Goal: Feedback & Contribution: Submit feedback/report problem

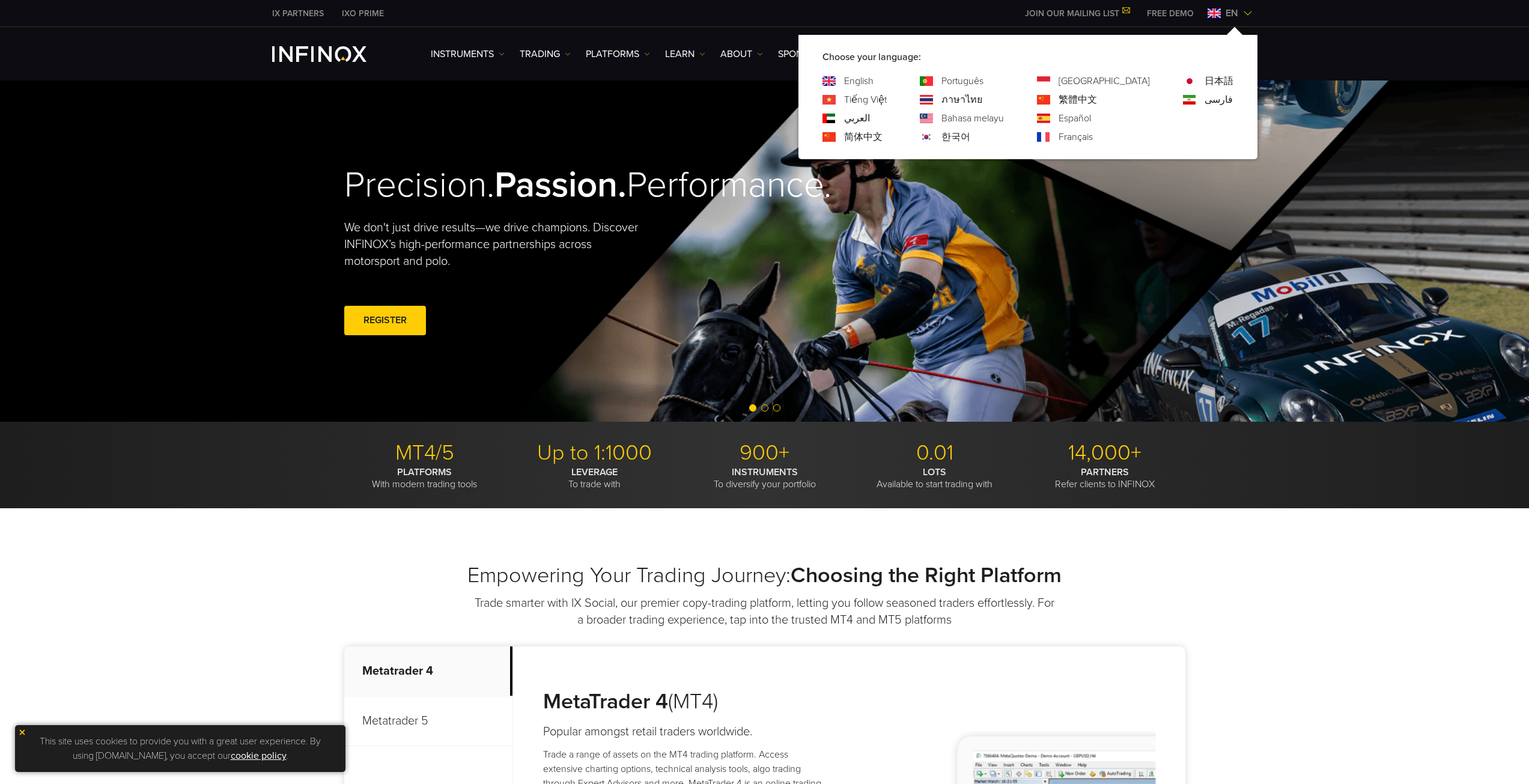
click at [970, 138] on link "한국어" at bounding box center [955, 137] width 29 height 15
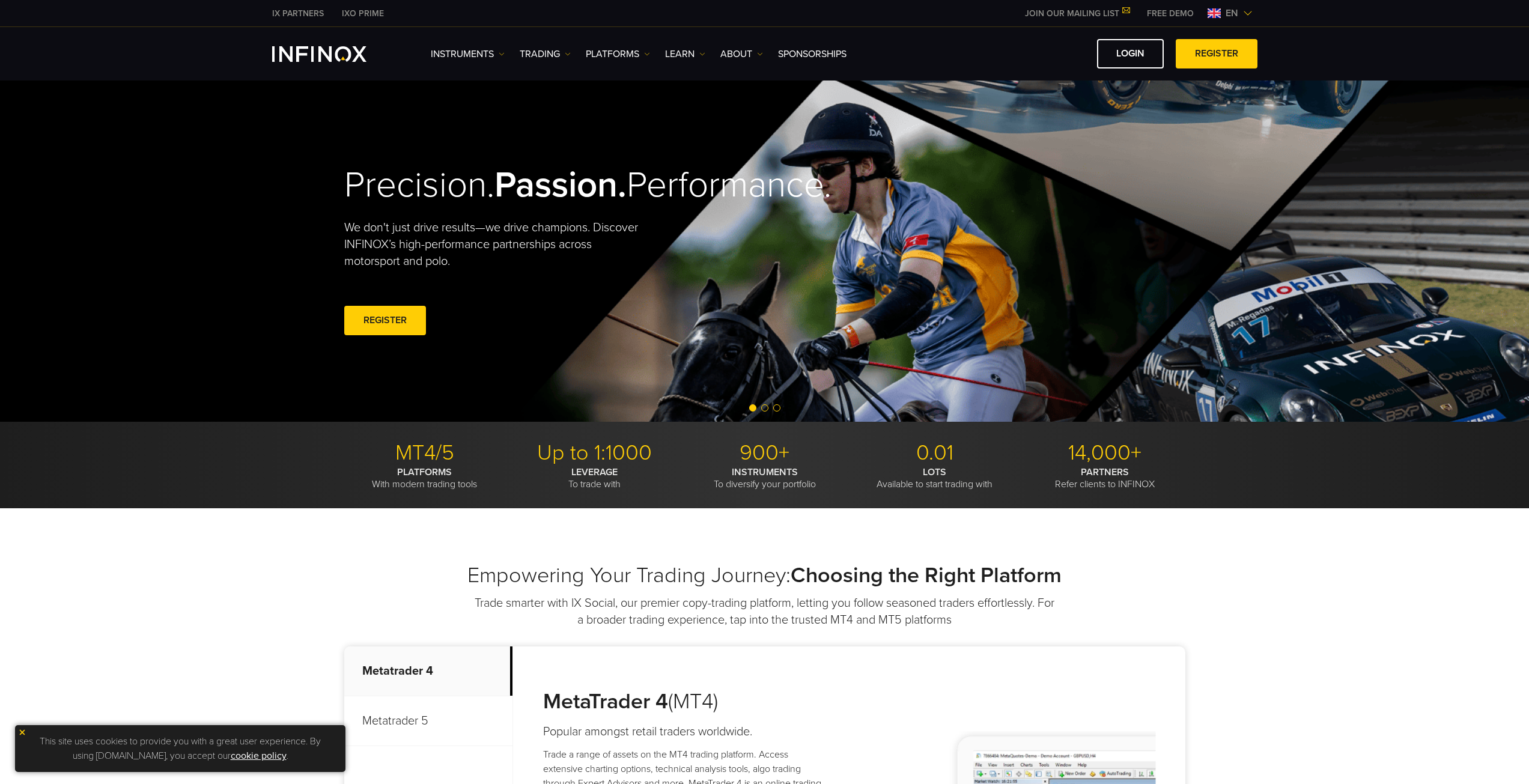
click at [1249, 11] on img at bounding box center [1247, 13] width 10 height 10
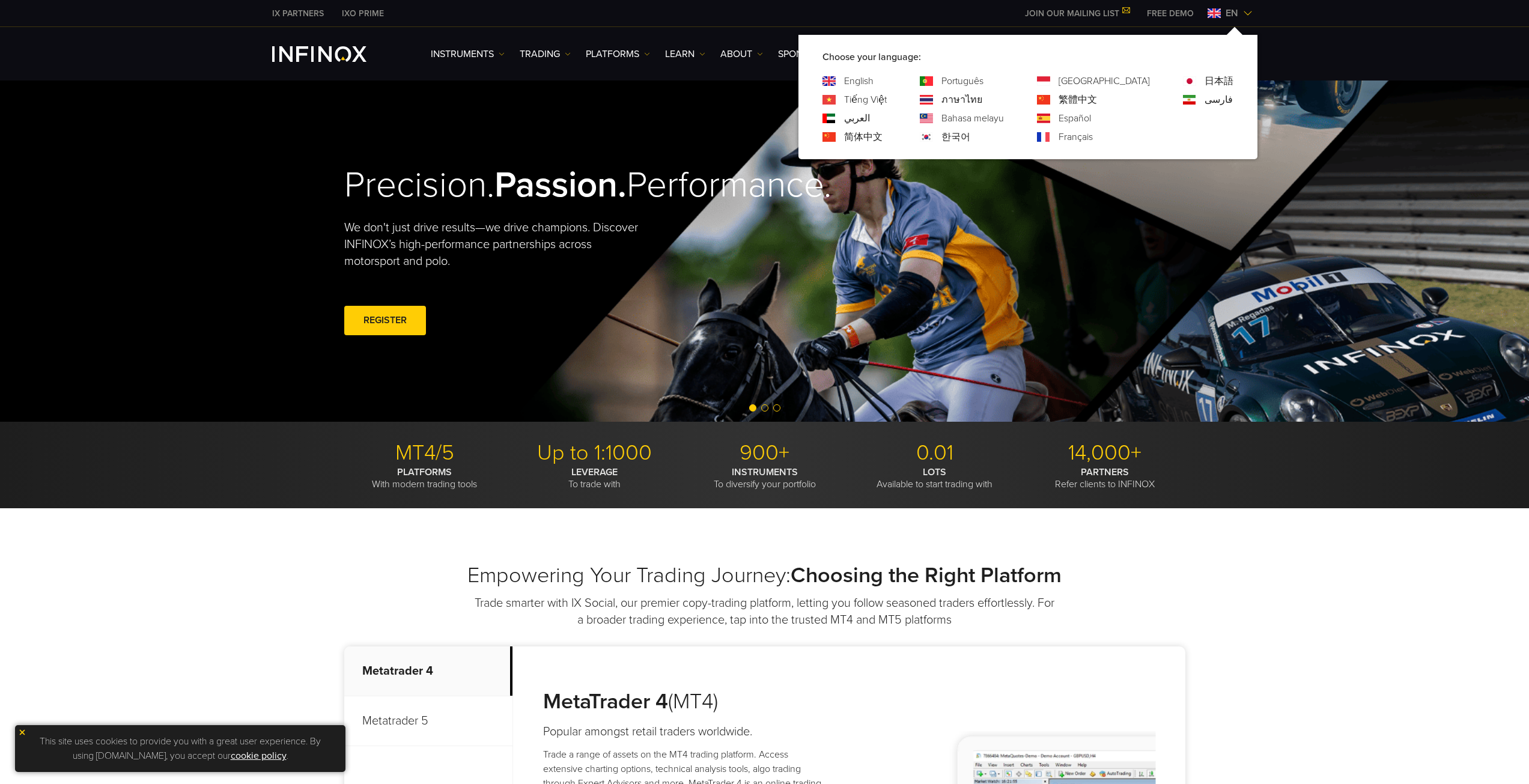
click at [970, 133] on link "한국어" at bounding box center [955, 137] width 29 height 15
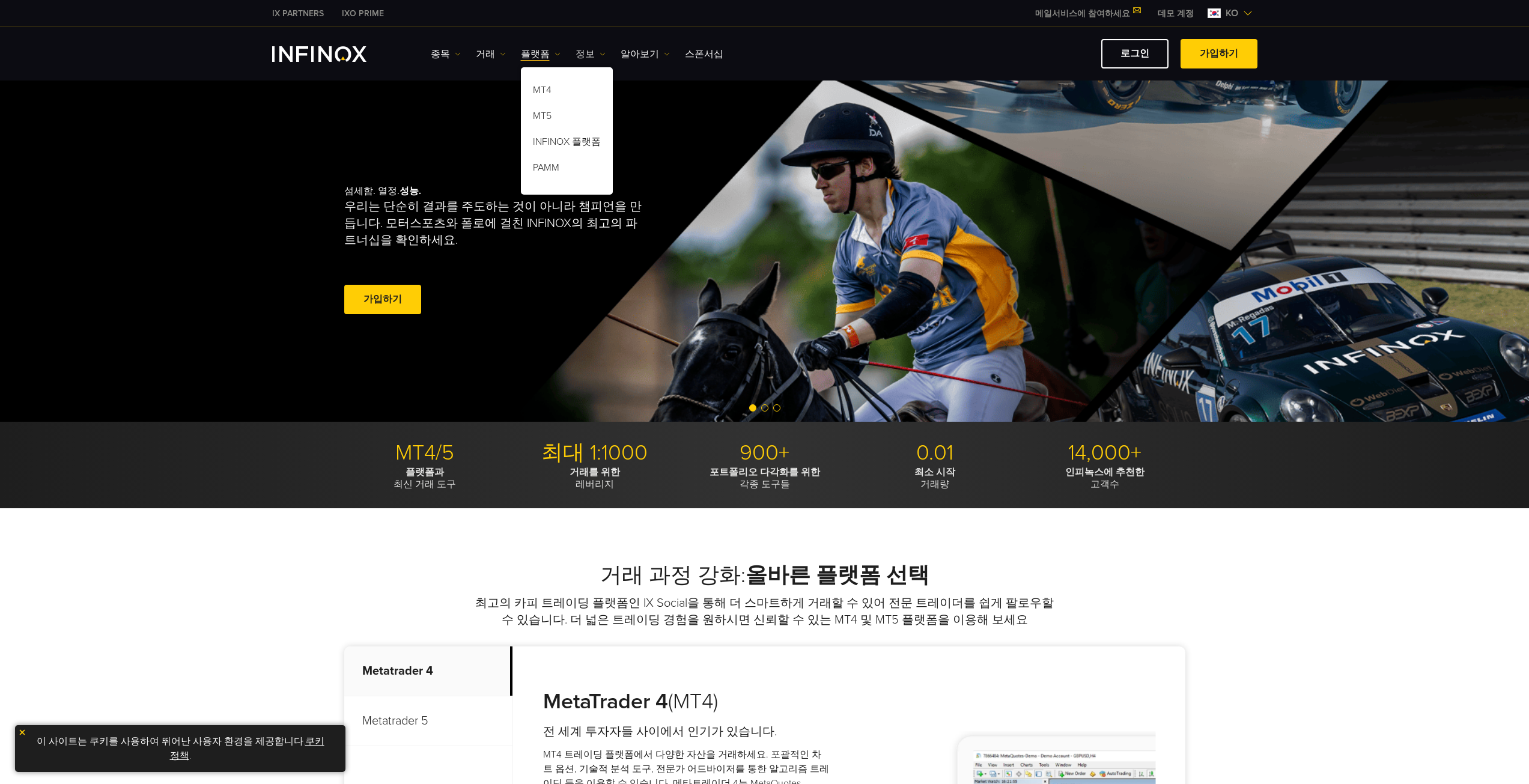
click at [584, 53] on link "정보" at bounding box center [590, 54] width 30 height 15
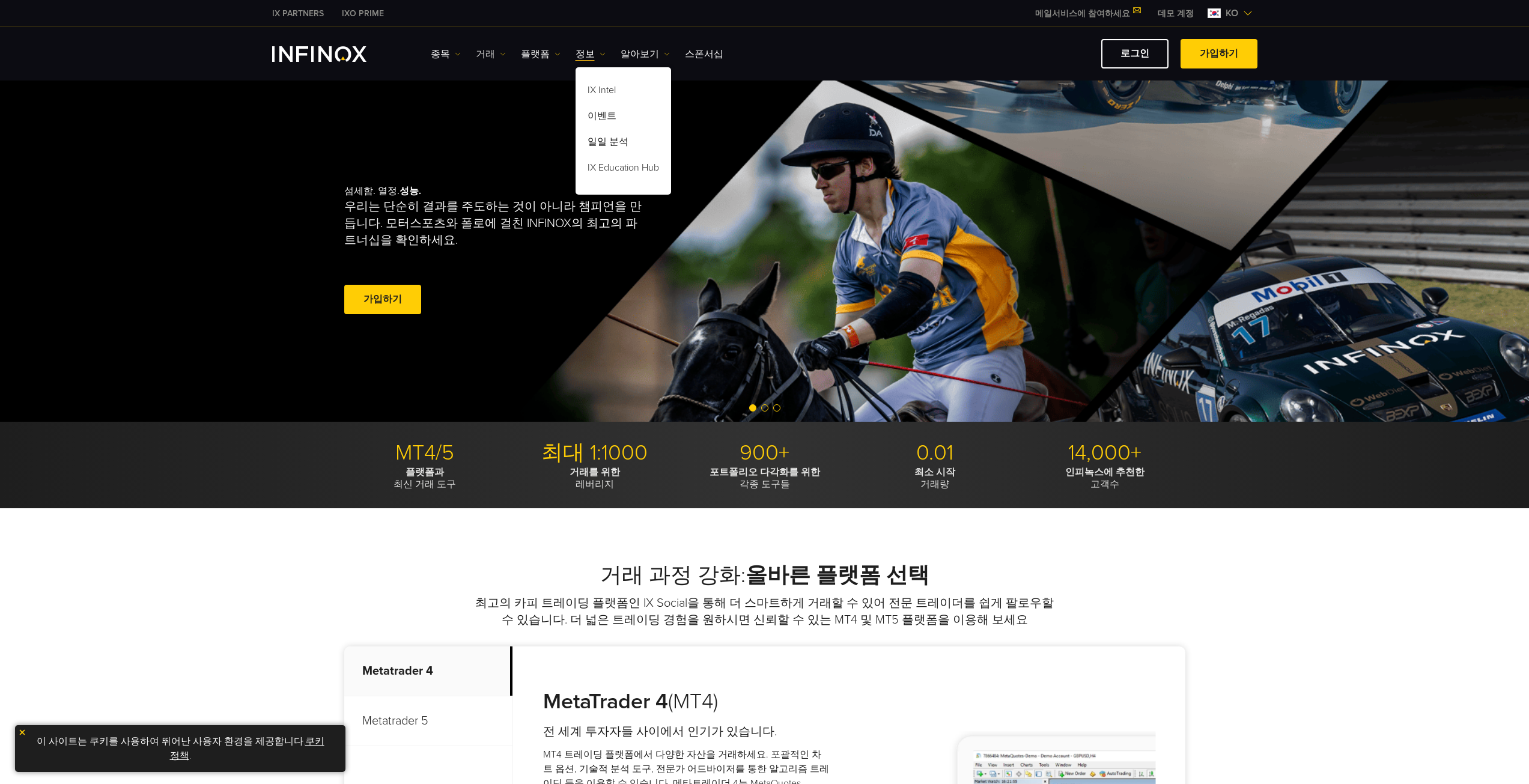
click at [490, 55] on link "거래" at bounding box center [490, 54] width 30 height 15
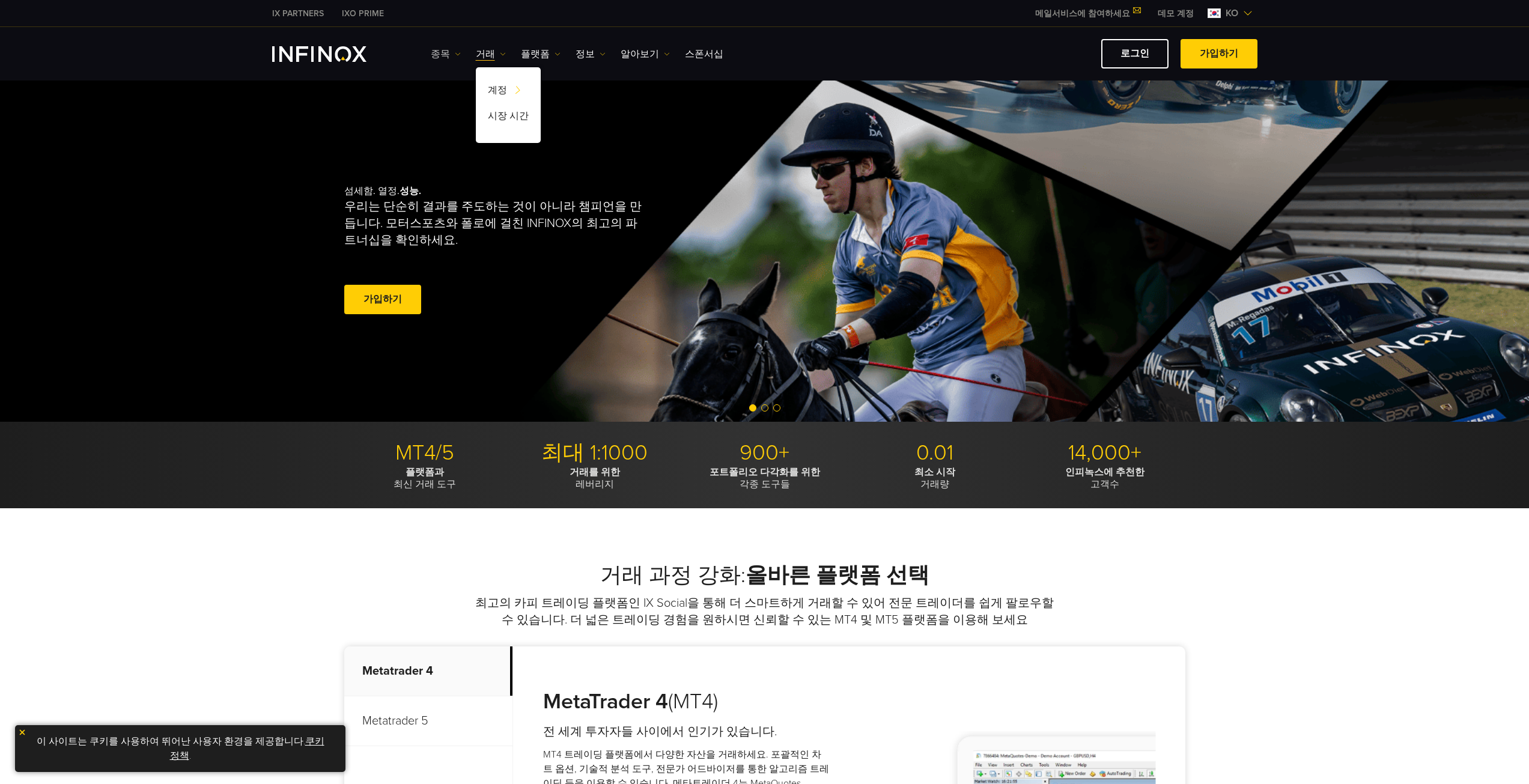
click at [436, 53] on link "종목" at bounding box center [445, 54] width 30 height 15
click at [483, 52] on link "거래" at bounding box center [490, 54] width 30 height 15
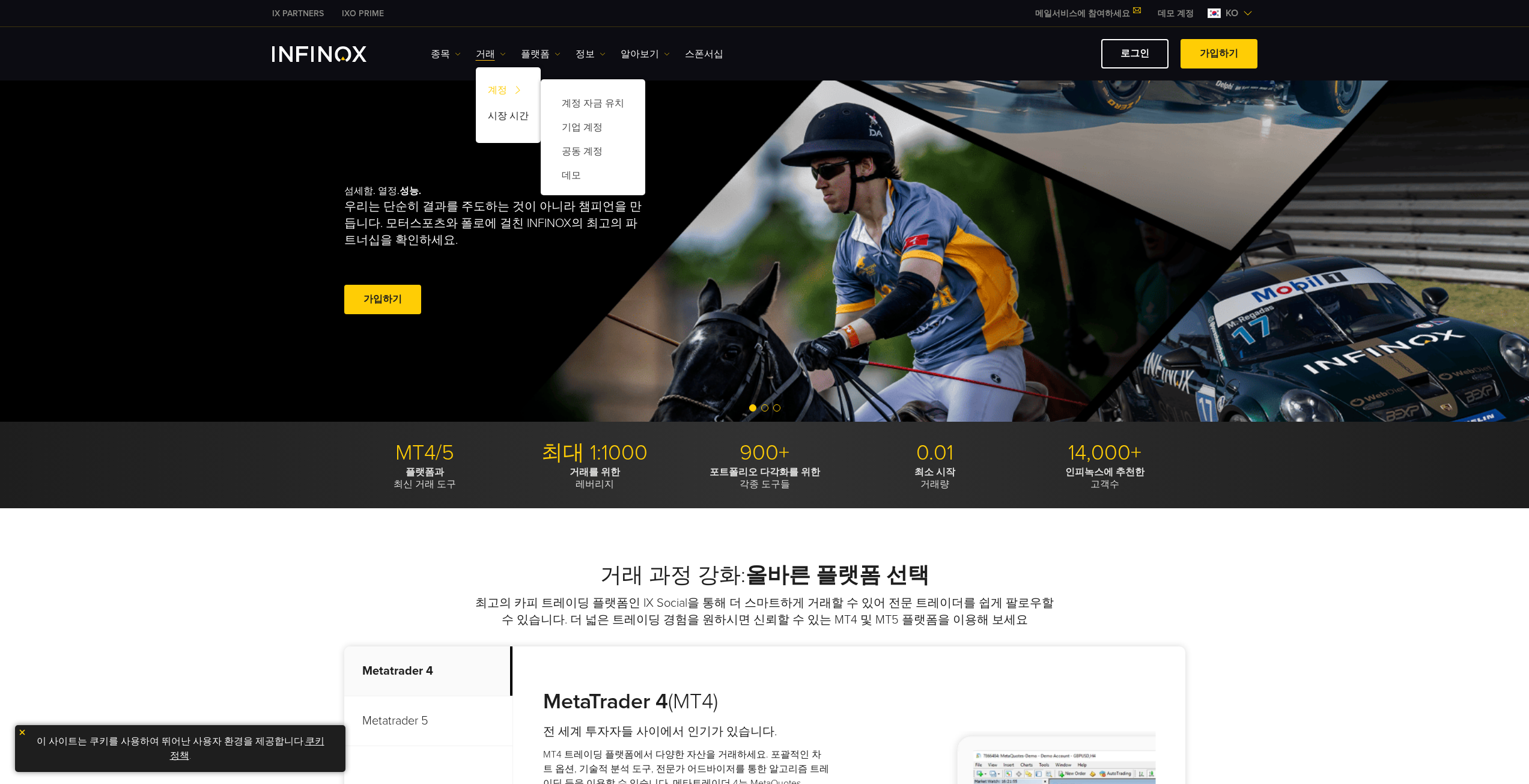
click at [502, 85] on link "계정" at bounding box center [507, 92] width 65 height 25
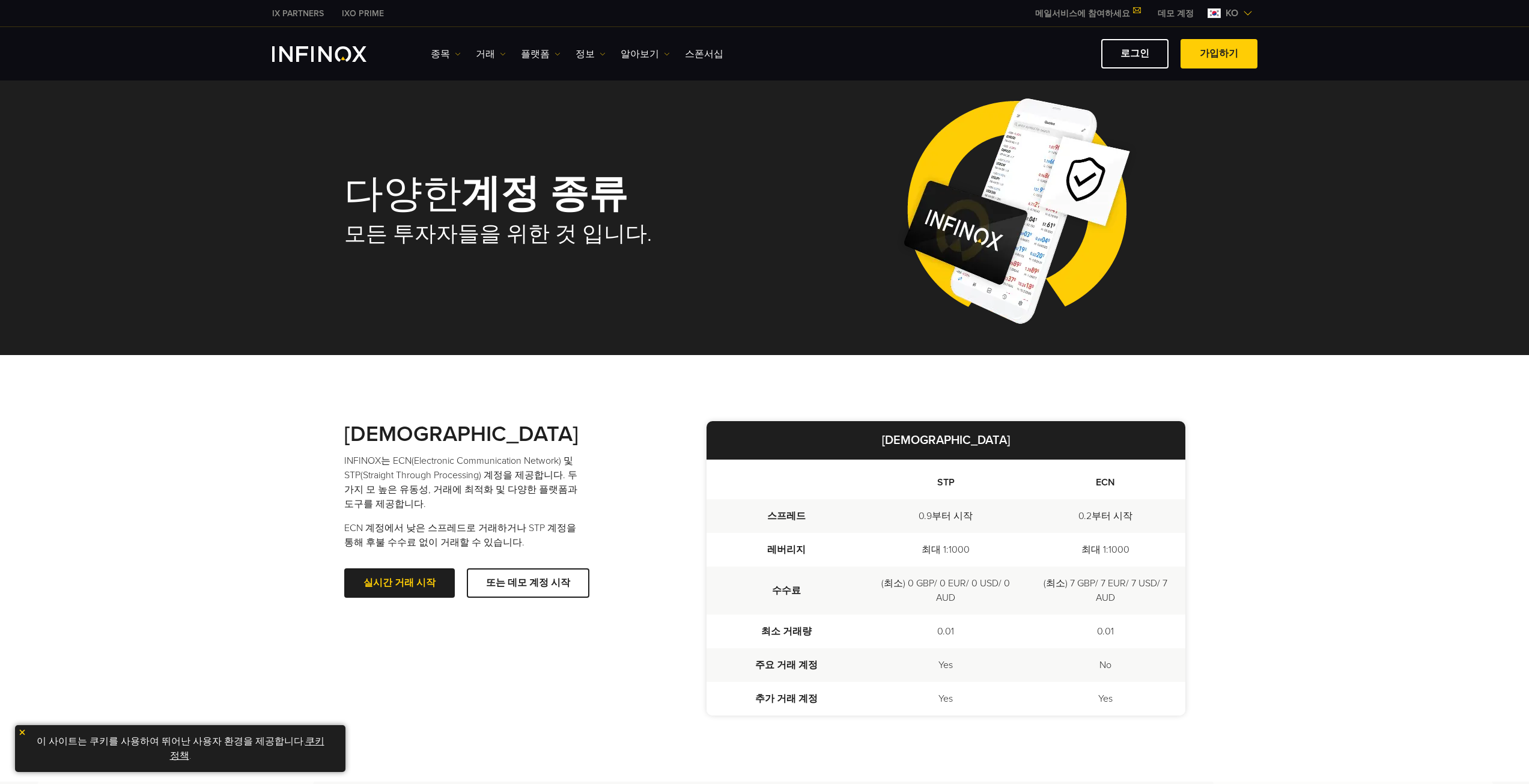
click at [365, 57] on img "INFINOX Logo" at bounding box center [319, 53] width 94 height 16
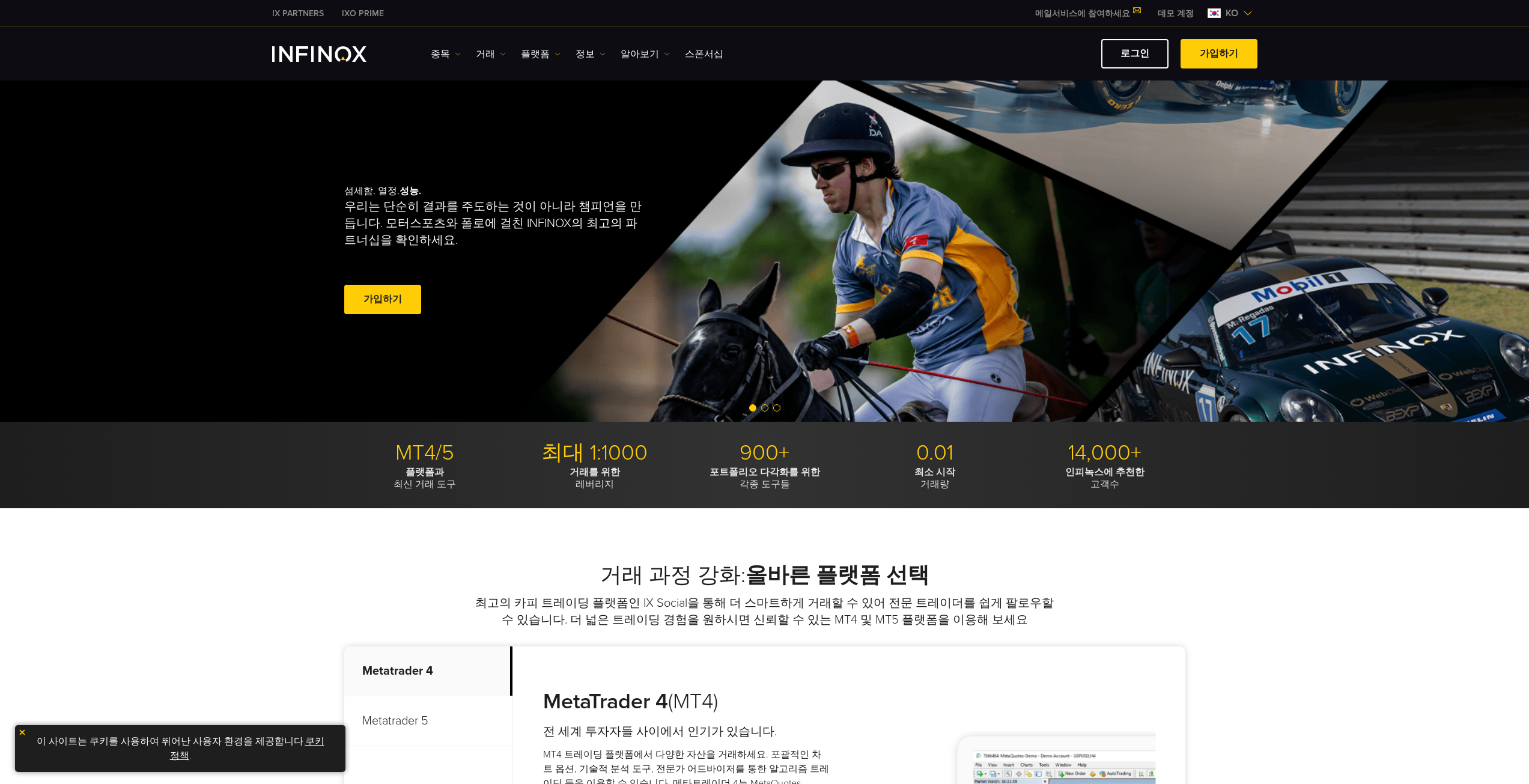
click at [338, 59] on img "INFINOX Logo" at bounding box center [319, 53] width 94 height 16
click at [1236, 19] on span "ko" at bounding box center [1231, 13] width 22 height 15
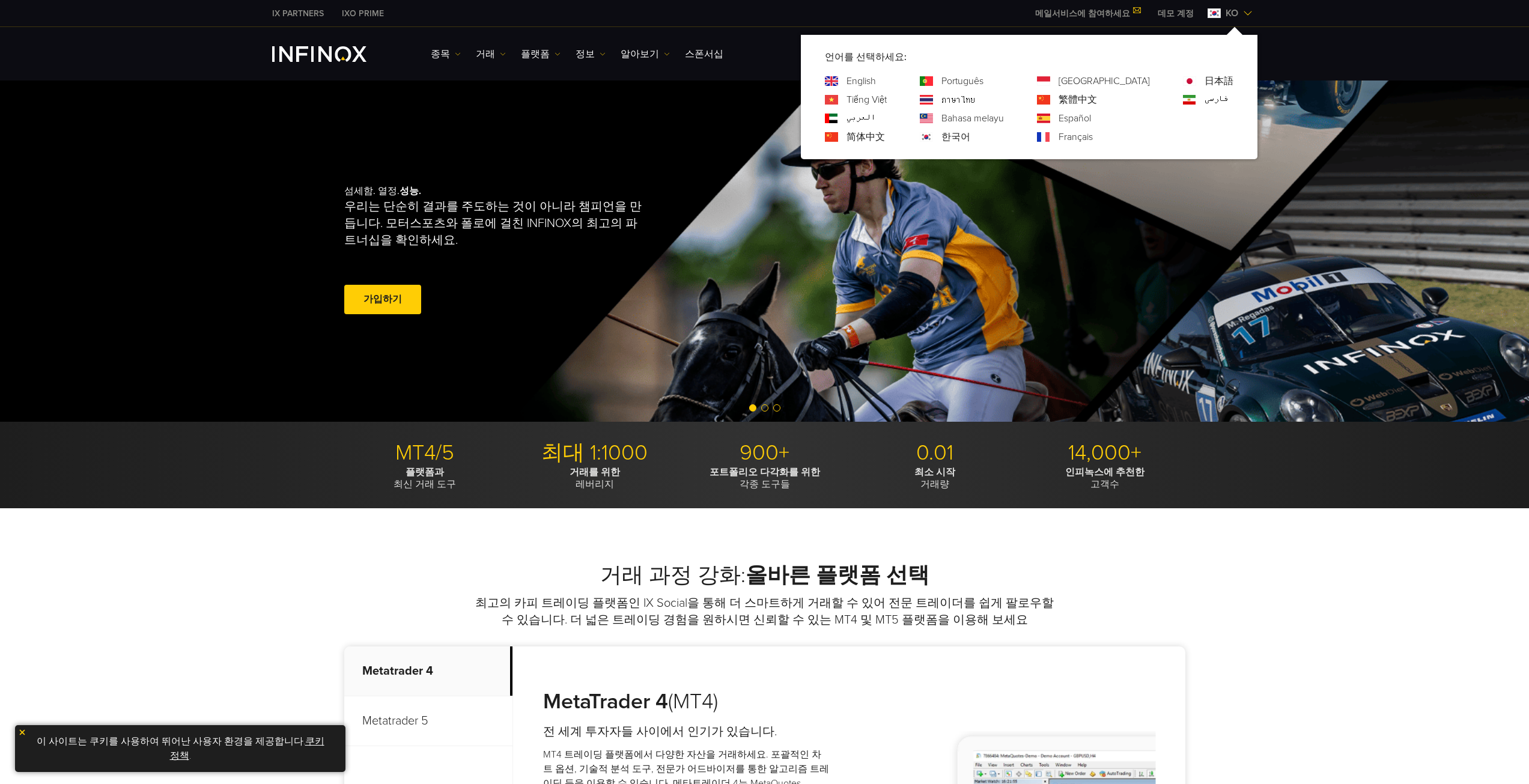
click at [970, 142] on link "한국어" at bounding box center [955, 137] width 29 height 15
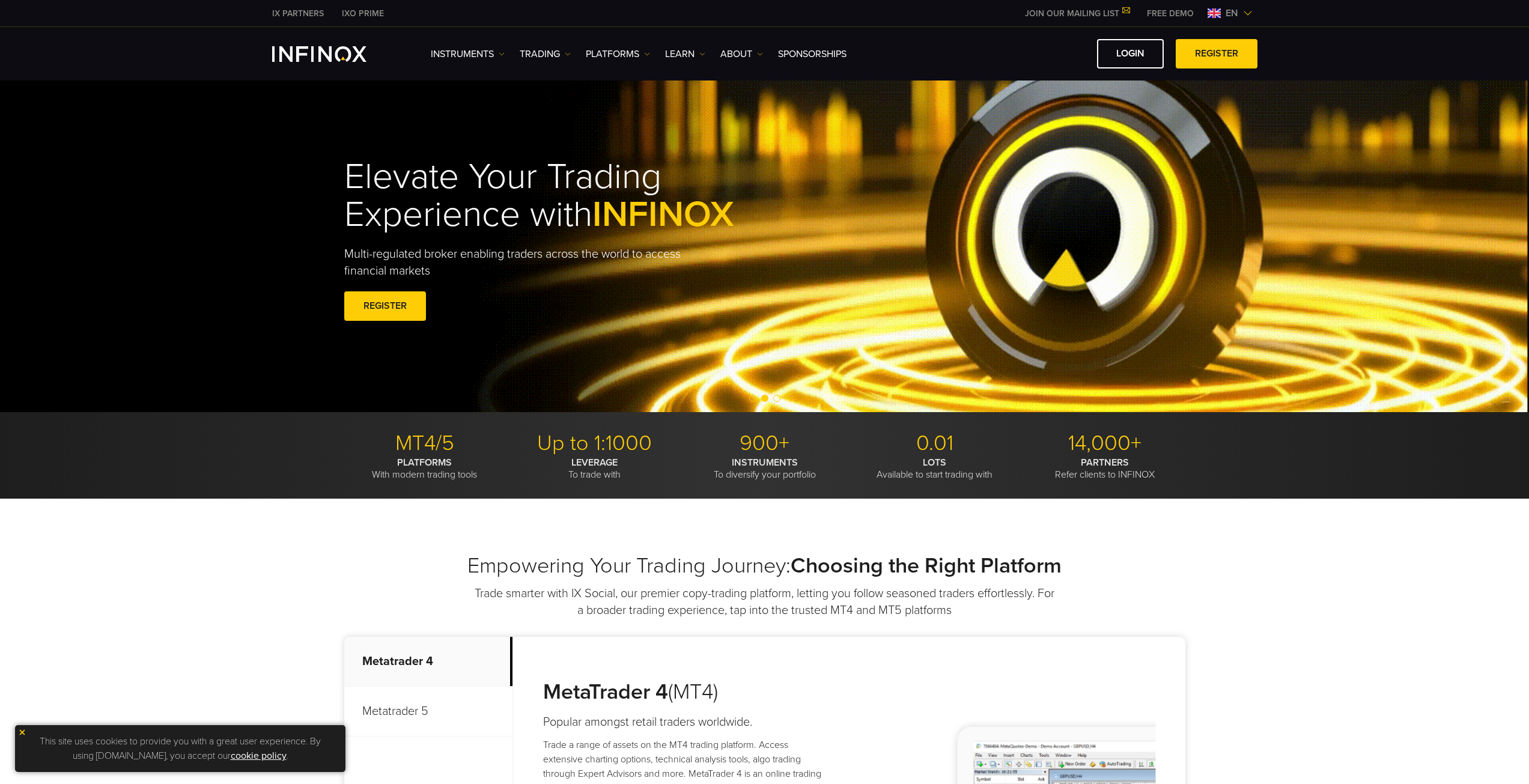
click at [1044, 14] on link "JOIN OUR MAILING LIST" at bounding box center [1077, 13] width 122 height 10
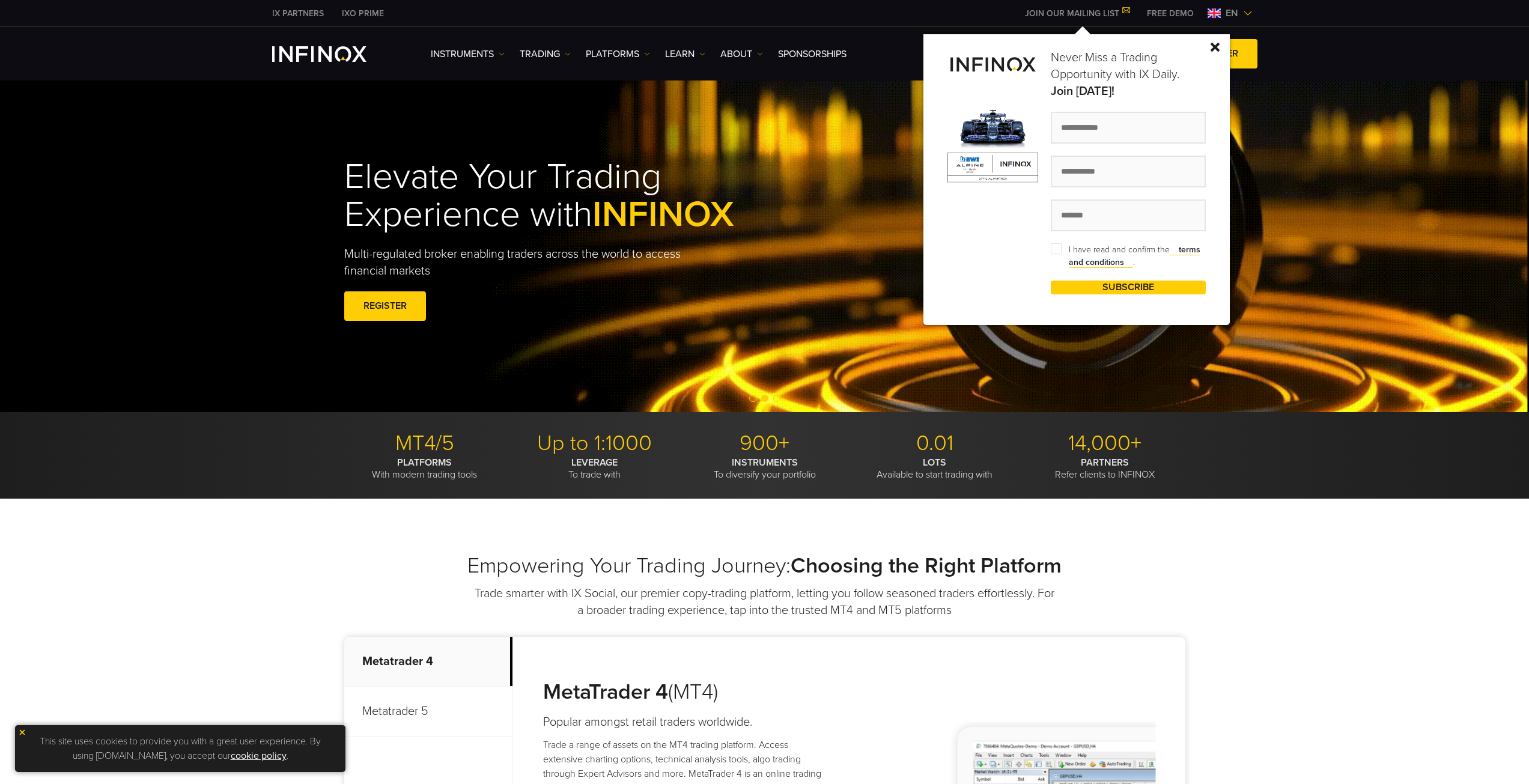
click at [1155, 18] on link "FREE DEMO" at bounding box center [1169, 13] width 65 height 12
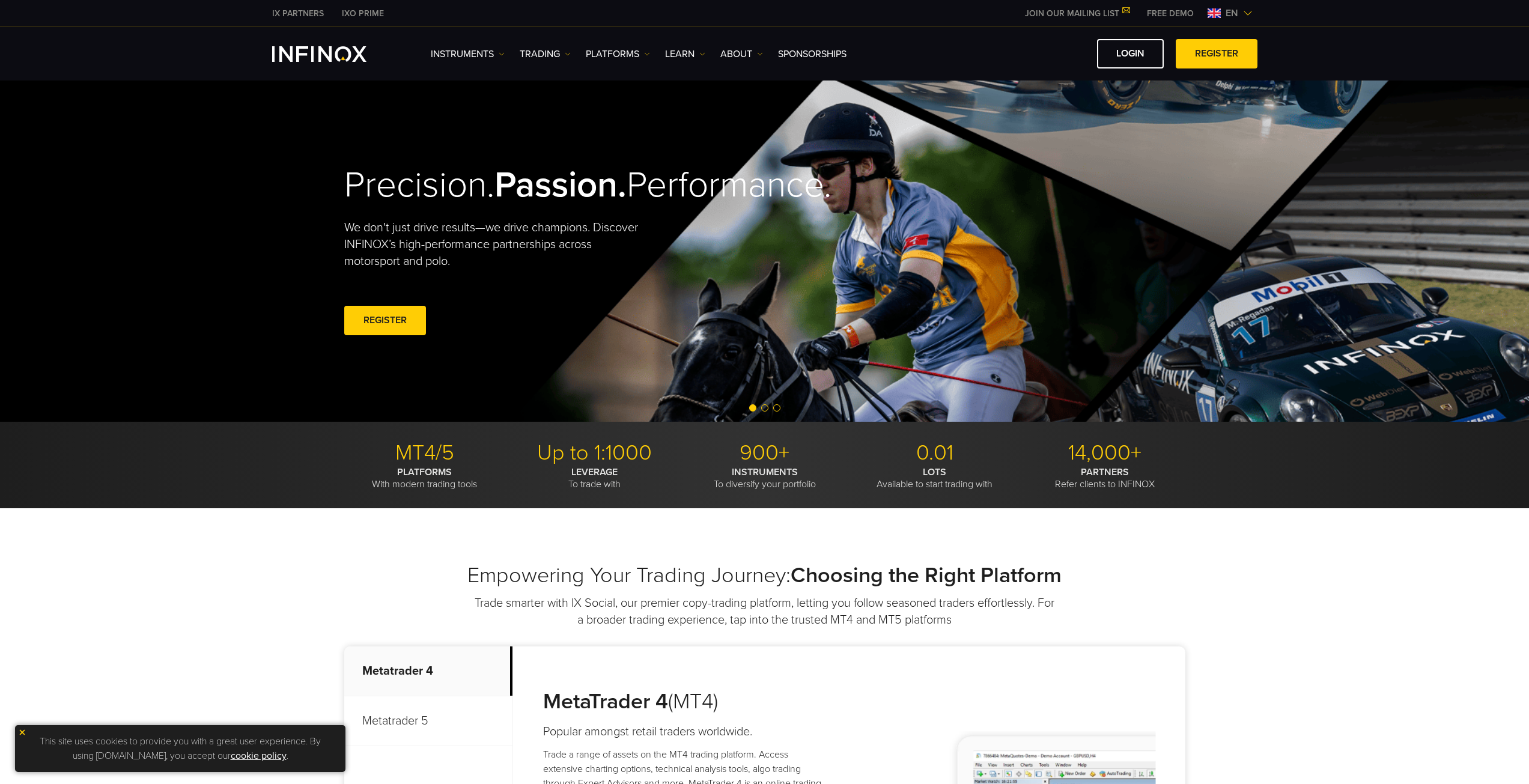
click at [1202, 78] on div "Instruments Instruments Product Information TRADING" at bounding box center [764, 53] width 1529 height 53
click at [1231, 15] on span "en" at bounding box center [1231, 13] width 22 height 15
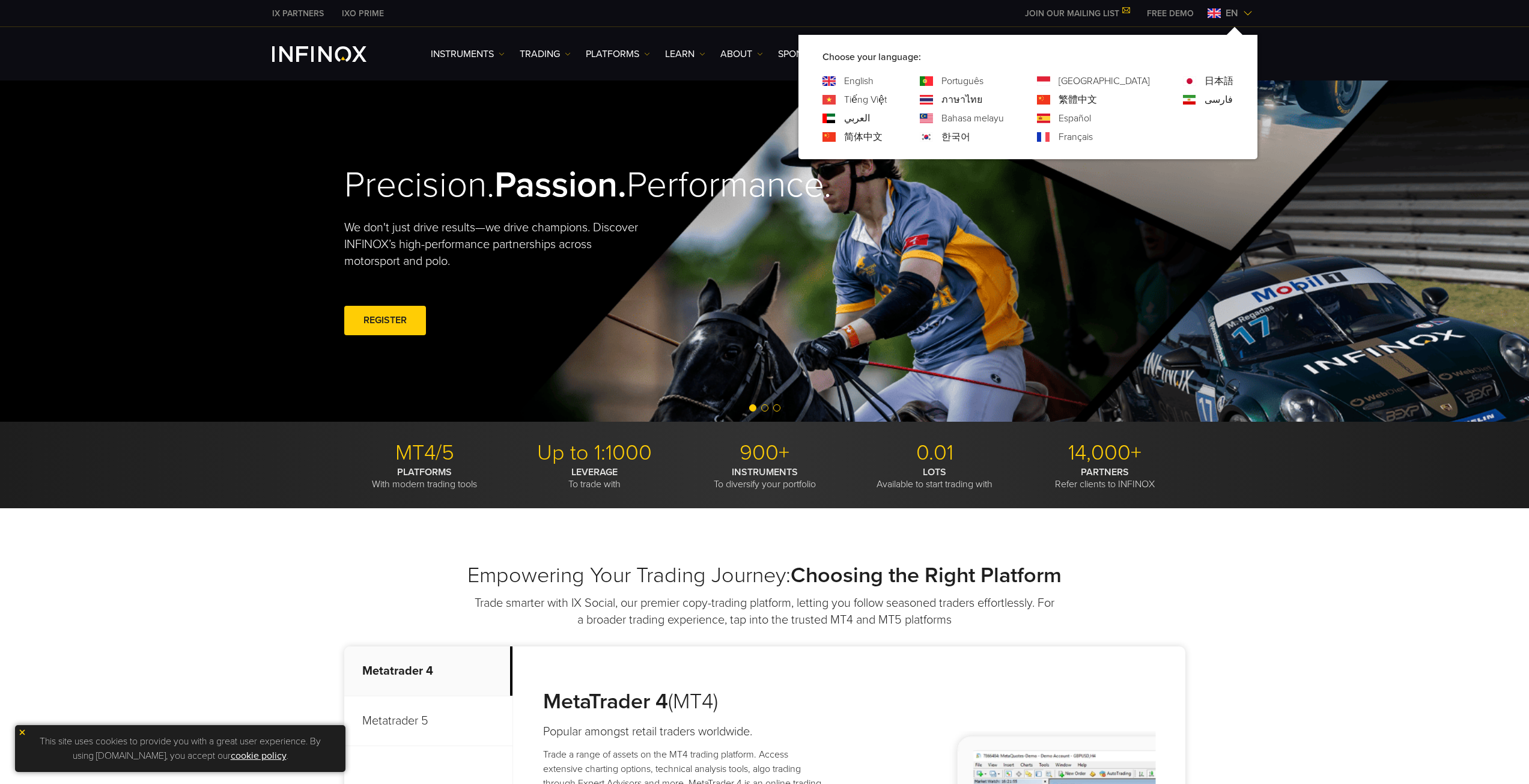
click at [970, 130] on link "한국어" at bounding box center [955, 137] width 29 height 15
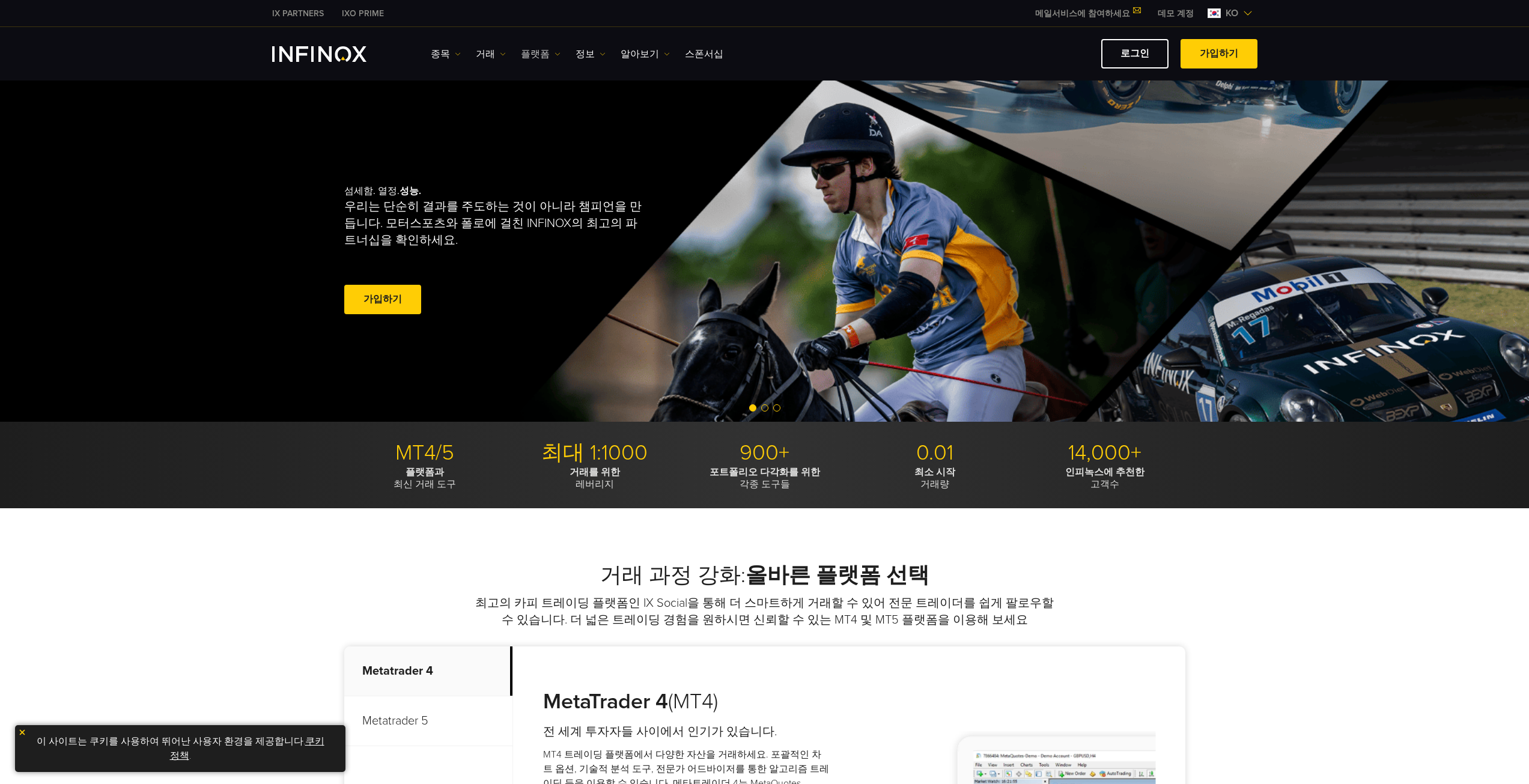
click at [538, 53] on link "플랫폼" at bounding box center [540, 54] width 39 height 15
click at [599, 57] on img at bounding box center [602, 53] width 6 height 6
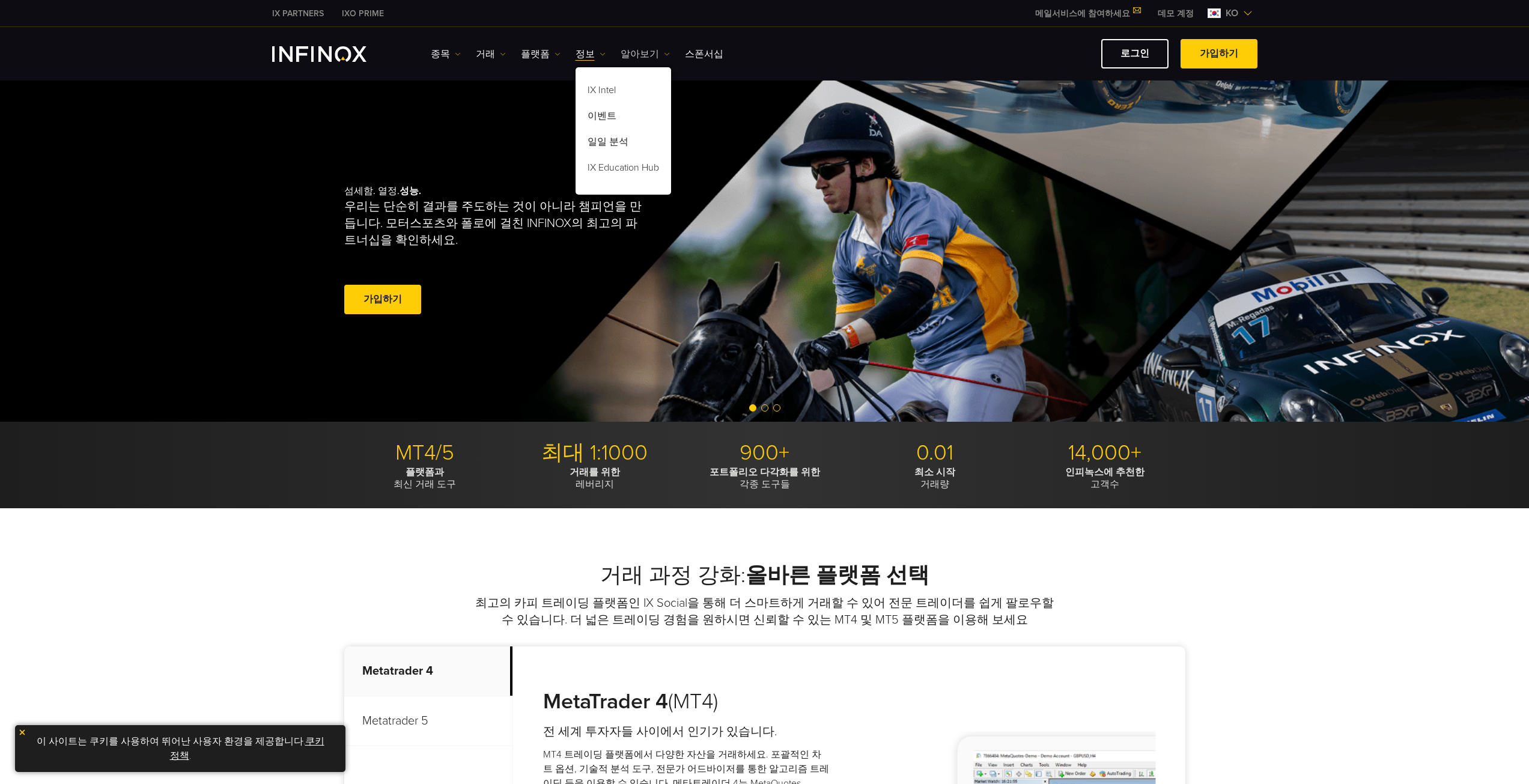
click at [663, 55] on img at bounding box center [666, 53] width 6 height 6
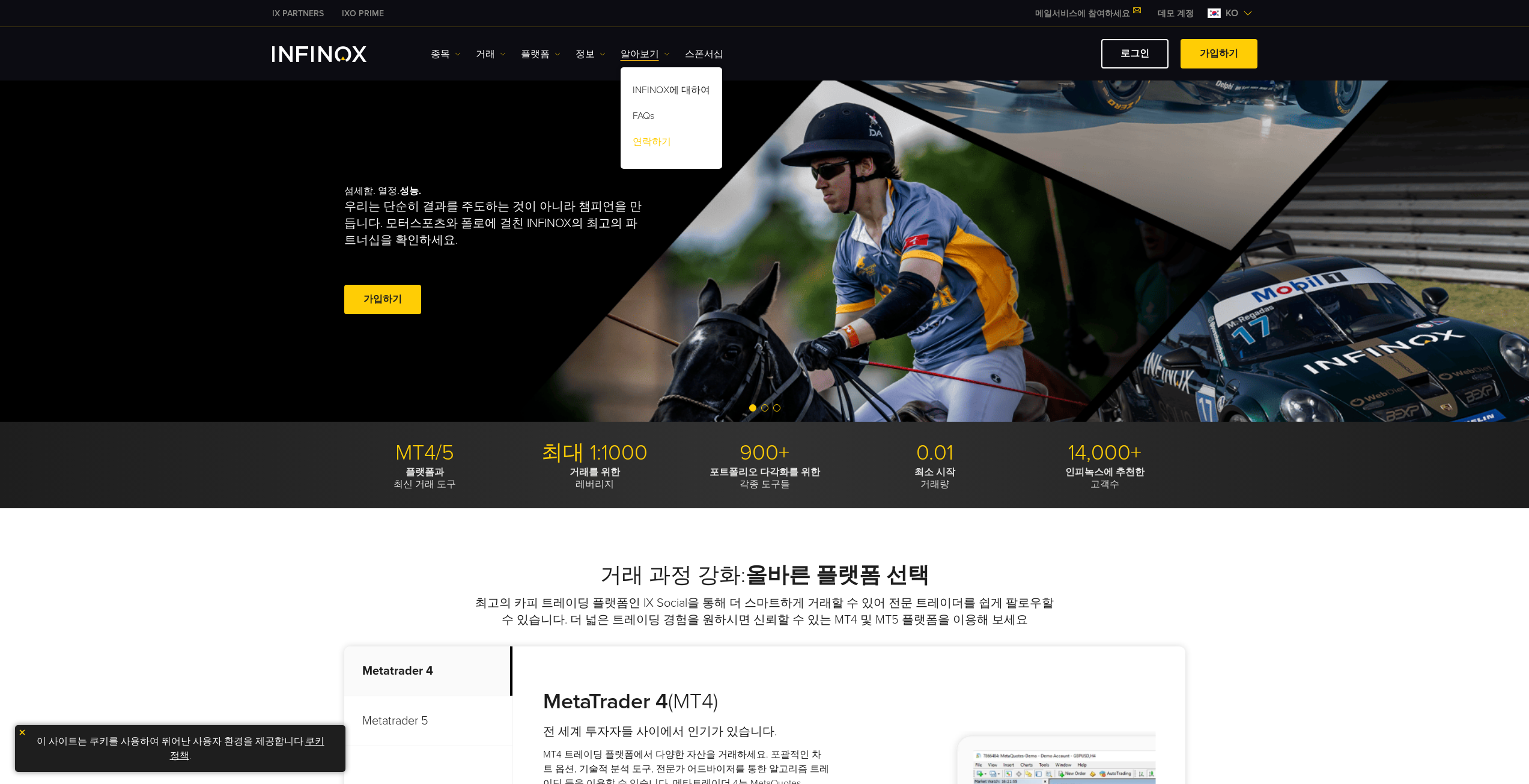
click at [668, 138] on link "연락하기" at bounding box center [672, 143] width 102 height 25
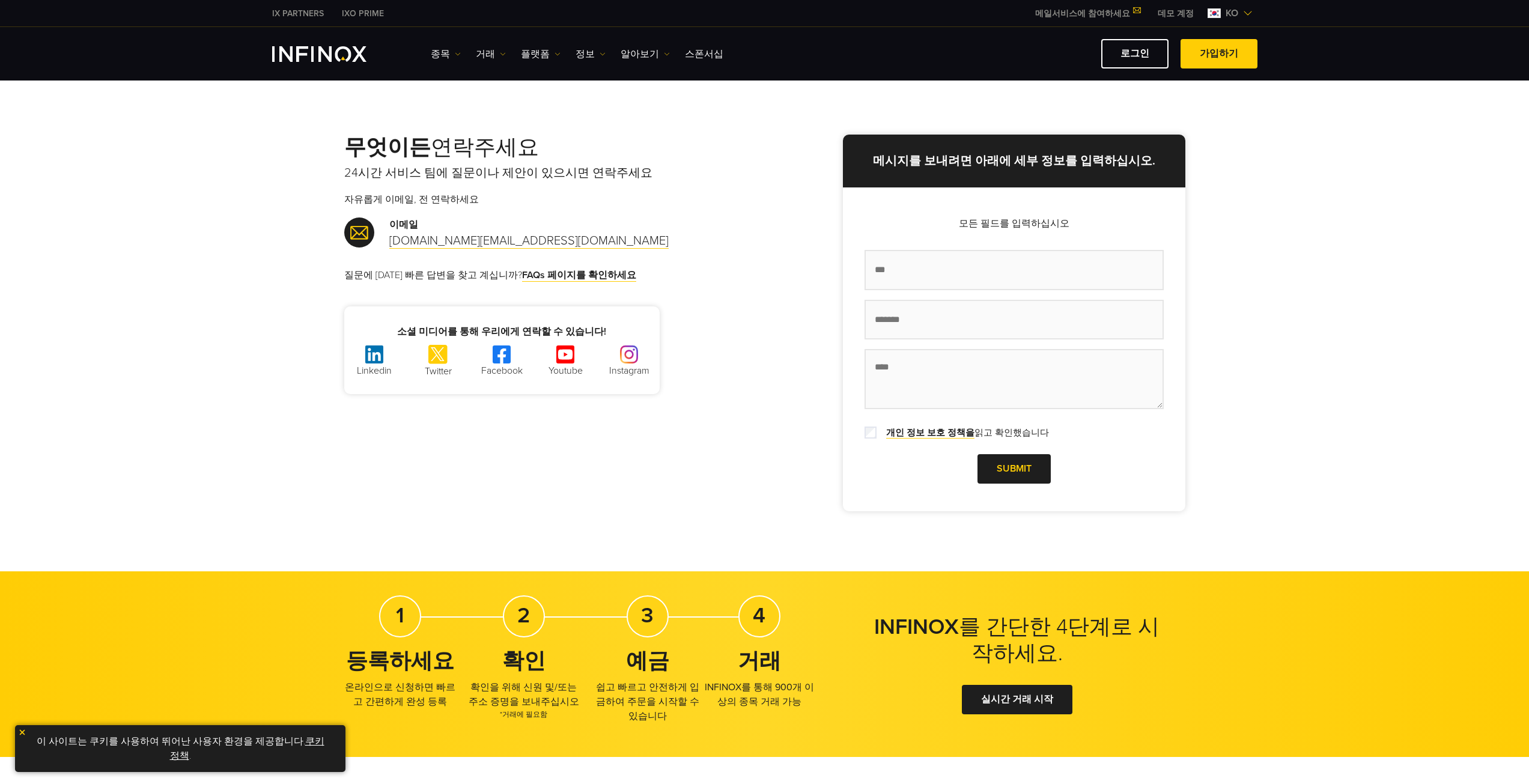
click at [638, 60] on link "알아보기" at bounding box center [645, 54] width 49 height 15
click at [655, 124] on link "FAQs" at bounding box center [672, 117] width 102 height 25
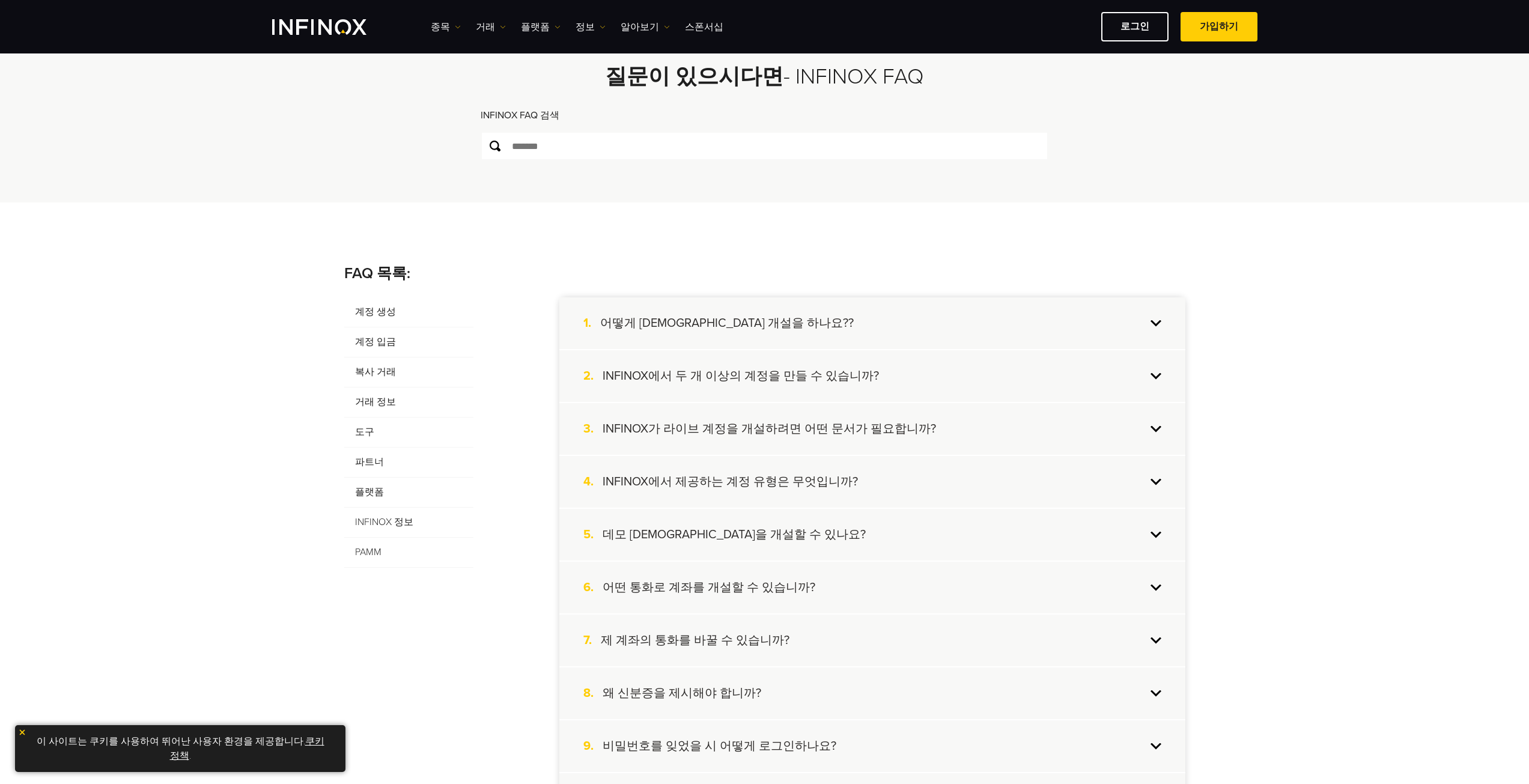
scroll to position [38, 0]
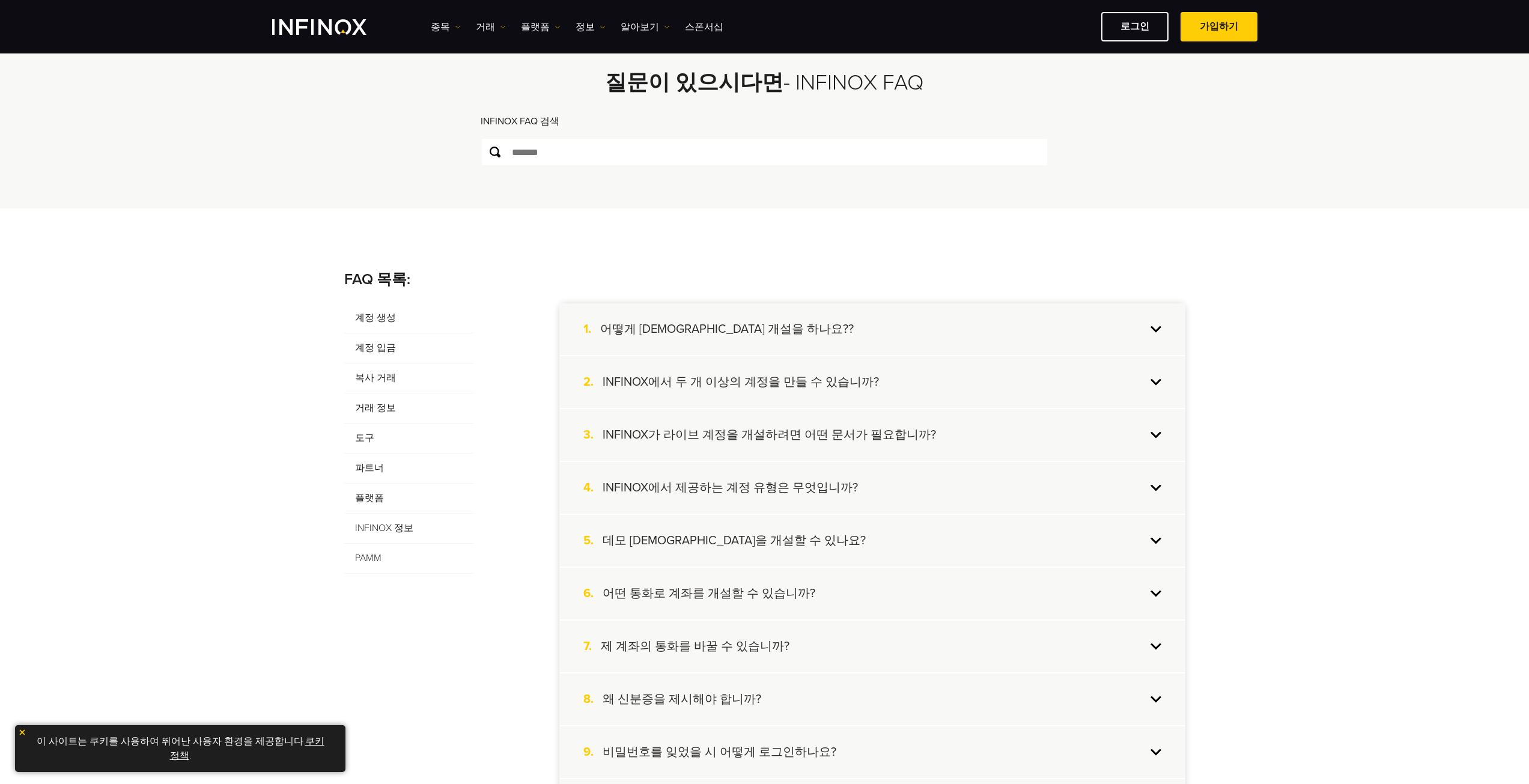
click at [400, 322] on span "계정 생성" at bounding box center [408, 318] width 129 height 30
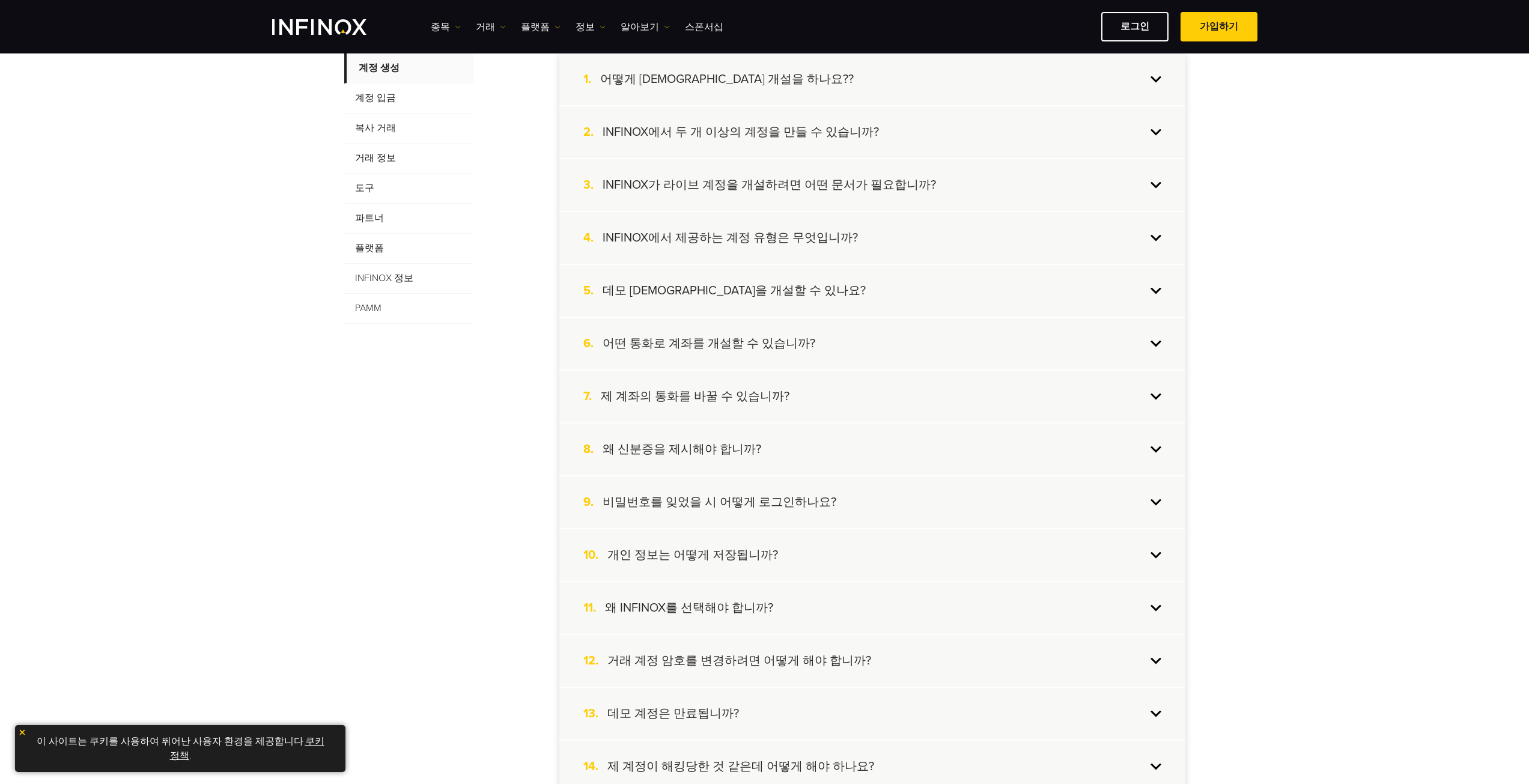
scroll to position [98, 0]
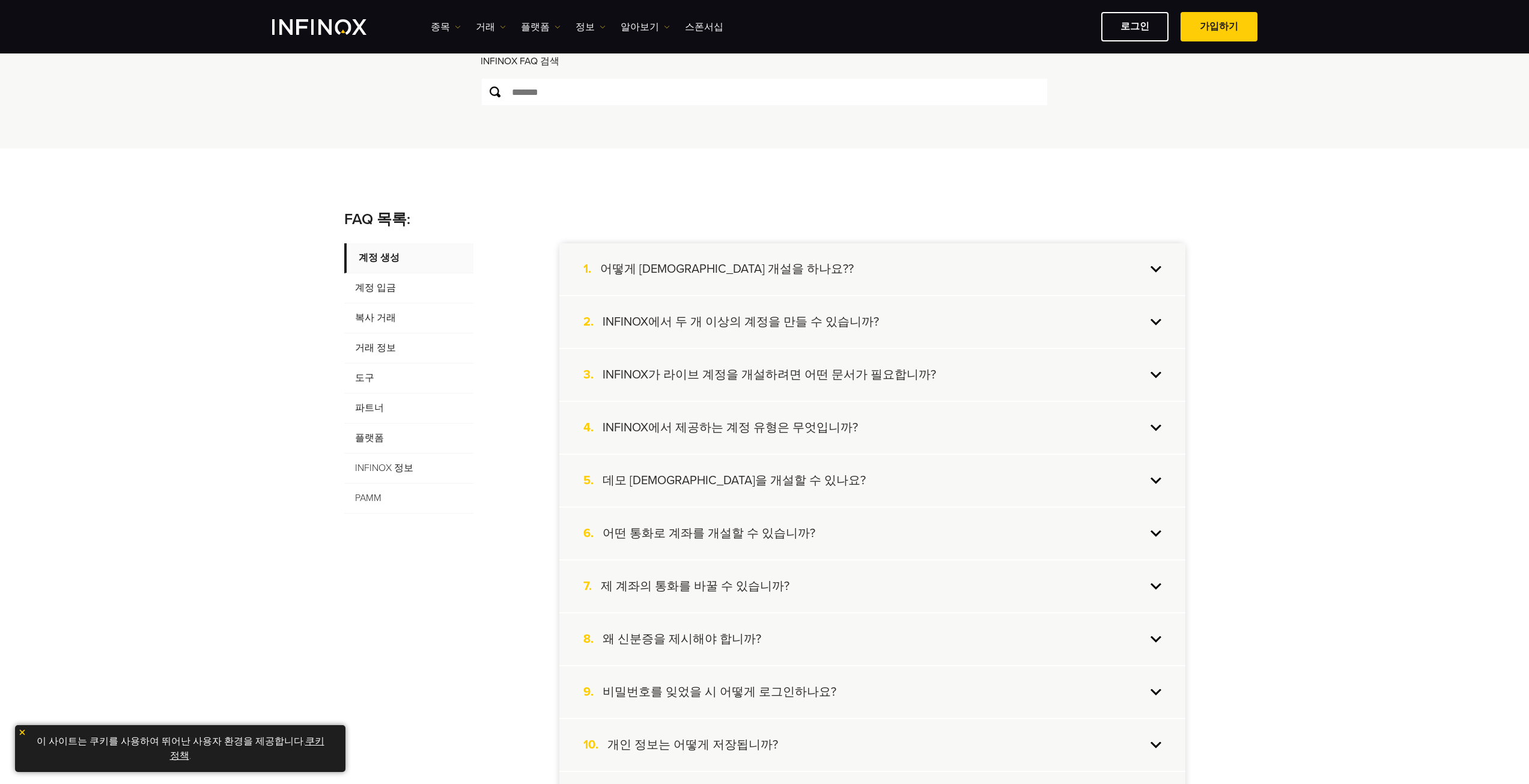
click at [397, 374] on span "도구" at bounding box center [408, 378] width 129 height 30
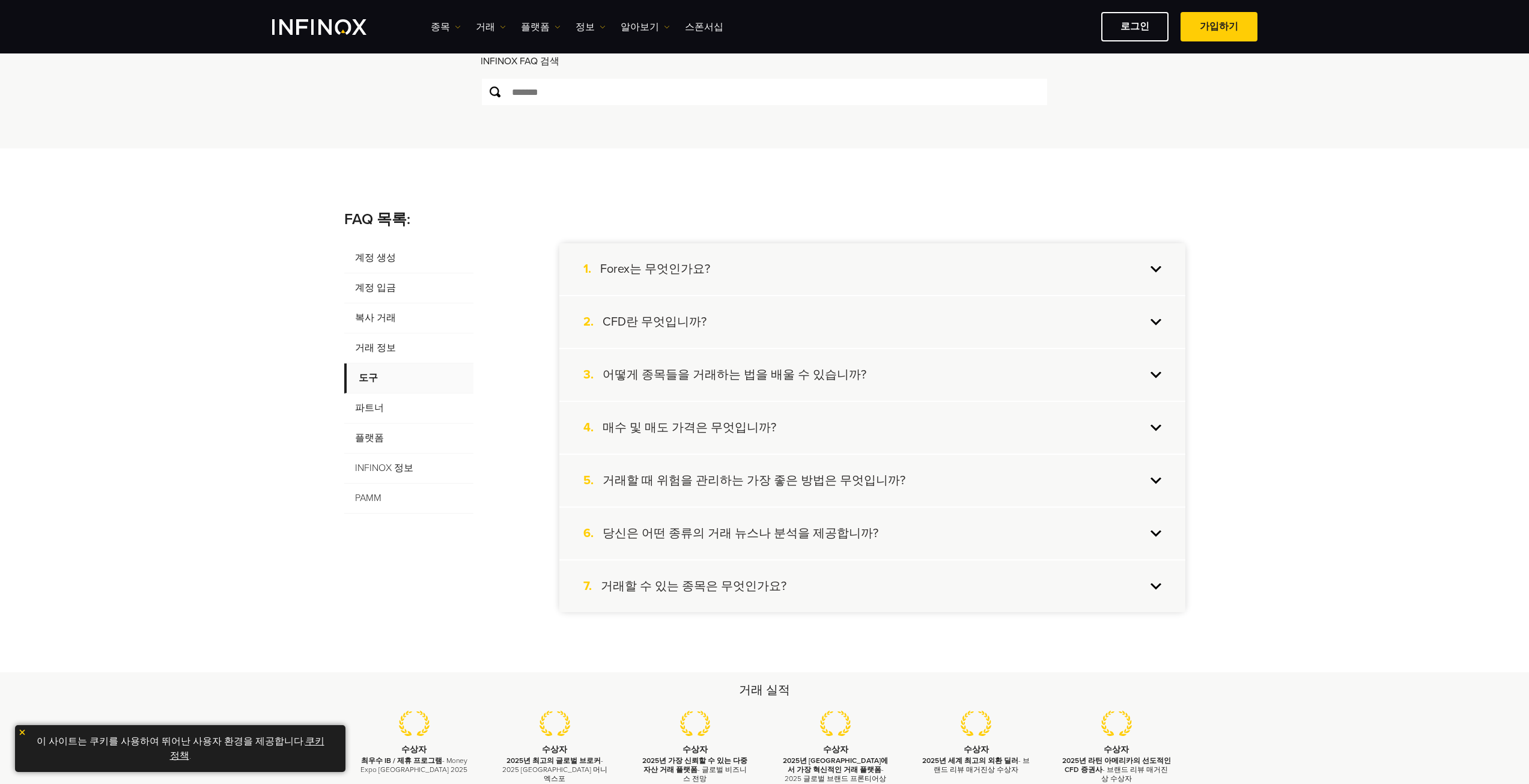
click at [397, 354] on span "거래 정보" at bounding box center [408, 348] width 129 height 30
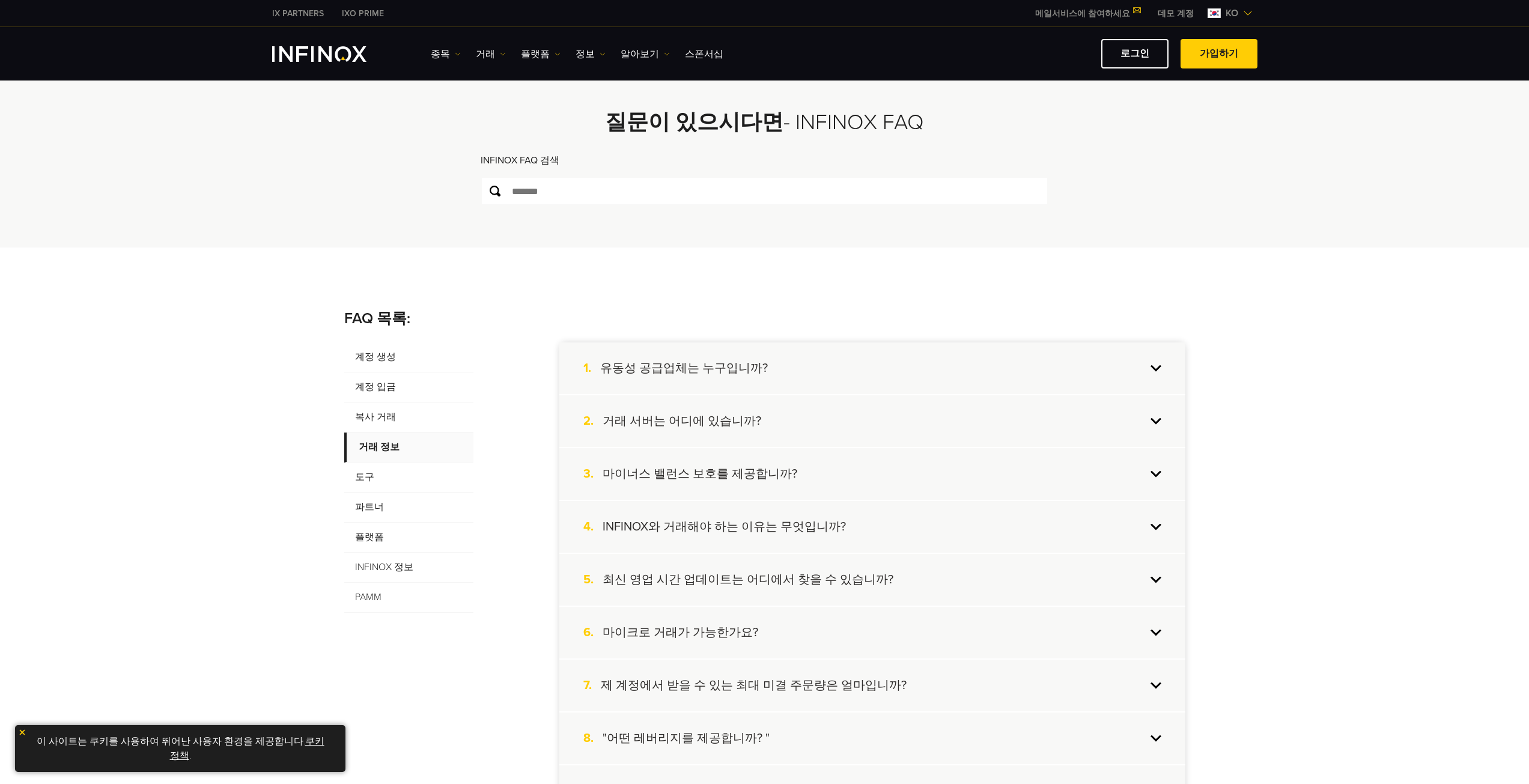
scroll to position [0, 0]
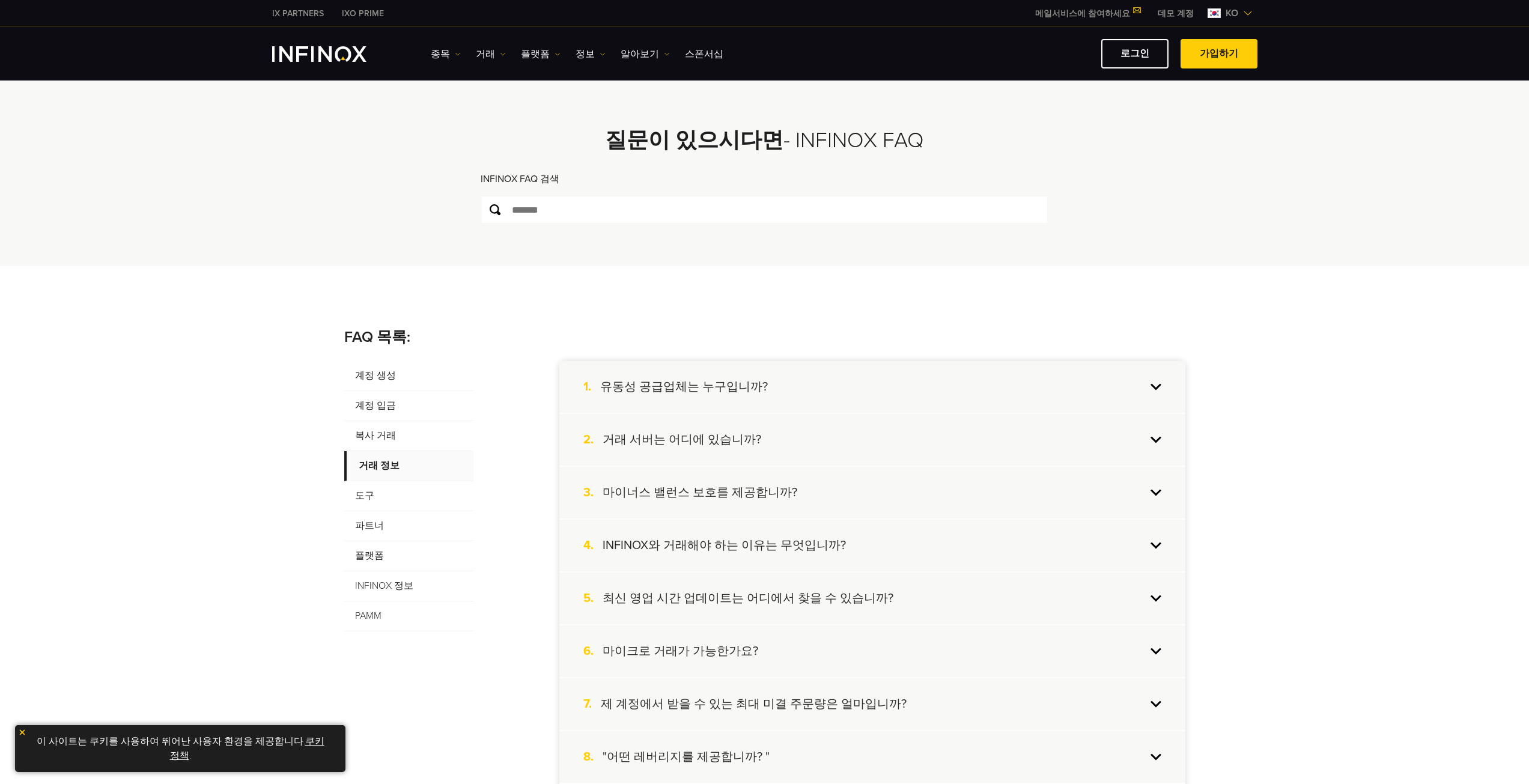
click at [435, 436] on span "복사 거래" at bounding box center [408, 436] width 129 height 30
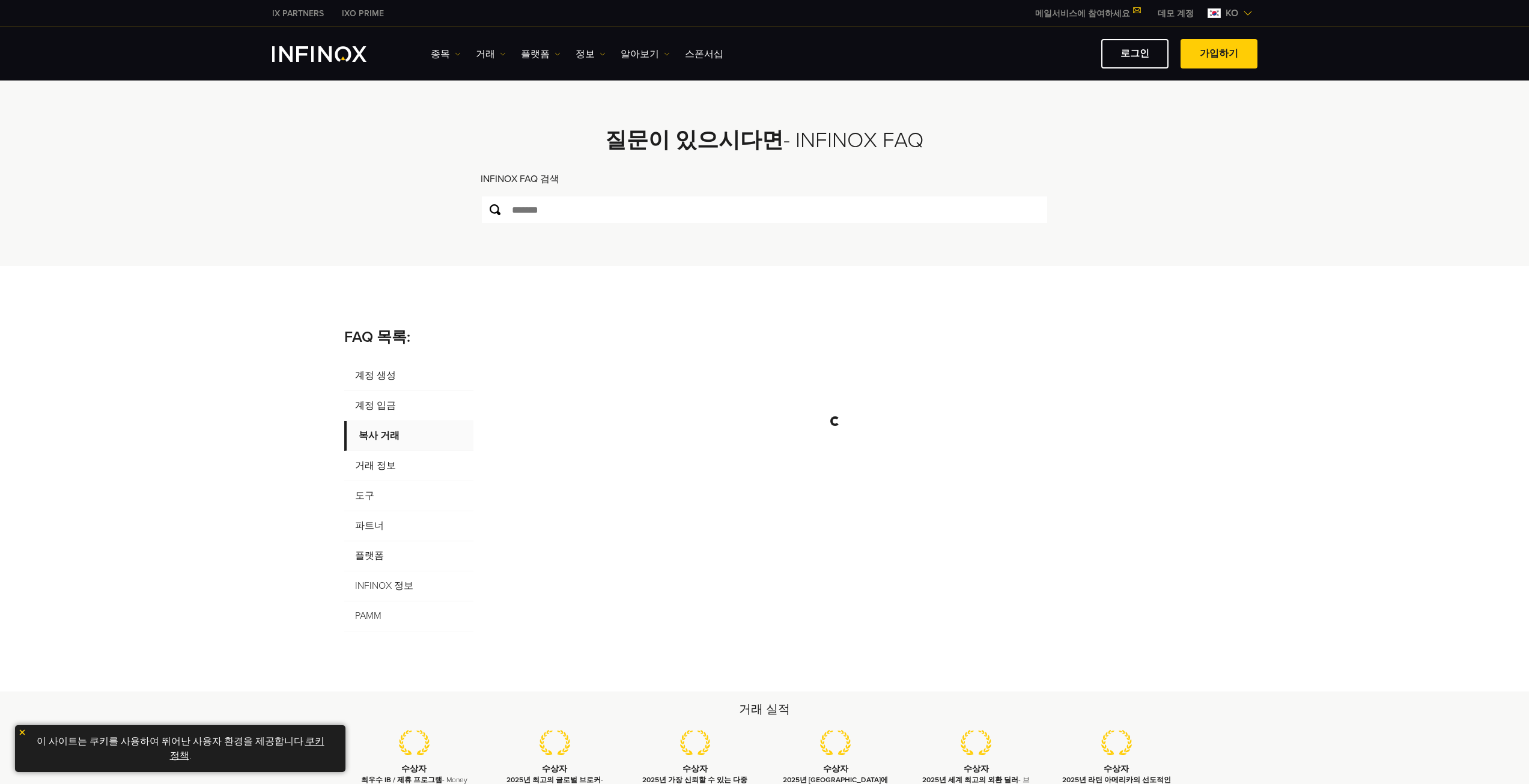
click at [431, 516] on span "파트너" at bounding box center [408, 525] width 129 height 30
click at [420, 495] on span "도구" at bounding box center [408, 496] width 129 height 30
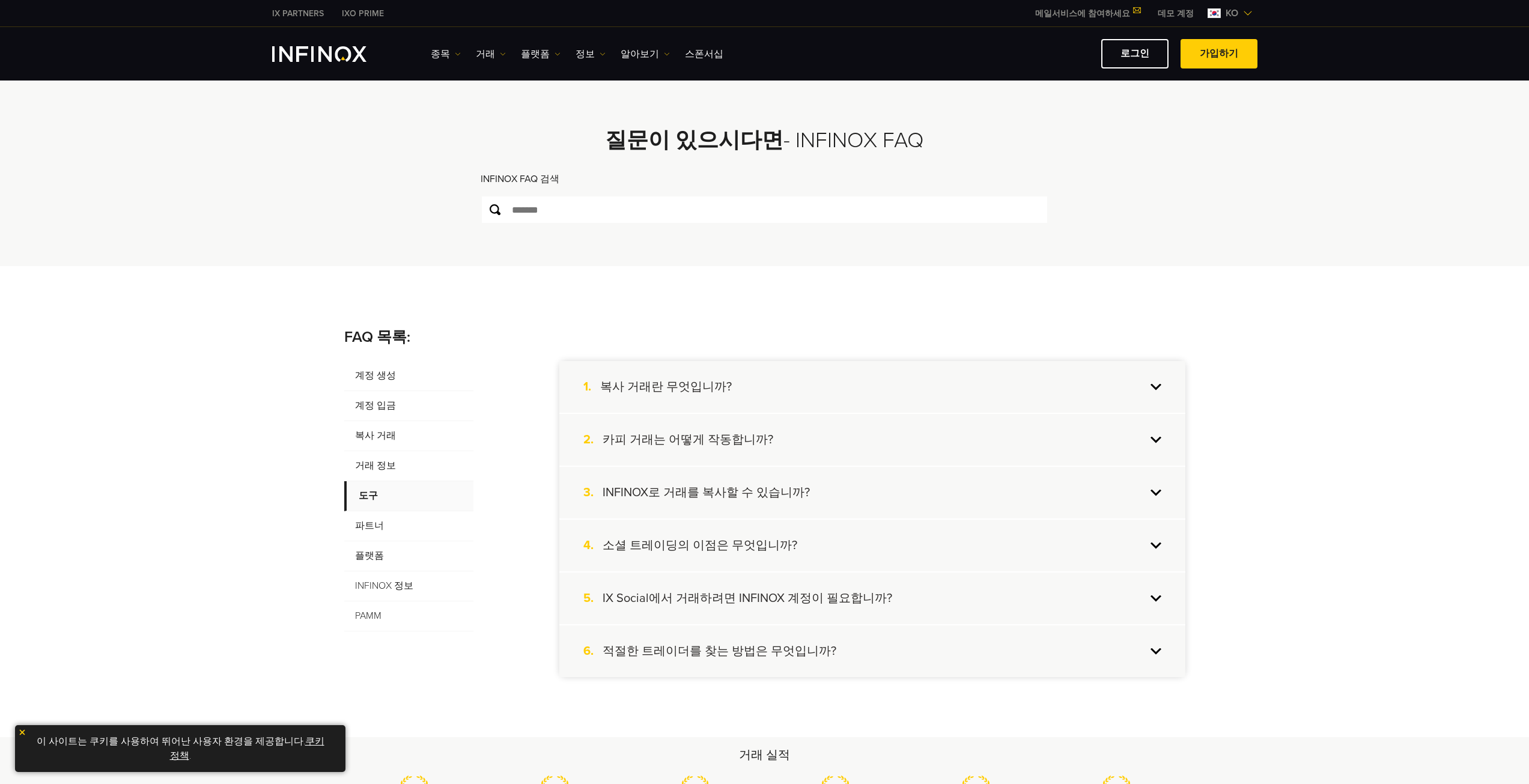
click at [410, 566] on span "플랫폼" at bounding box center [408, 556] width 129 height 30
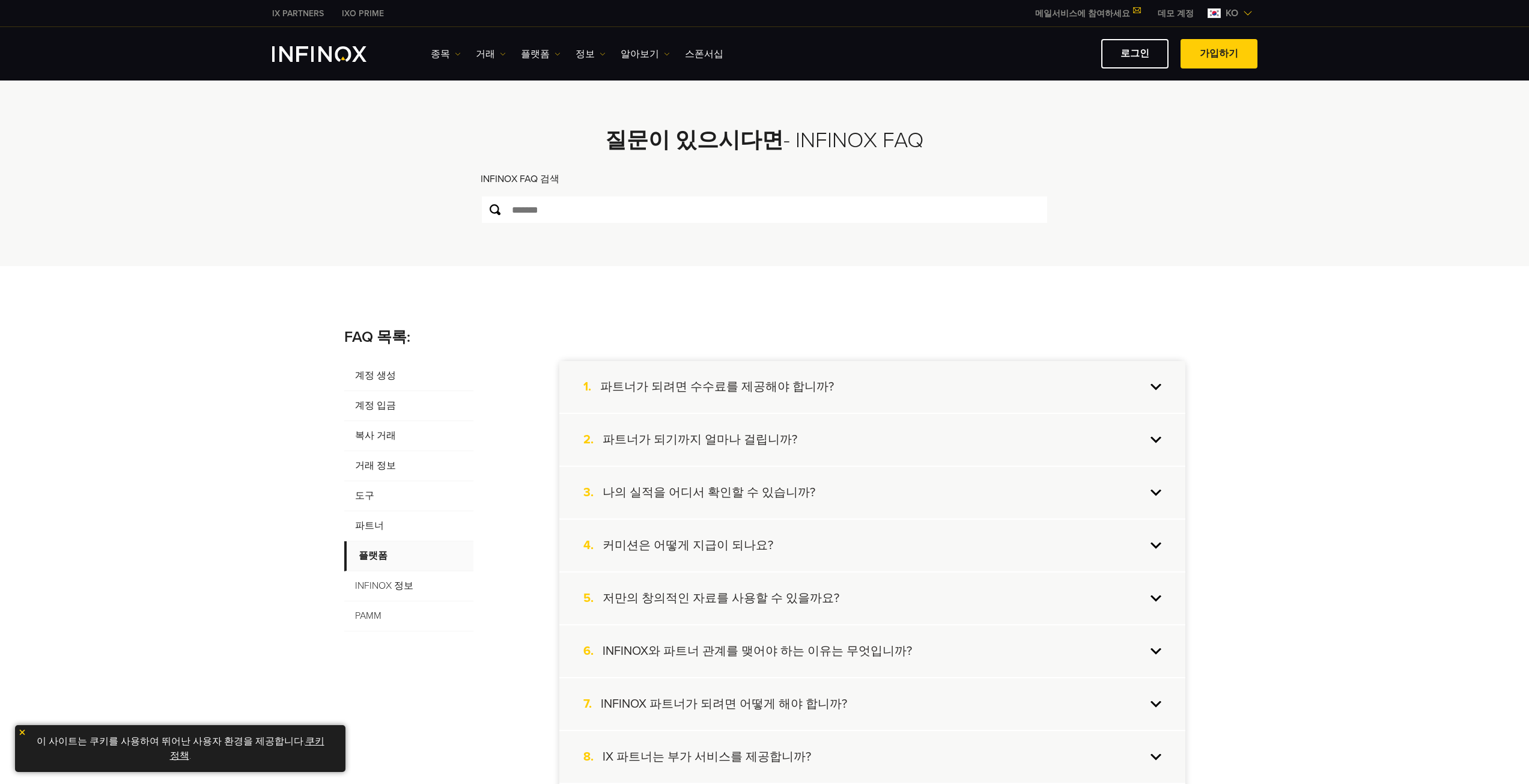
click at [408, 429] on span "복사 거래" at bounding box center [408, 436] width 129 height 30
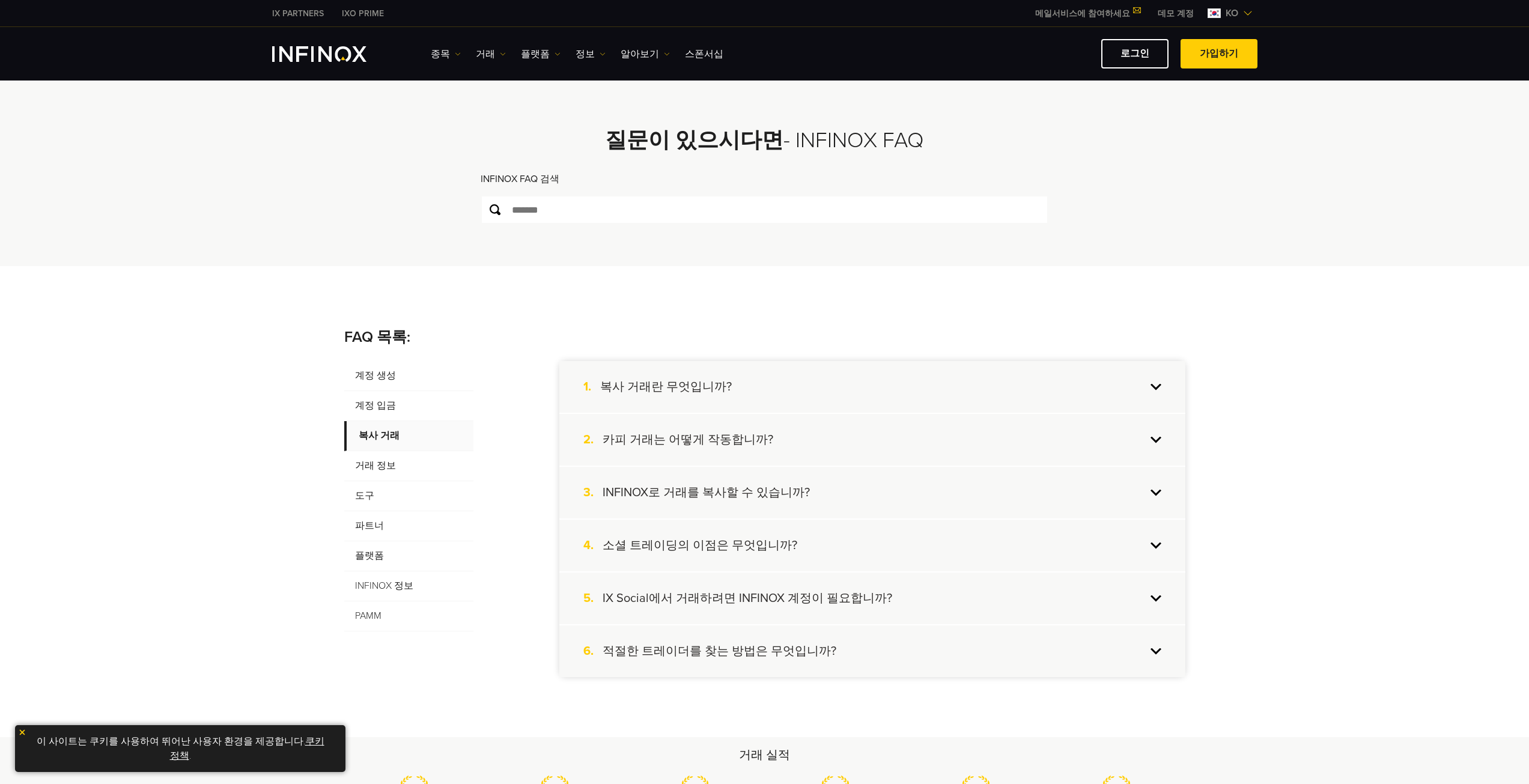
click at [413, 404] on span "계정 입금" at bounding box center [408, 406] width 129 height 30
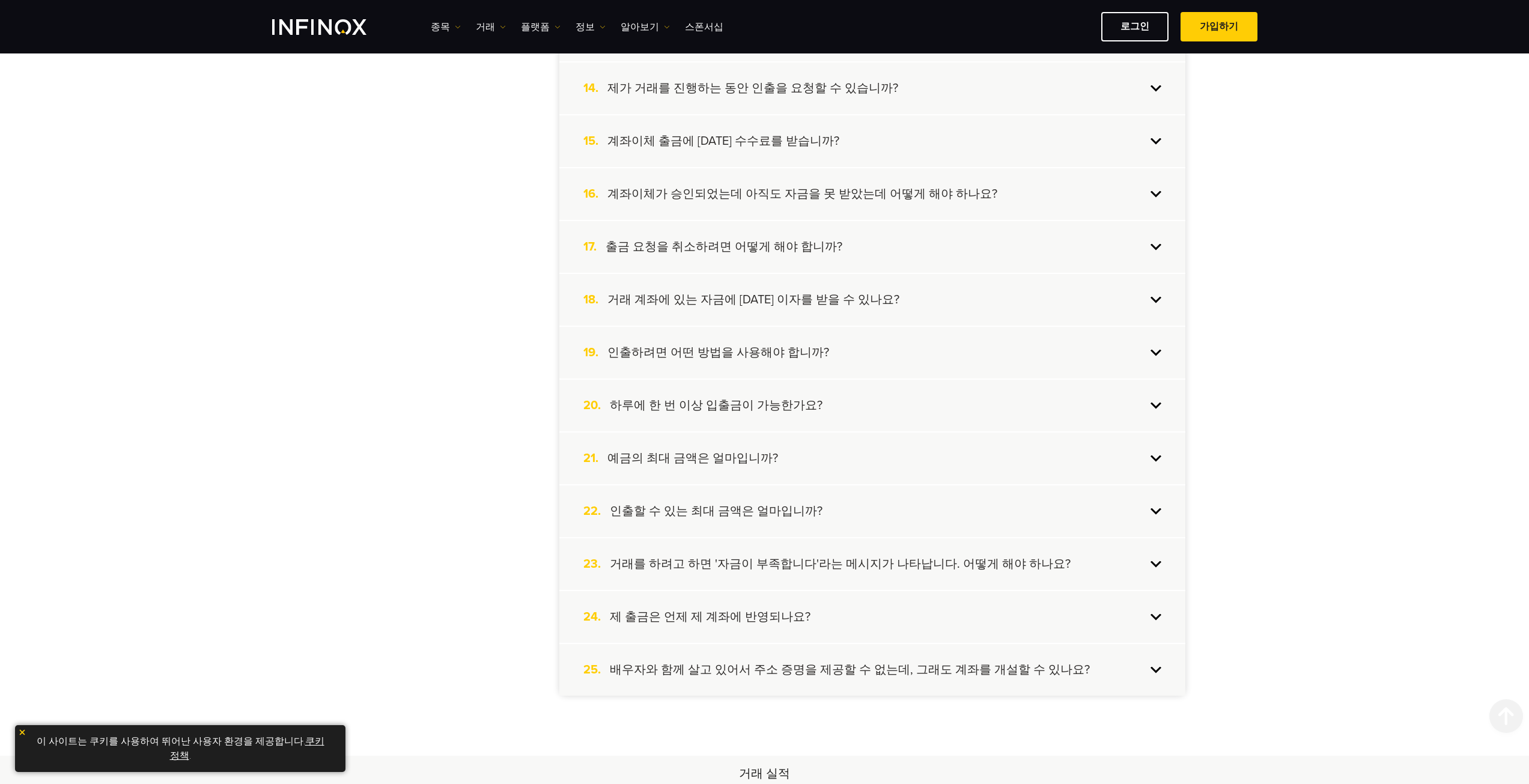
scroll to position [1020, 0]
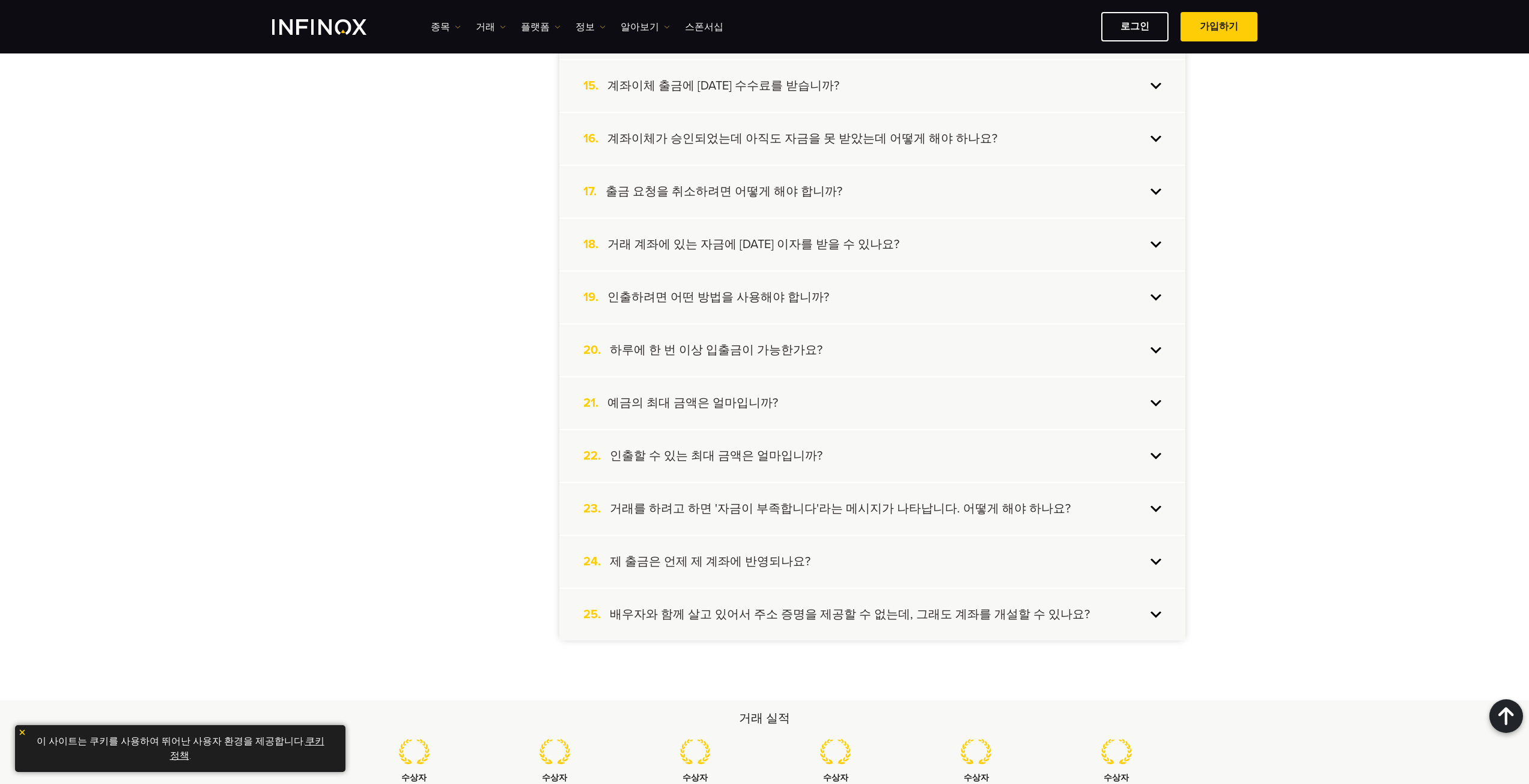
click at [781, 469] on div "22. 인출할 수 있는 최대 금액은 얼마입니까?" at bounding box center [872, 456] width 626 height 52
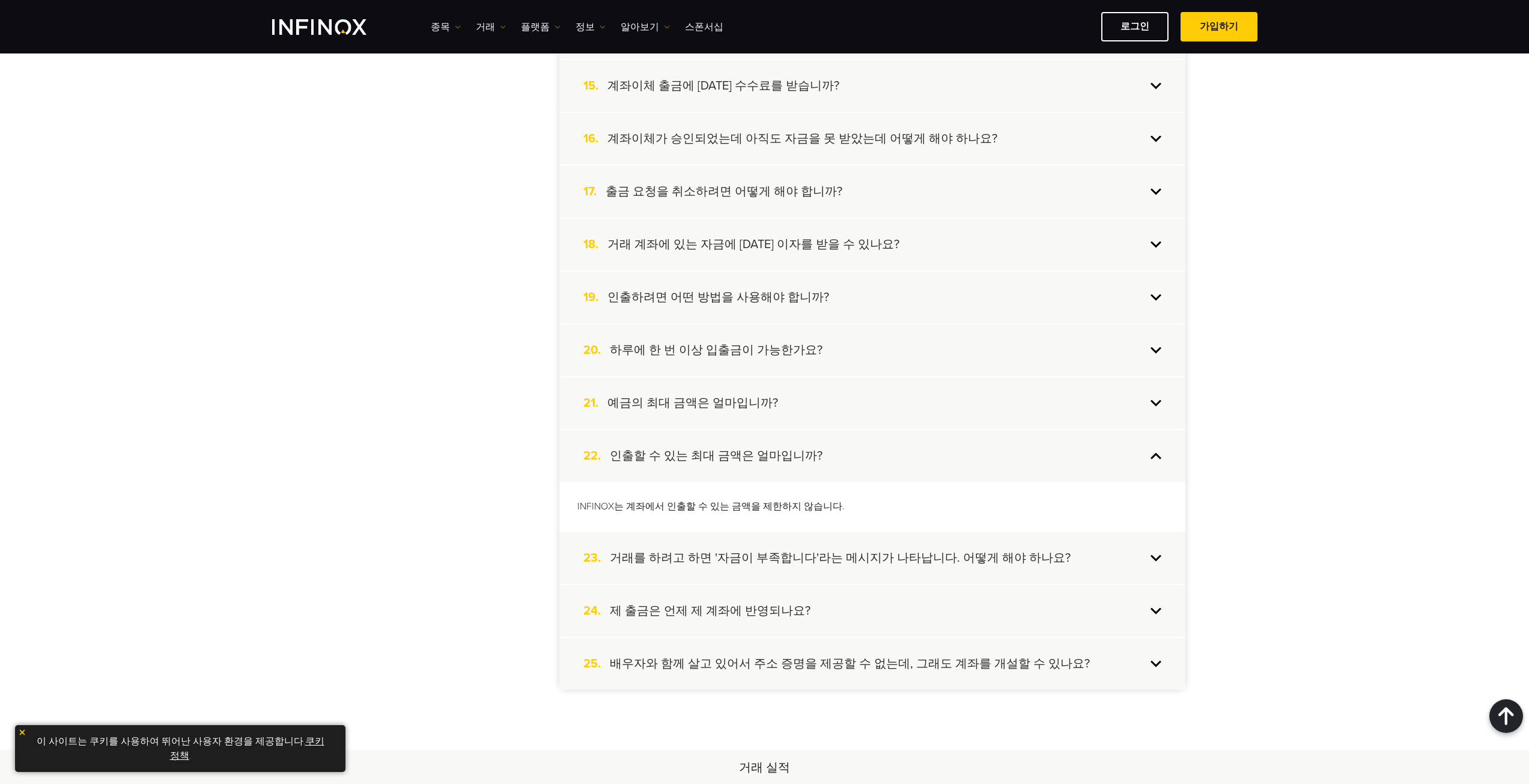
click at [683, 405] on h4 "예금의 최대 금액은 얼마입니까?" at bounding box center [692, 402] width 171 height 16
click at [685, 403] on h4 "예금의 최대 금액은 얼마입니까?" at bounding box center [692, 402] width 171 height 16
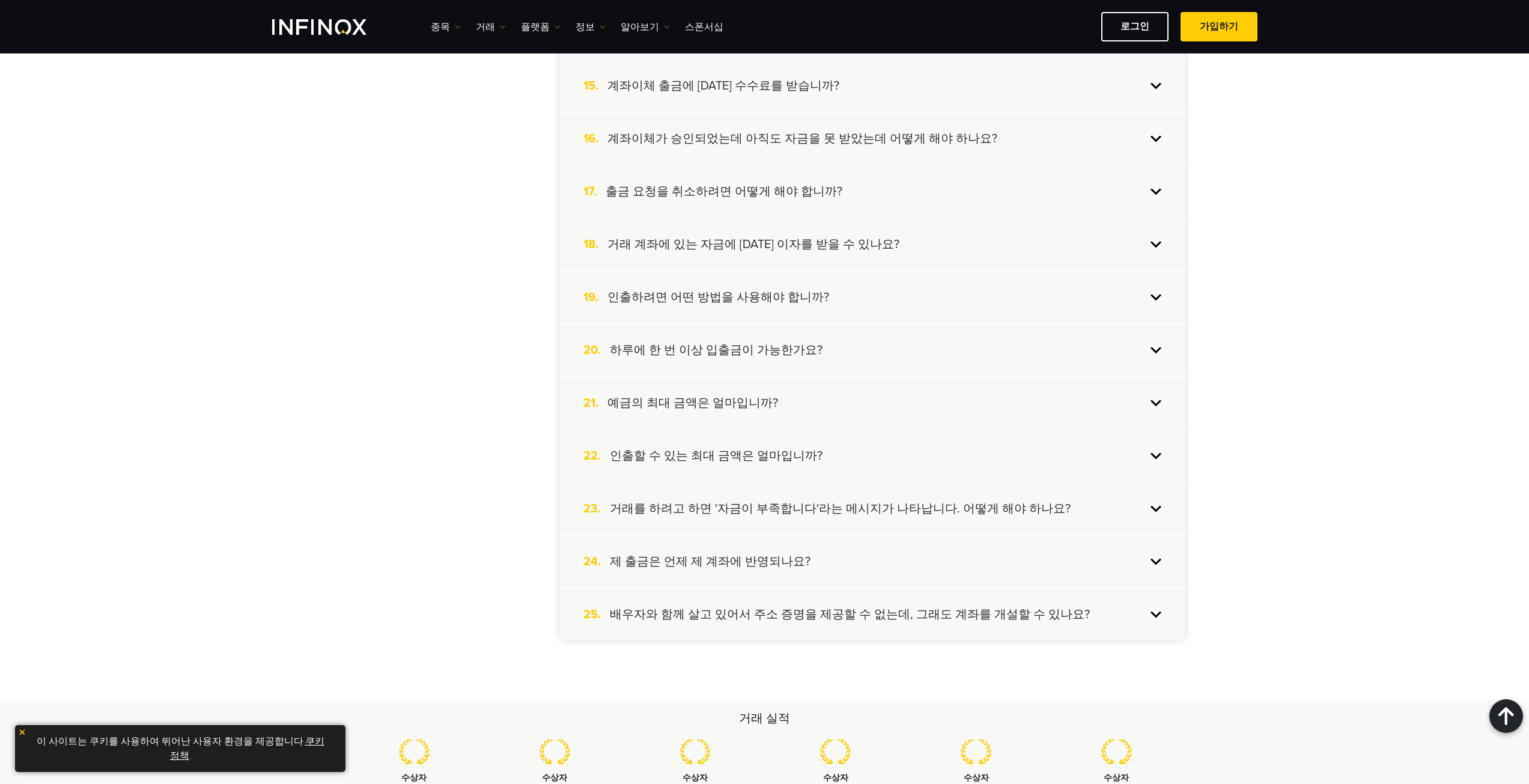
drag, startPoint x: 287, startPoint y: 568, endPoint x: 283, endPoint y: 553, distance: 15.5
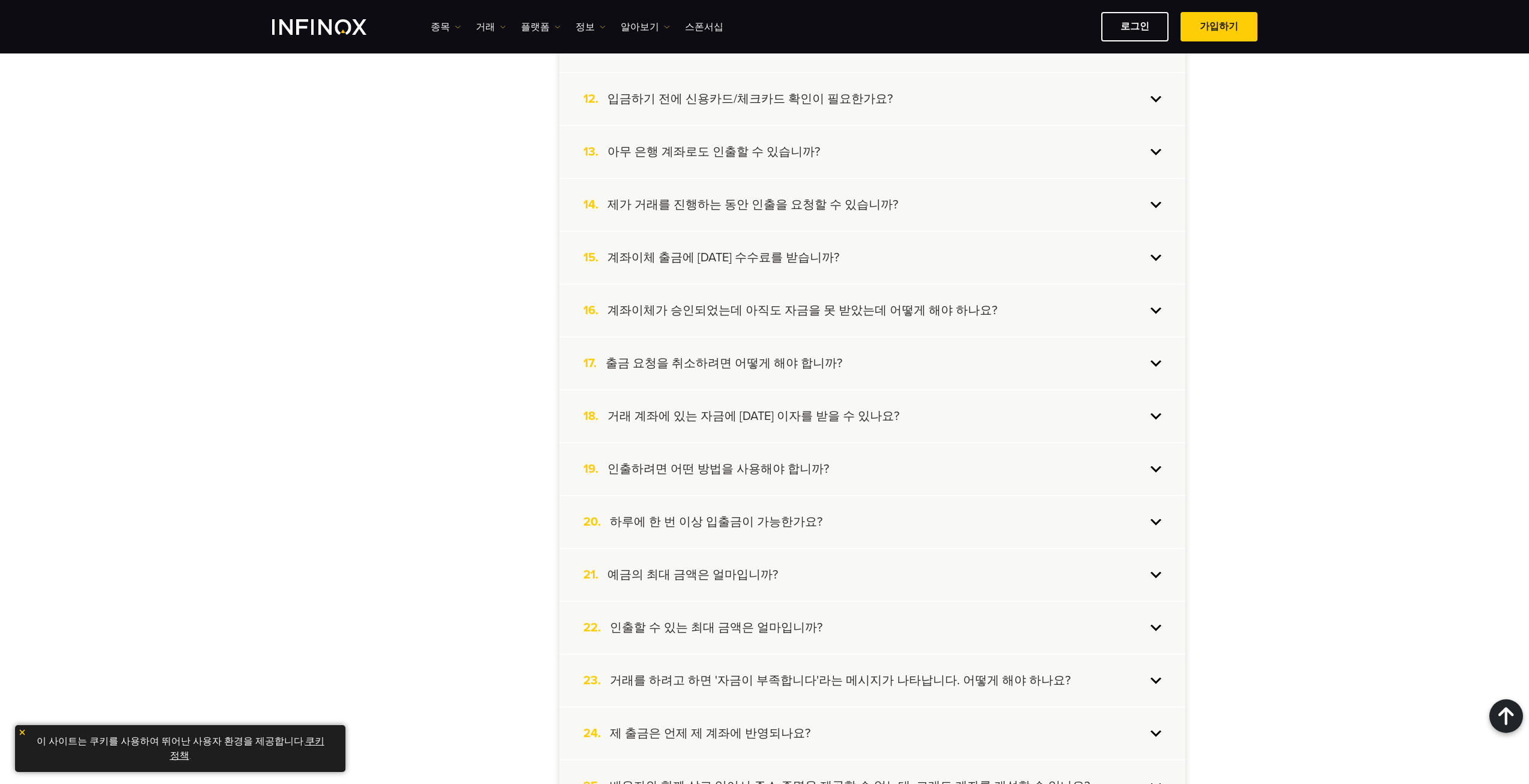
scroll to position [0, 0]
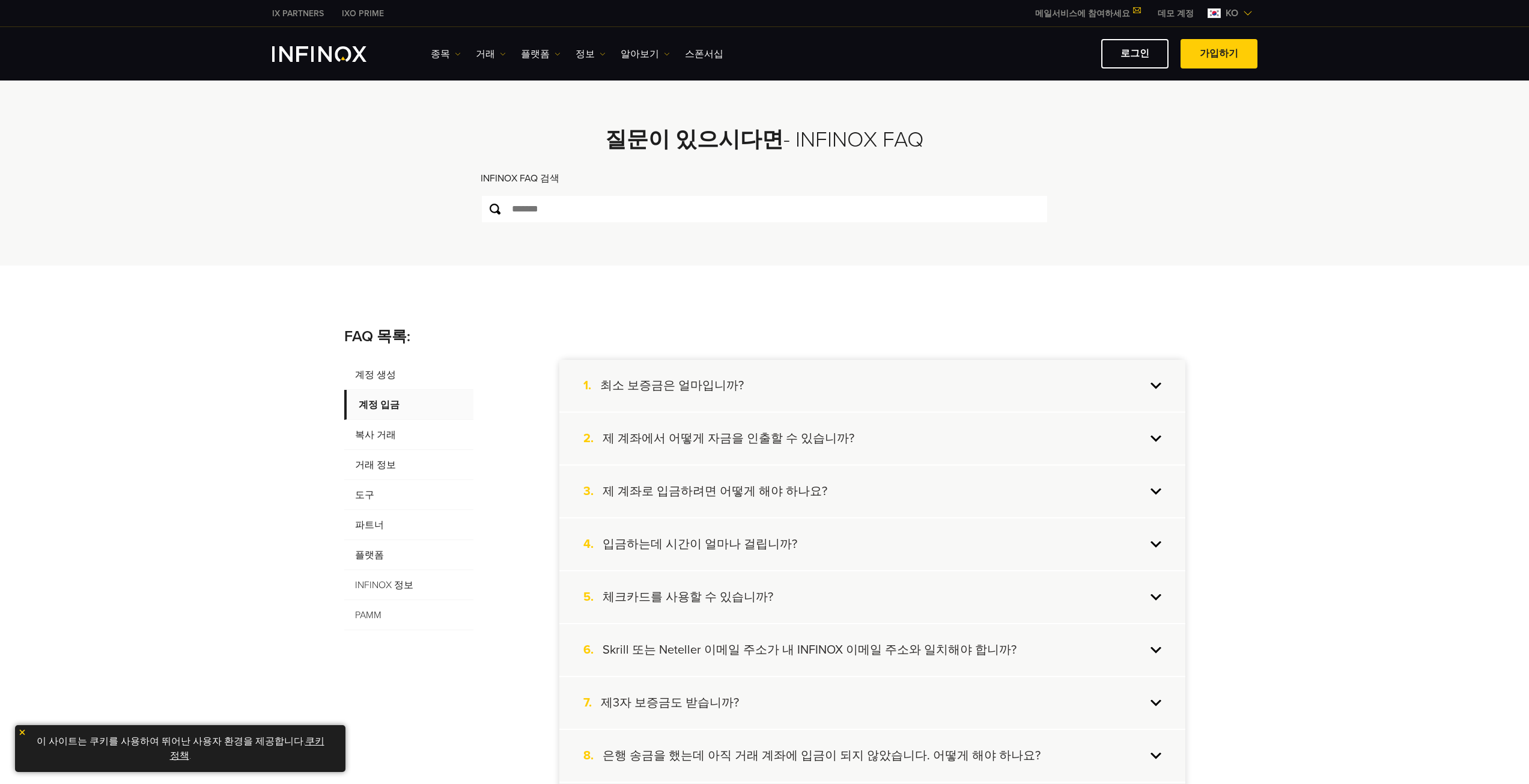
click at [432, 368] on span "계정 생성" at bounding box center [408, 374] width 129 height 30
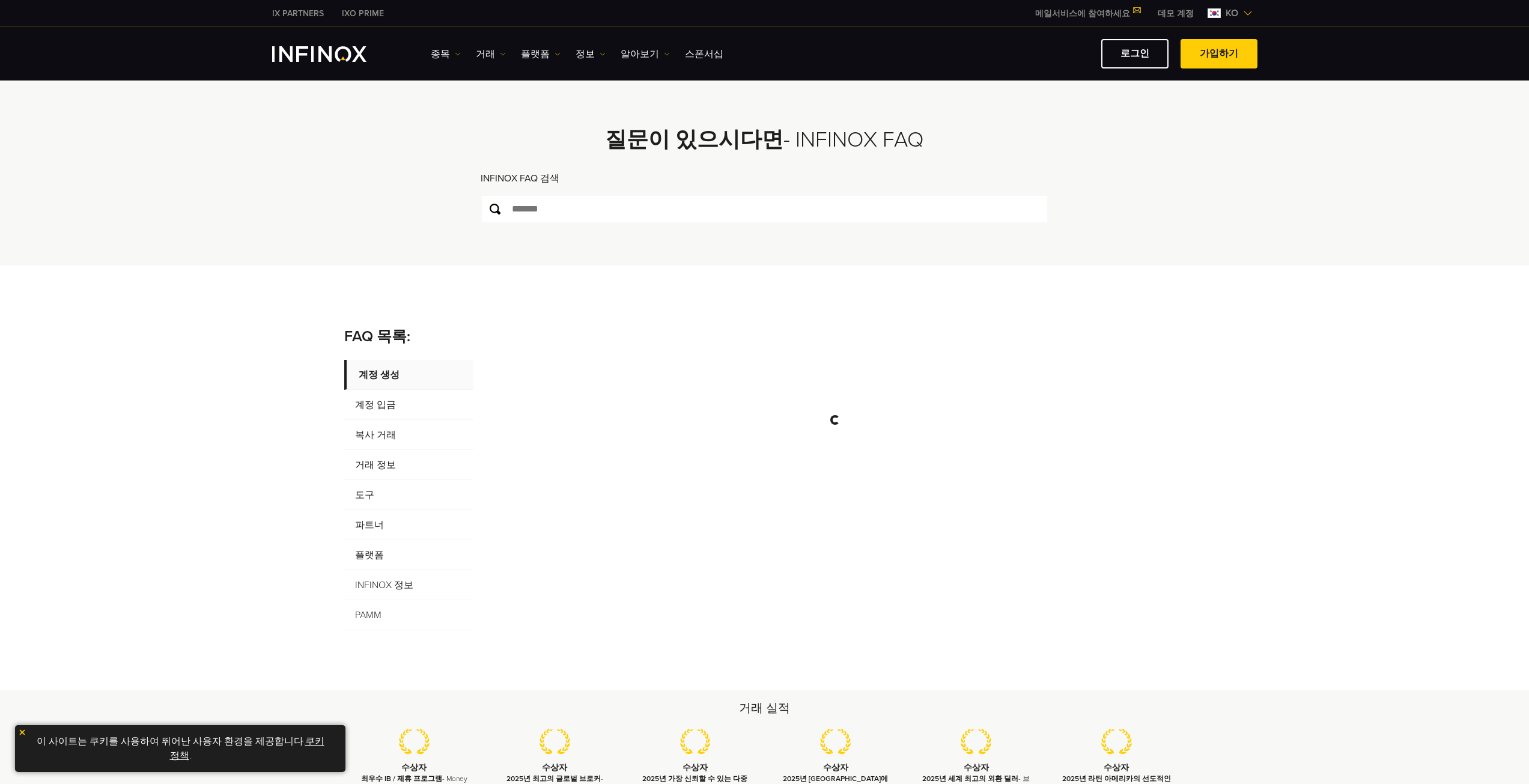
click at [249, 501] on div "FAQ 목록: 계정 생성 계정 입금 복사 거래 거래 정보 도구 파트너 플랫폼 INFINOX 정보 PAMM" at bounding box center [764, 478] width 1529 height 425
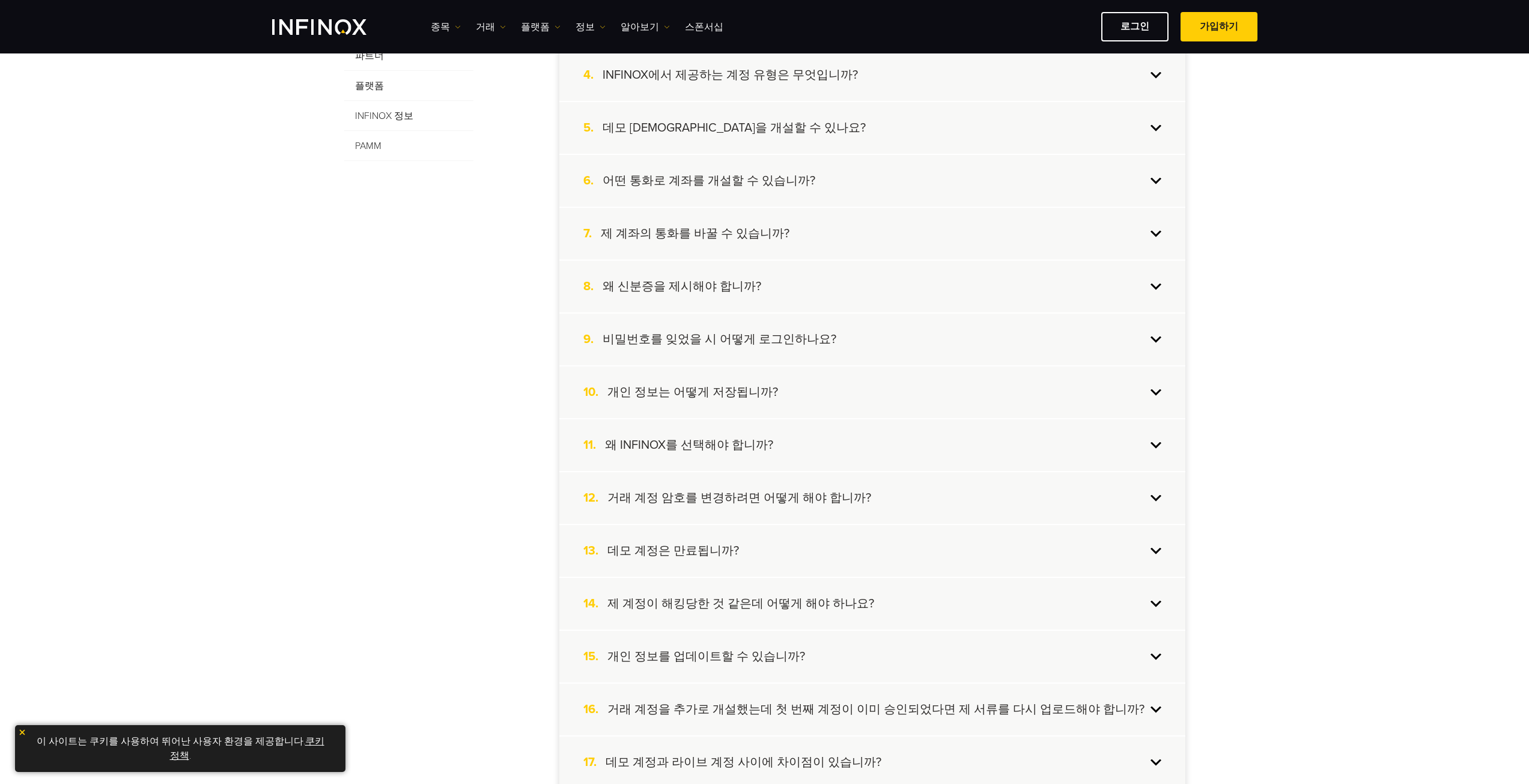
scroll to position [540, 0]
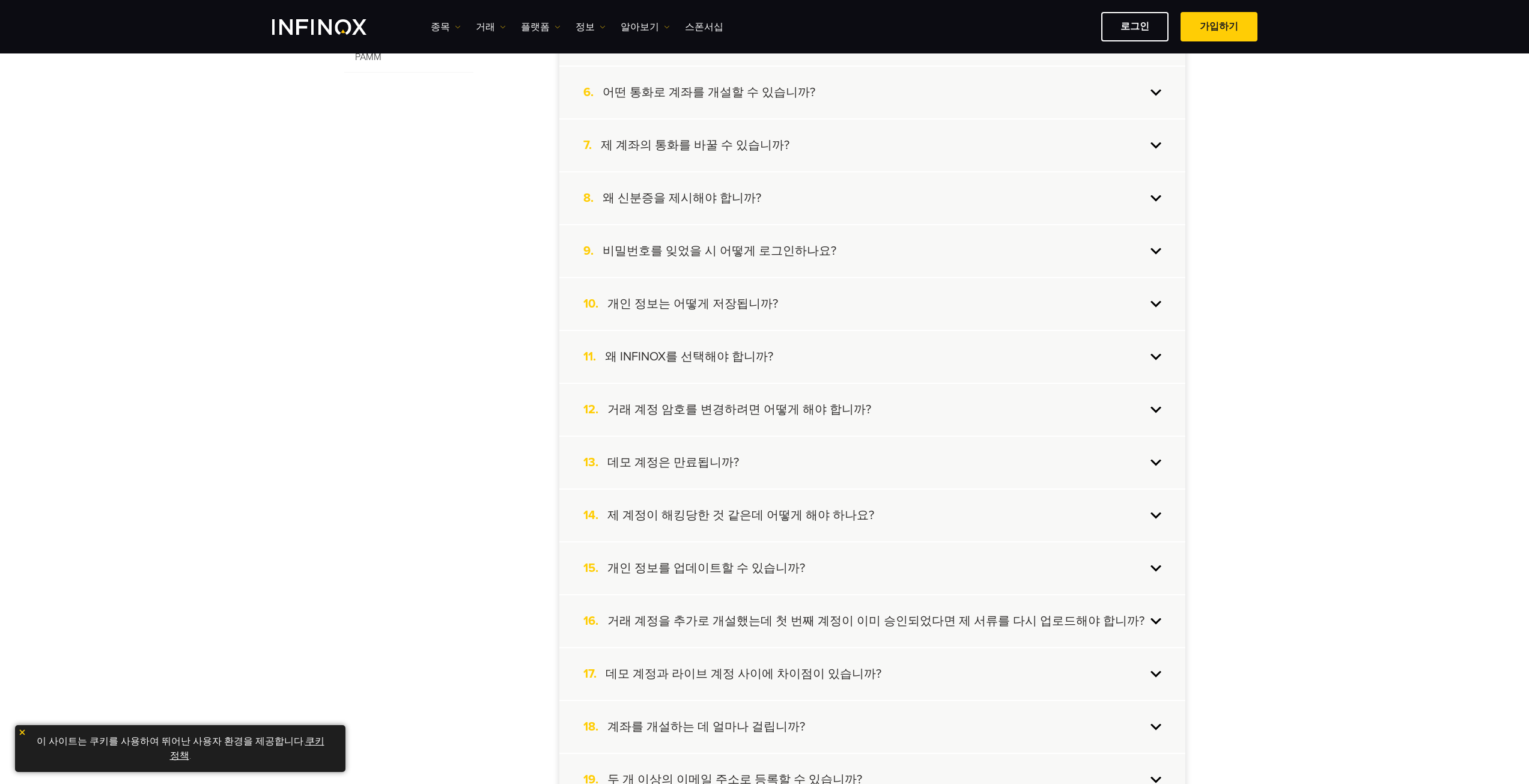
click at [777, 557] on div "15. 개인 정보를 업데이트할 수 있습니까?" at bounding box center [872, 568] width 626 height 52
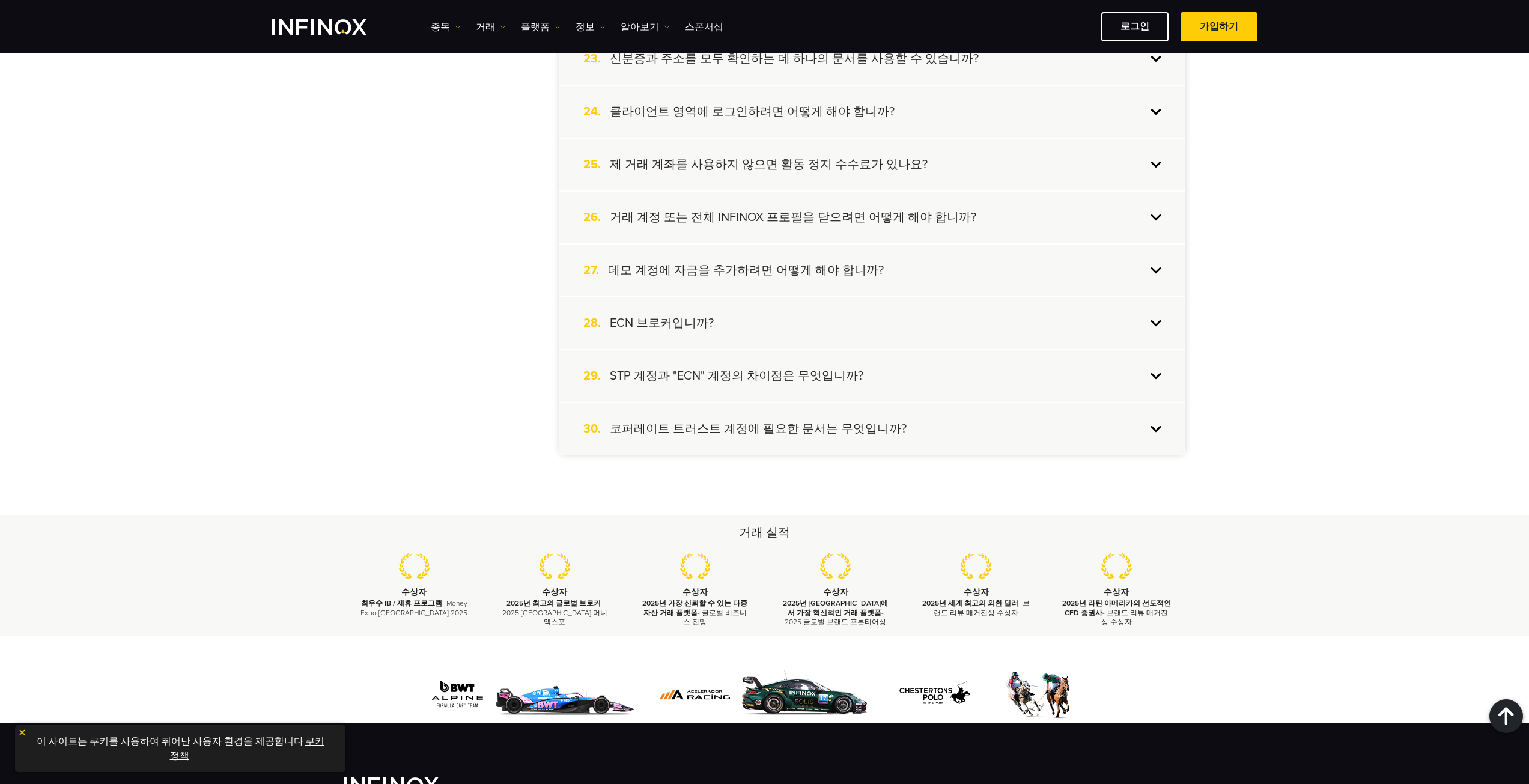
scroll to position [1561, 0]
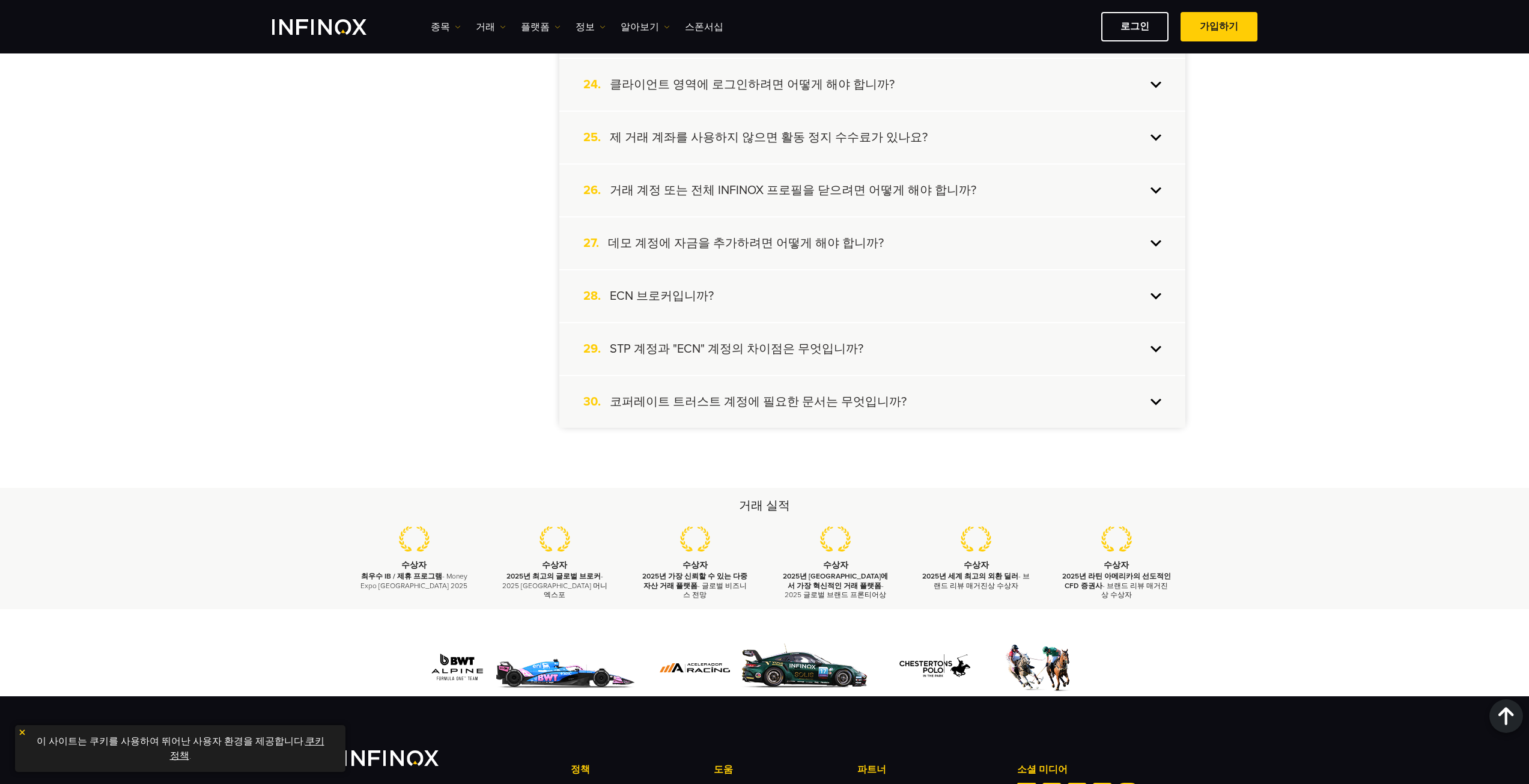
click at [754, 187] on div "26. 거래 계정 또는 전체 INFINOX 프로필을 닫으려면 어떻게 해야 합니까?" at bounding box center [872, 190] width 626 height 52
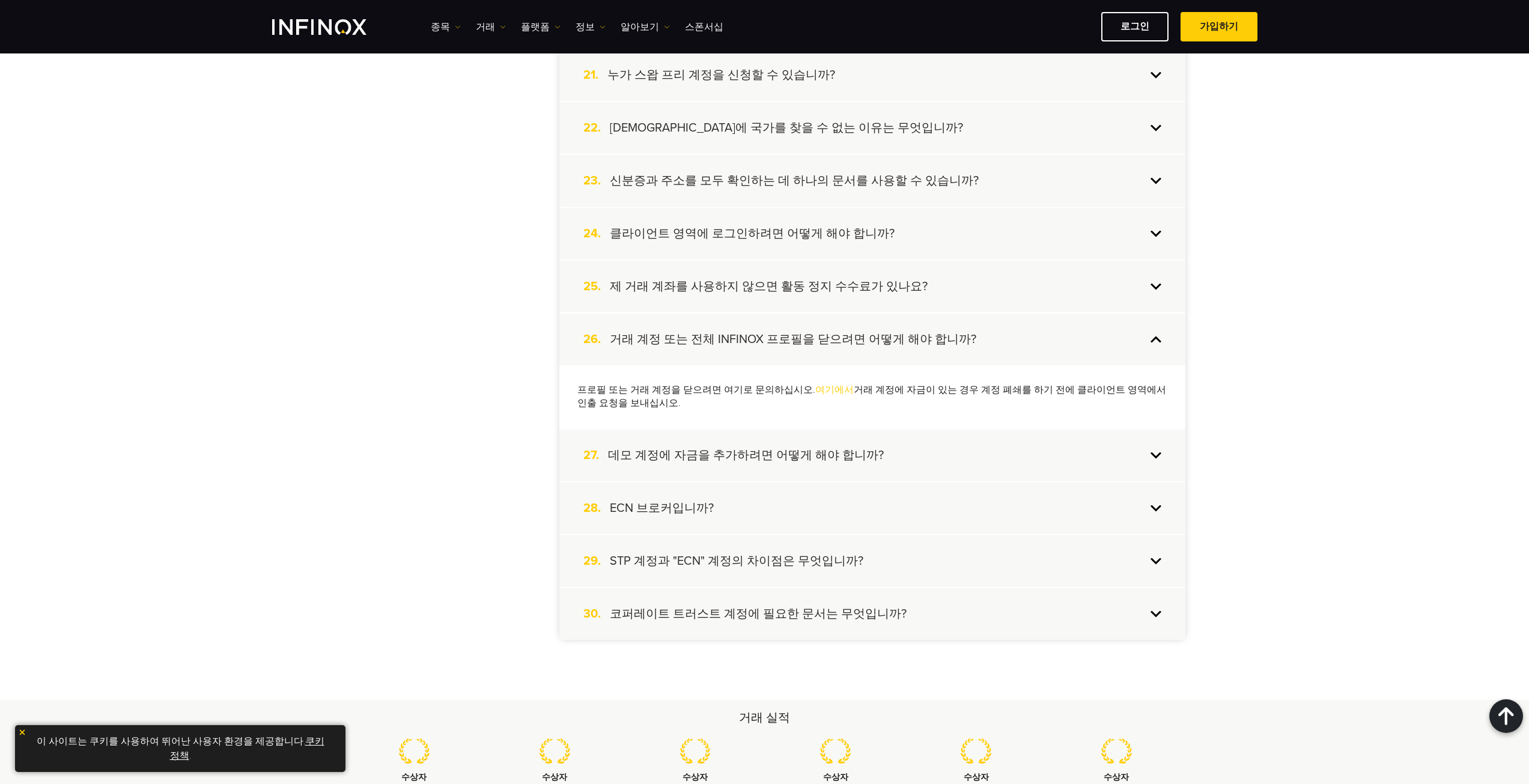
scroll to position [0, 0]
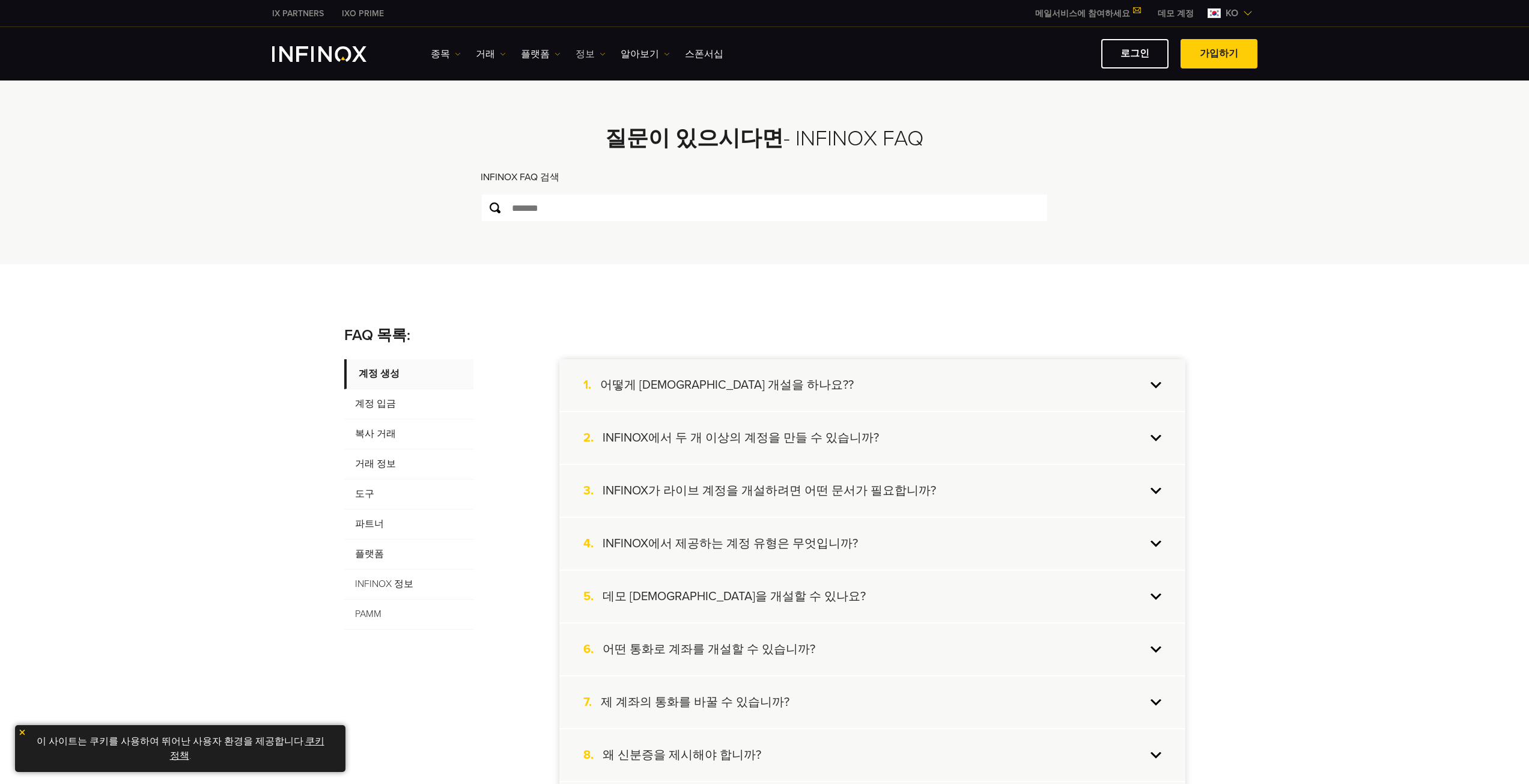
click at [576, 48] on link "정보" at bounding box center [590, 54] width 30 height 15
click at [638, 62] on div "IX Intel 이벤트 일일 분석 IX Education Hub" at bounding box center [623, 128] width 95 height 133
click at [639, 59] on link "알아보기" at bounding box center [645, 54] width 49 height 15
click at [656, 113] on link "FAQs" at bounding box center [672, 117] width 102 height 25
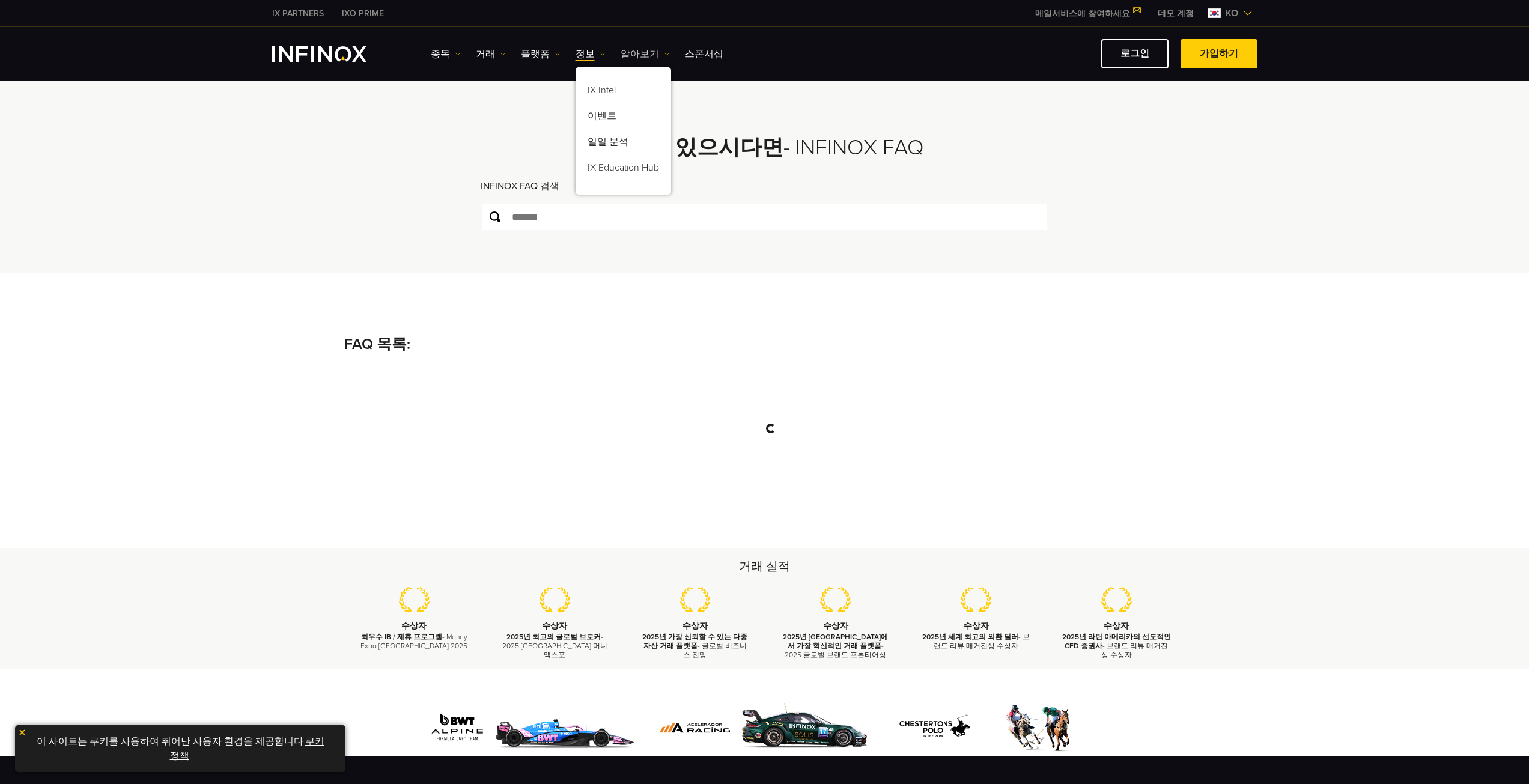
click at [636, 53] on link "알아보기" at bounding box center [645, 54] width 49 height 15
click at [665, 141] on link "연락하기" at bounding box center [672, 143] width 102 height 25
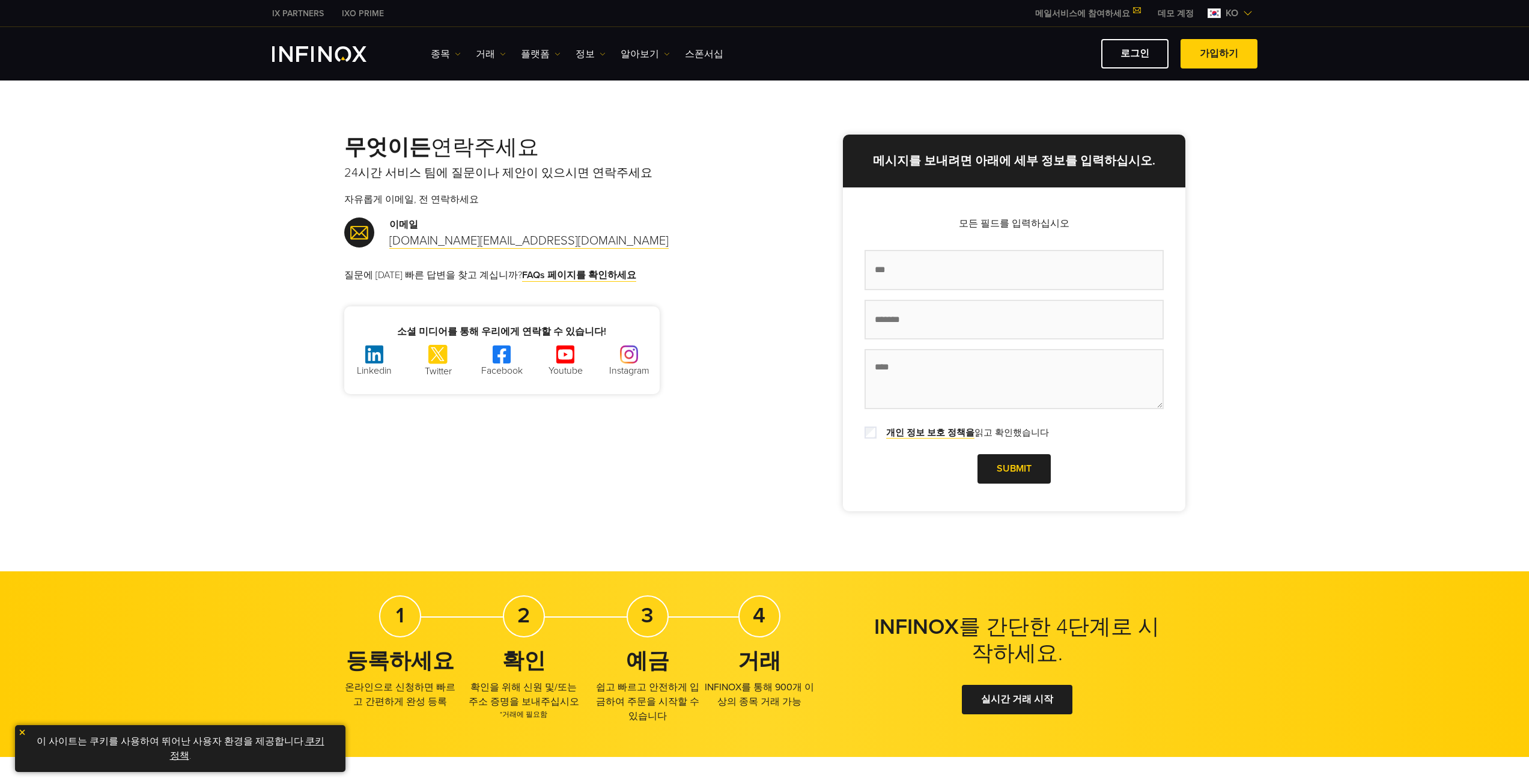
click at [749, 305] on div "무엇이든 연락주세요 24시간 서비스 팀에 질문이나 제안이 있으시면 연락주세요 자유롭게 이메일, 전 연락하세요 이메일 [DOMAIN_NAME][…" at bounding box center [554, 264] width 420 height 259
click at [574, 425] on div "무엇이든 연락주세요 24시간 서비스 팀에 질문이나 제안이 있으시면 연락주세요 자유롭게 이메일, 전 연락하세요 이메일 [DOMAIN_NAME][…" at bounding box center [764, 323] width 865 height 376
click at [949, 260] on input "이름 *" at bounding box center [1014, 269] width 299 height 40
type input "*"
type input "***"
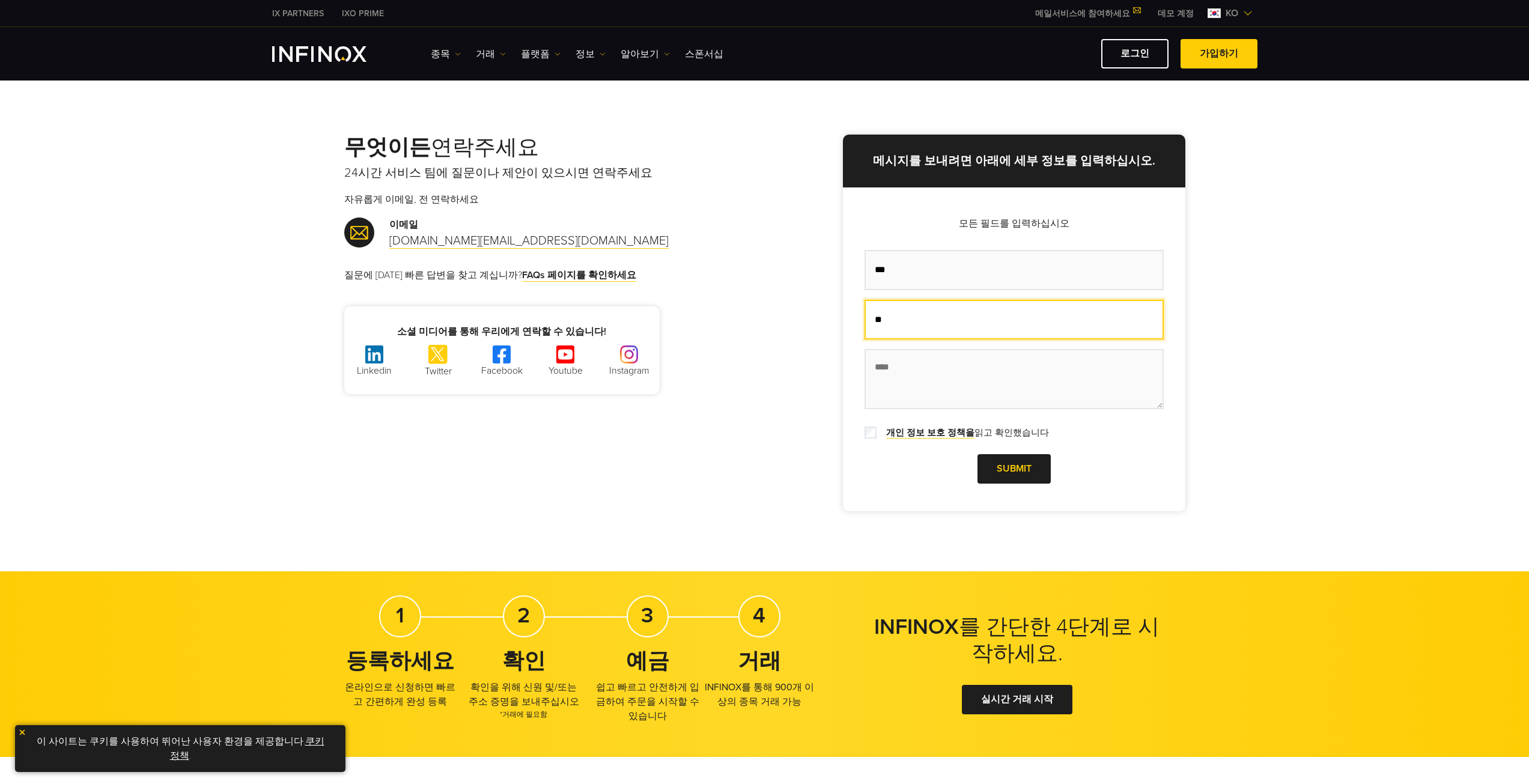
type input "*"
type input "**********"
click at [1014, 405] on textarea "메시지 *" at bounding box center [1014, 378] width 299 height 60
type textarea "*"
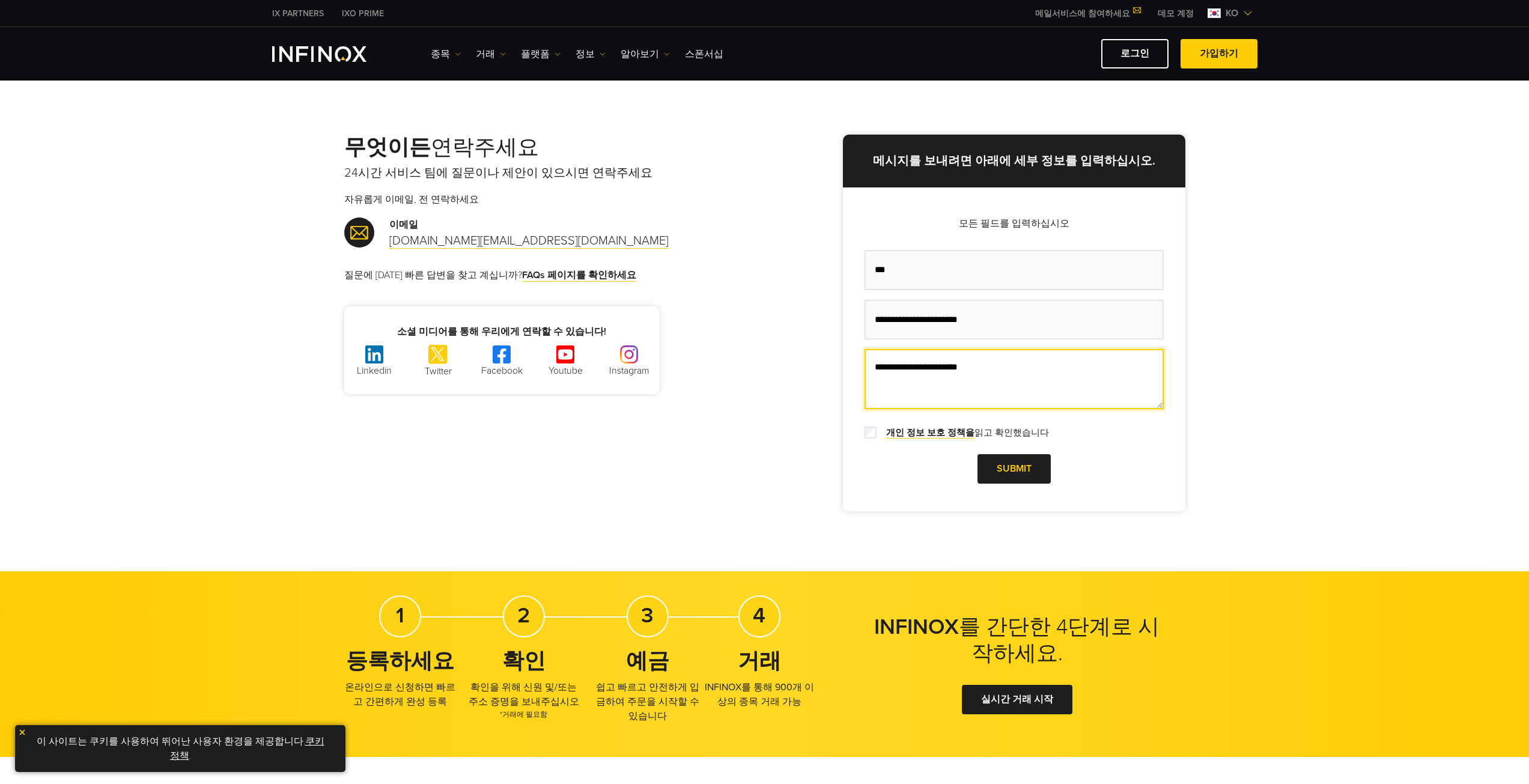
type textarea "**********"
click at [1001, 475] on link "Submit" at bounding box center [1013, 469] width 73 height 30
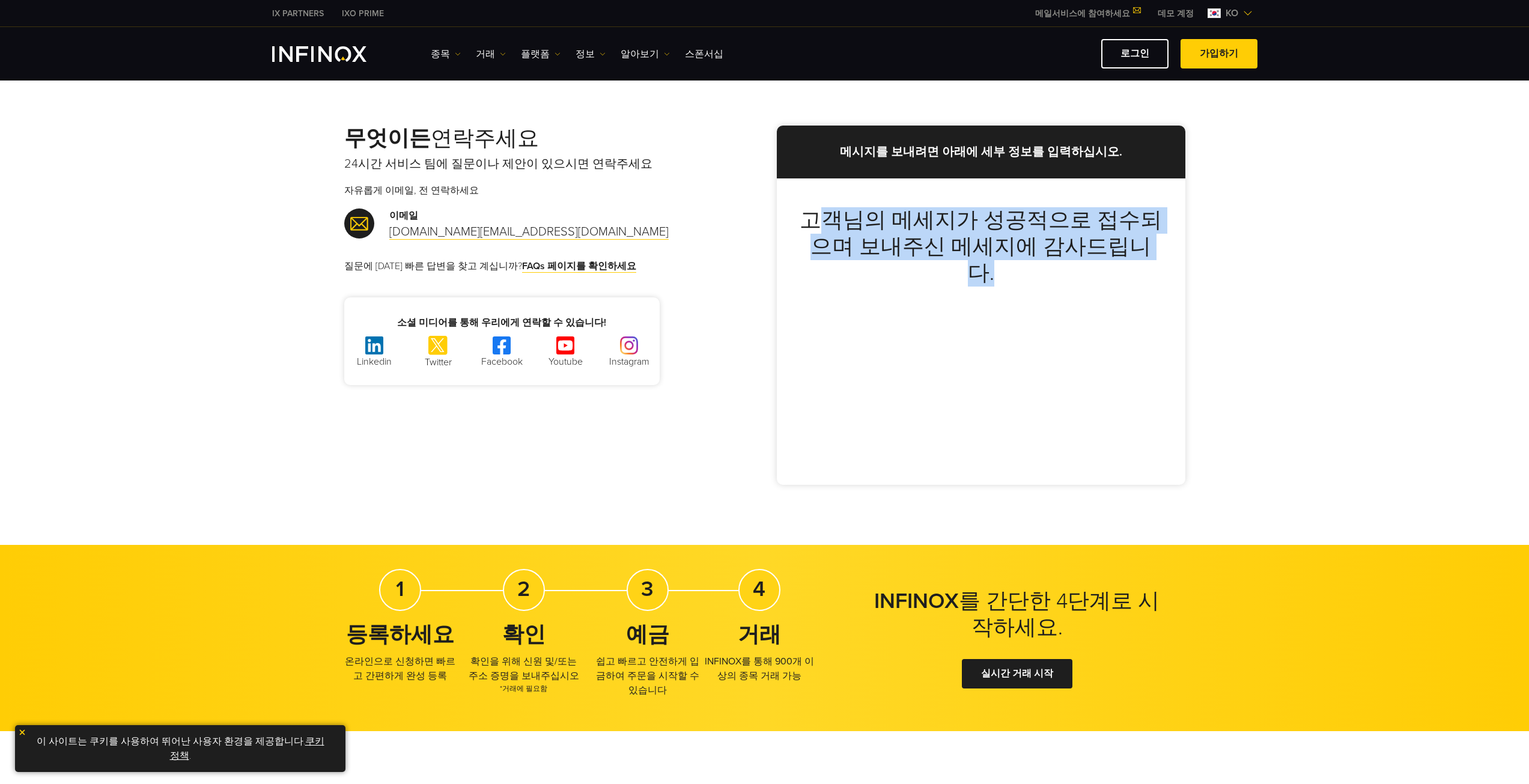
drag, startPoint x: 829, startPoint y: 217, endPoint x: 1146, endPoint y: 274, distance: 322.1
click at [1146, 274] on div "고객님의 메세지가 성공적으로 접수되으며 보내주신 메세지에 감사드립니다." at bounding box center [980, 331] width 408 height 306
click at [1035, 273] on div "고객님의 메세지가 성공적으로 접수되으며 보내주신 메세지에 감사드립니다." at bounding box center [980, 331] width 408 height 306
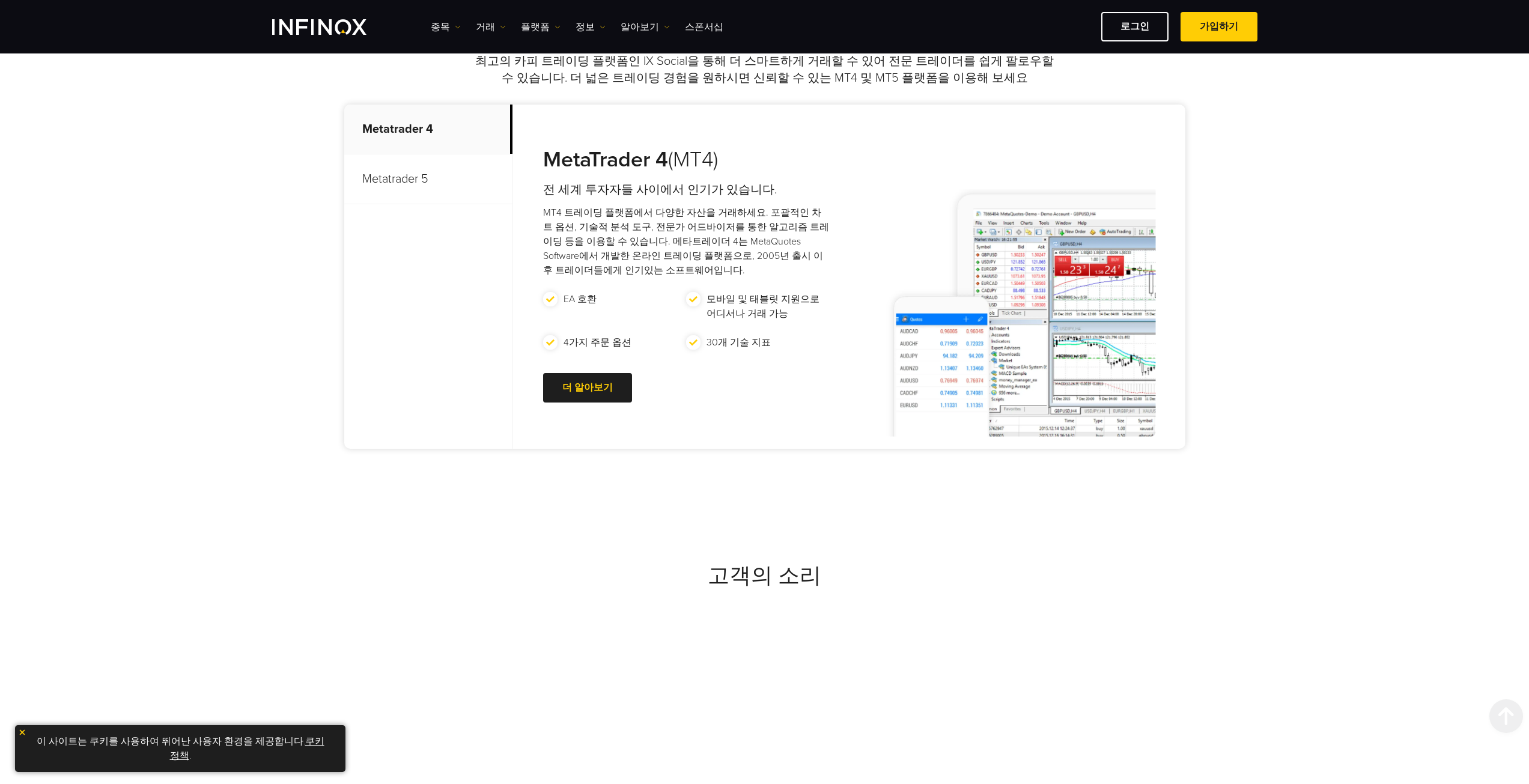
scroll to position [1291, 0]
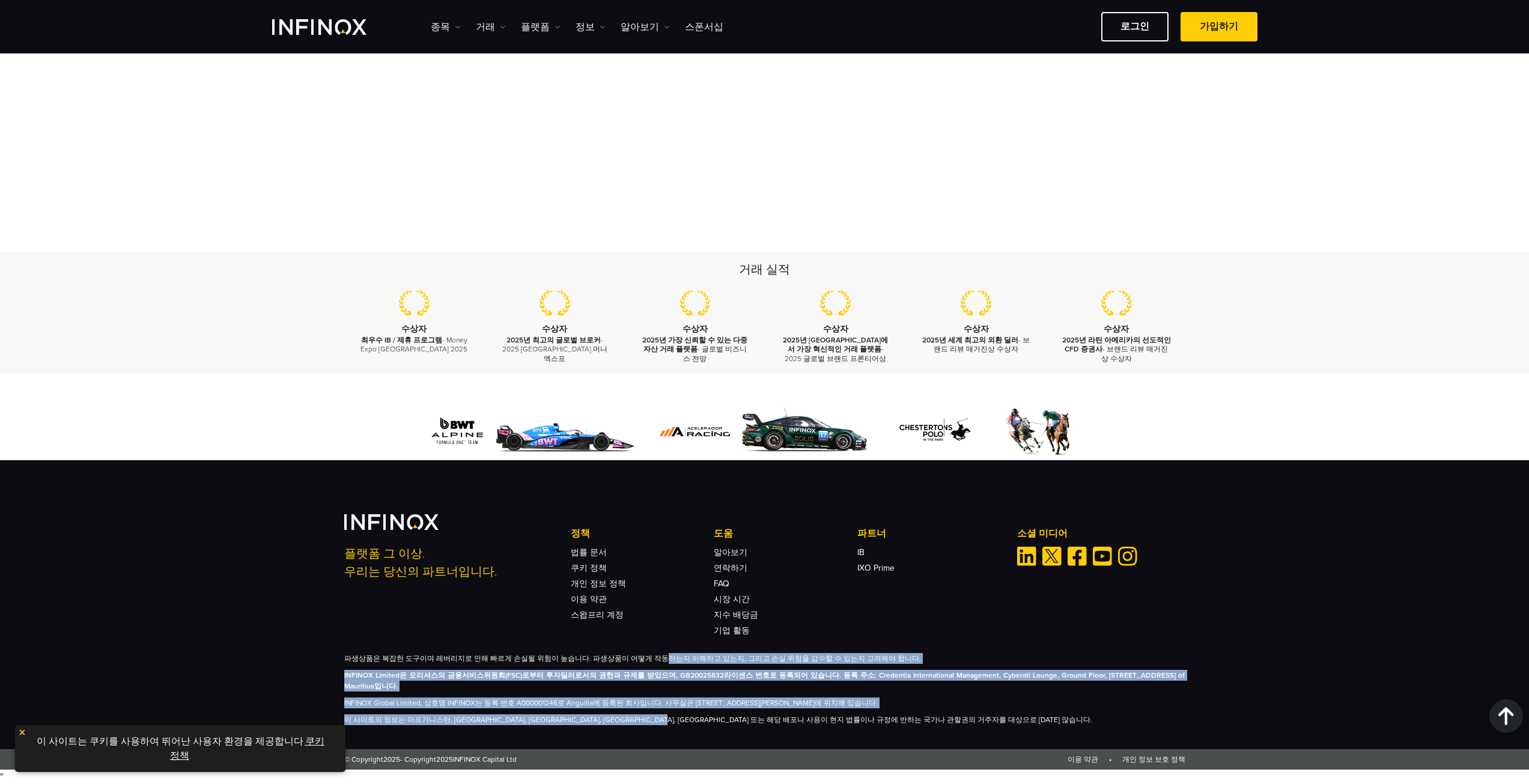
drag, startPoint x: 648, startPoint y: 641, endPoint x: 723, endPoint y: 718, distance: 107.5
click at [723, 718] on div "플랫폼 그 이상. 우리는 당신의 파트너입니다. 정책 법률 문서 쿠키 정책 개인 정보 정책 이용 약관 스왑프리 계정 도움" at bounding box center [764, 619] width 865 height 211
click at [971, 635] on div "플랫폼 그 이상. 우리는 당신의 파트너입니다. 정책 법률 문서 쿠키 정책 개인 정보 정책 이용 약관 스왑프리 계정 도움" at bounding box center [764, 619] width 865 height 211
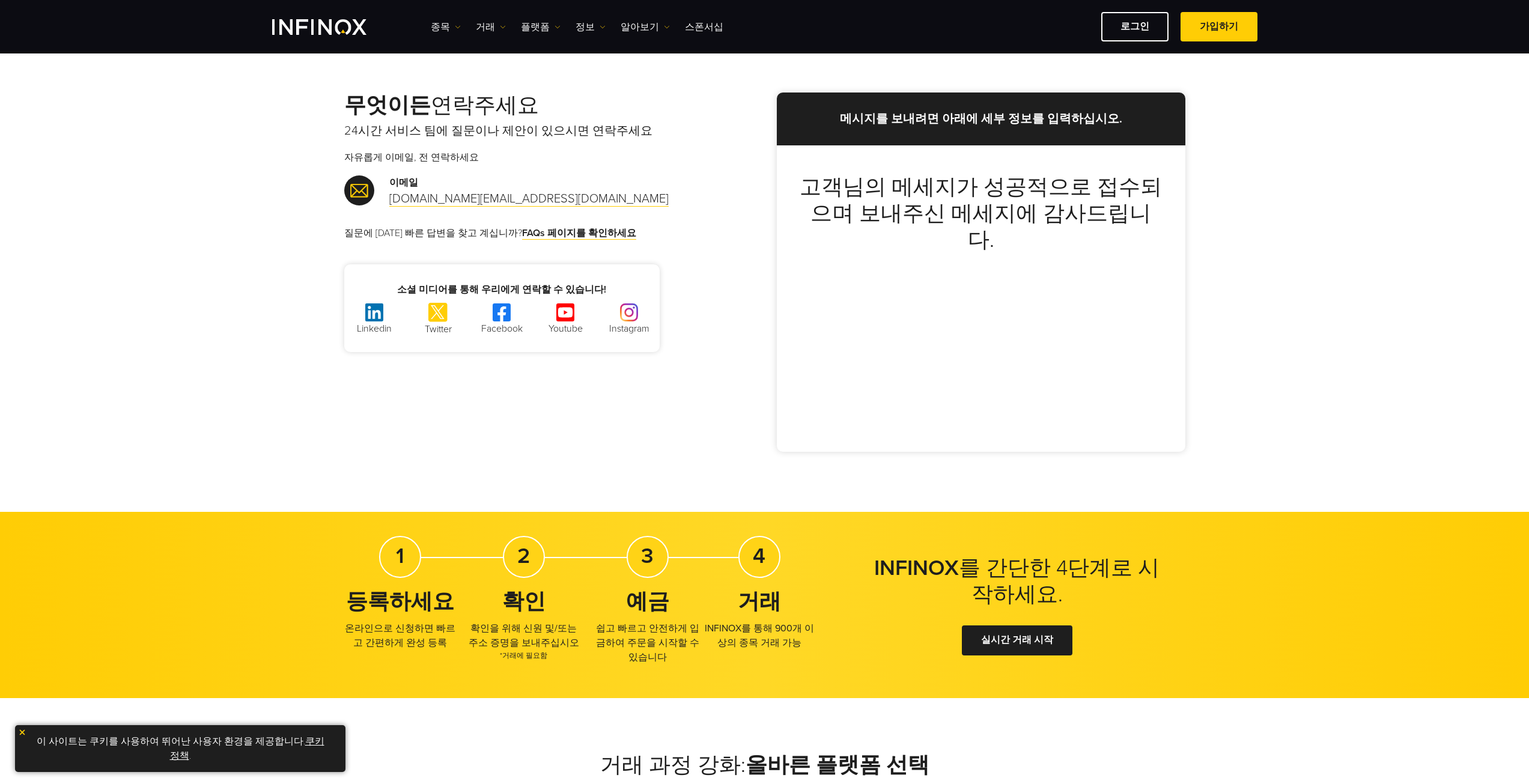
scroll to position [0, 0]
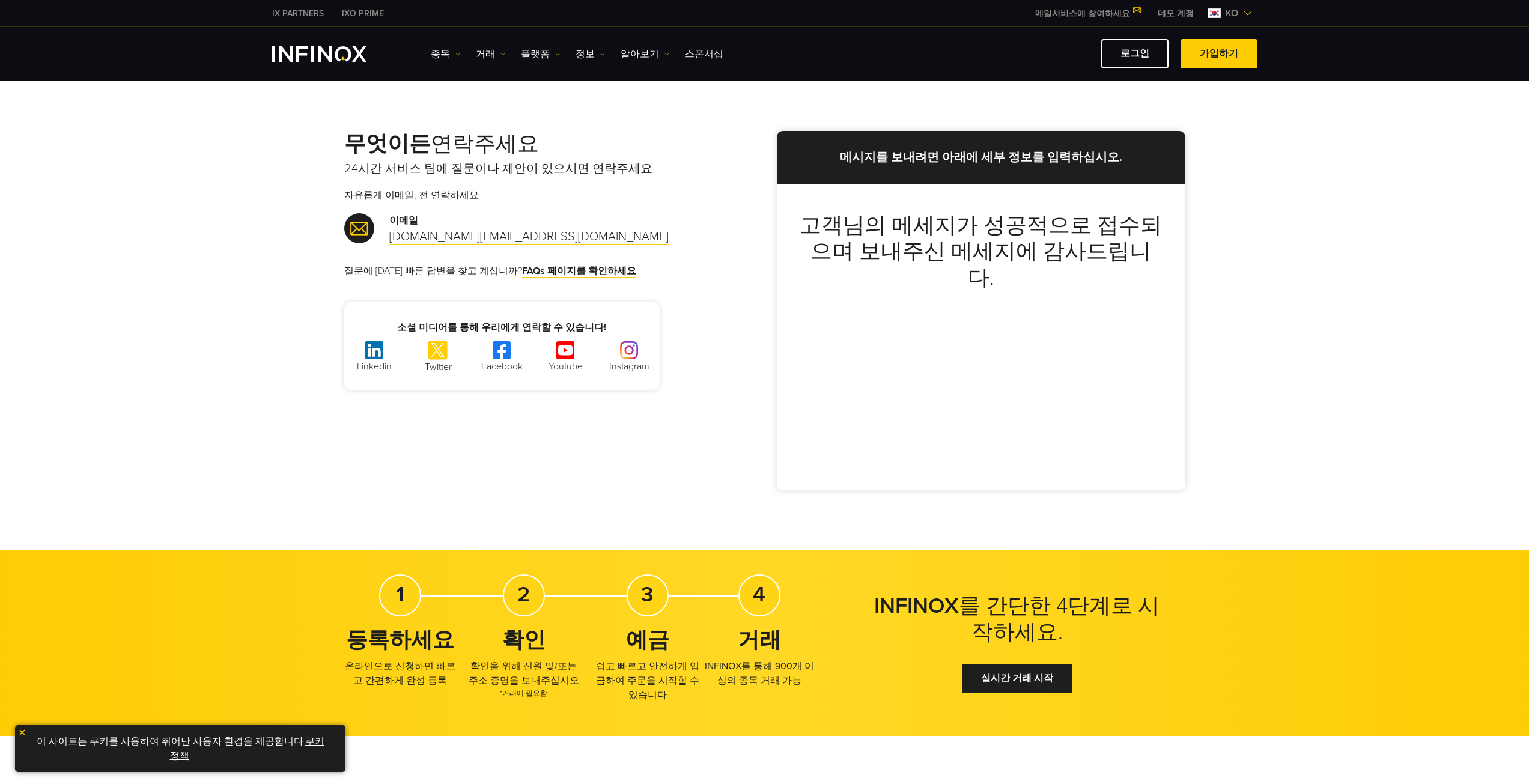
click at [1120, 18] on link "메일서비스에 참여하세요" at bounding box center [1086, 13] width 122 height 10
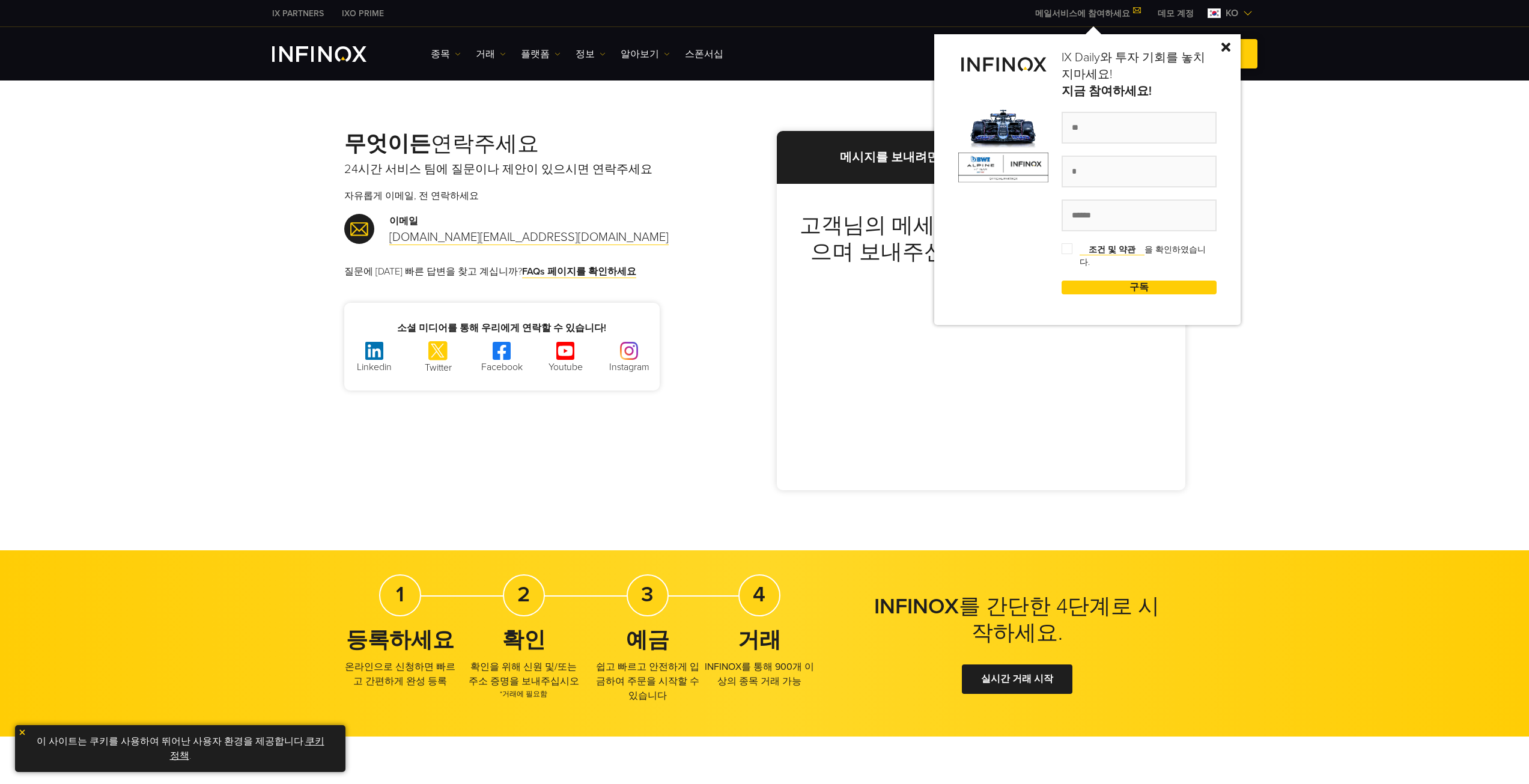
drag, startPoint x: 1229, startPoint y: 44, endPoint x: 1221, endPoint y: 48, distance: 8.9
click at [1229, 44] on img at bounding box center [1225, 47] width 9 height 9
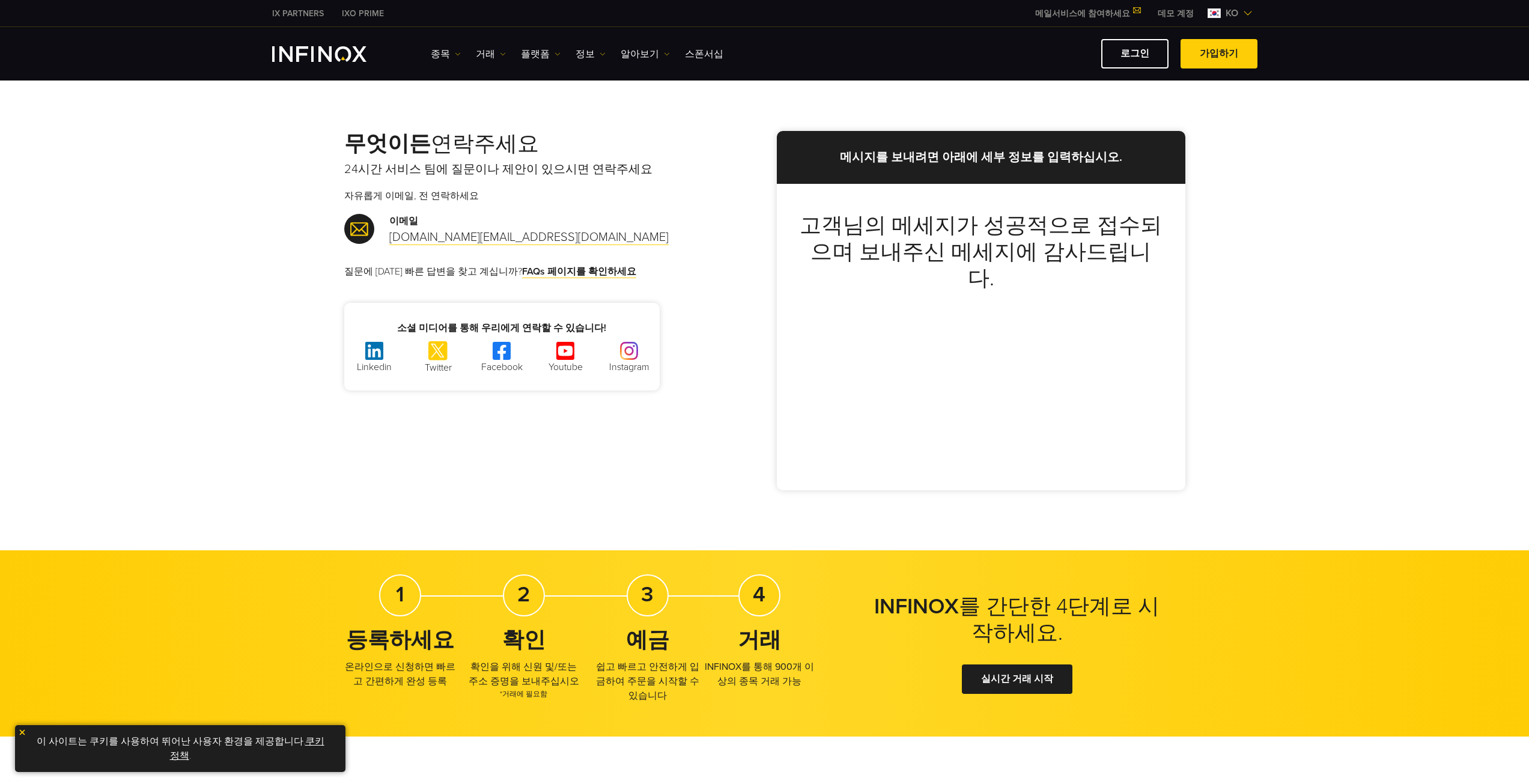
click at [339, 50] on img "INFINOX Logo" at bounding box center [319, 53] width 94 height 16
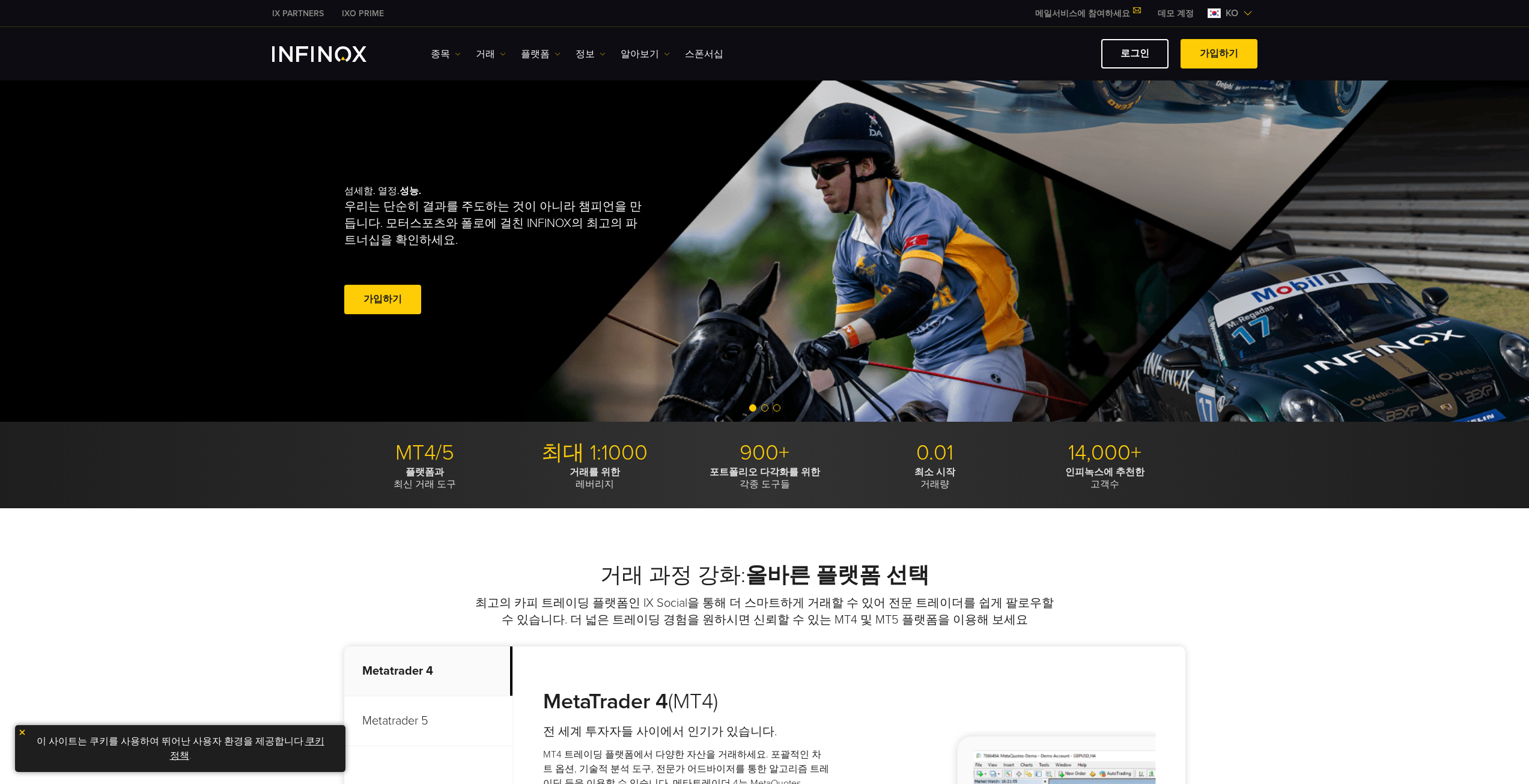
click at [1111, 53] on link "로그인" at bounding box center [1135, 54] width 67 height 30
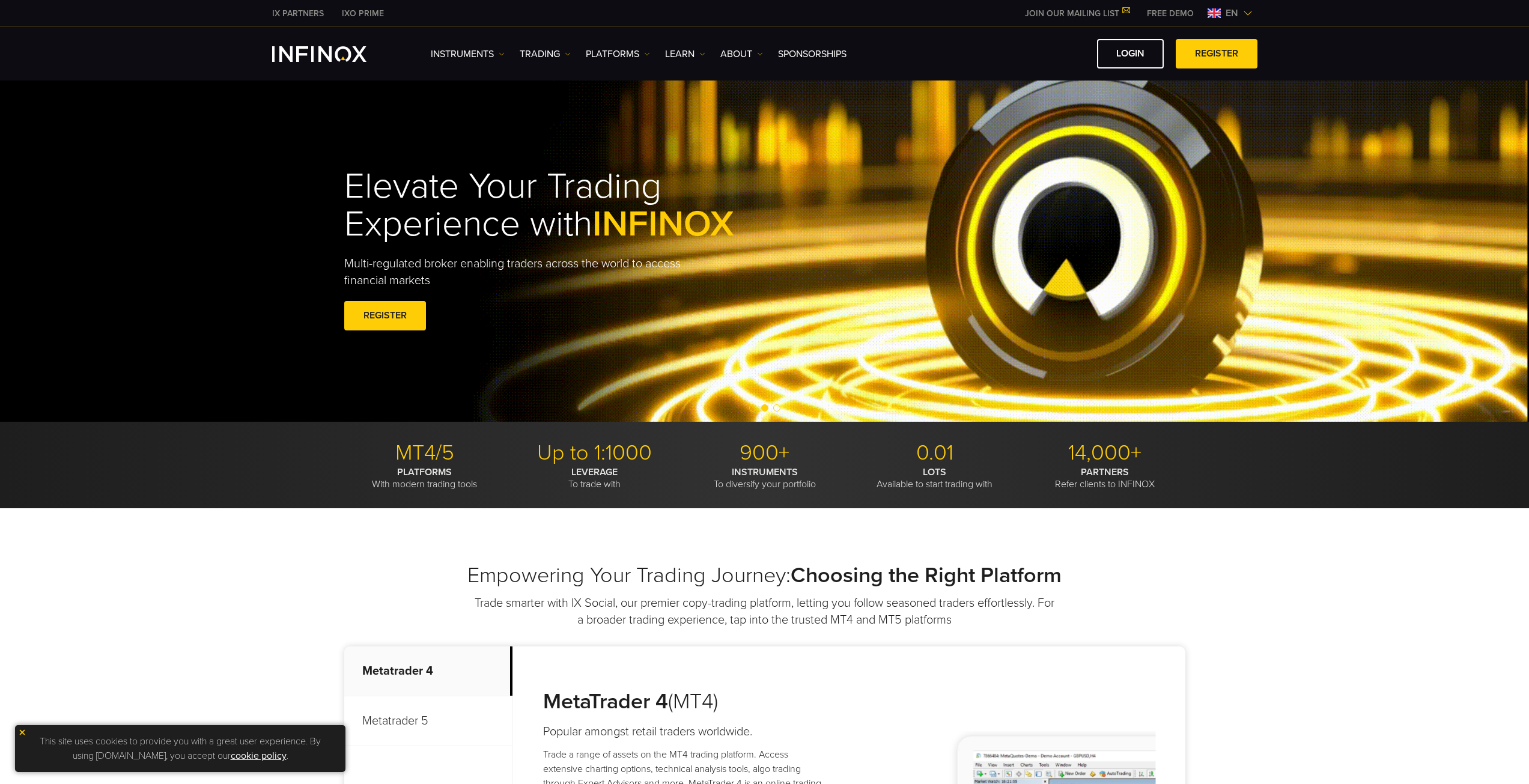
click at [1237, 10] on span "en" at bounding box center [1231, 13] width 22 height 15
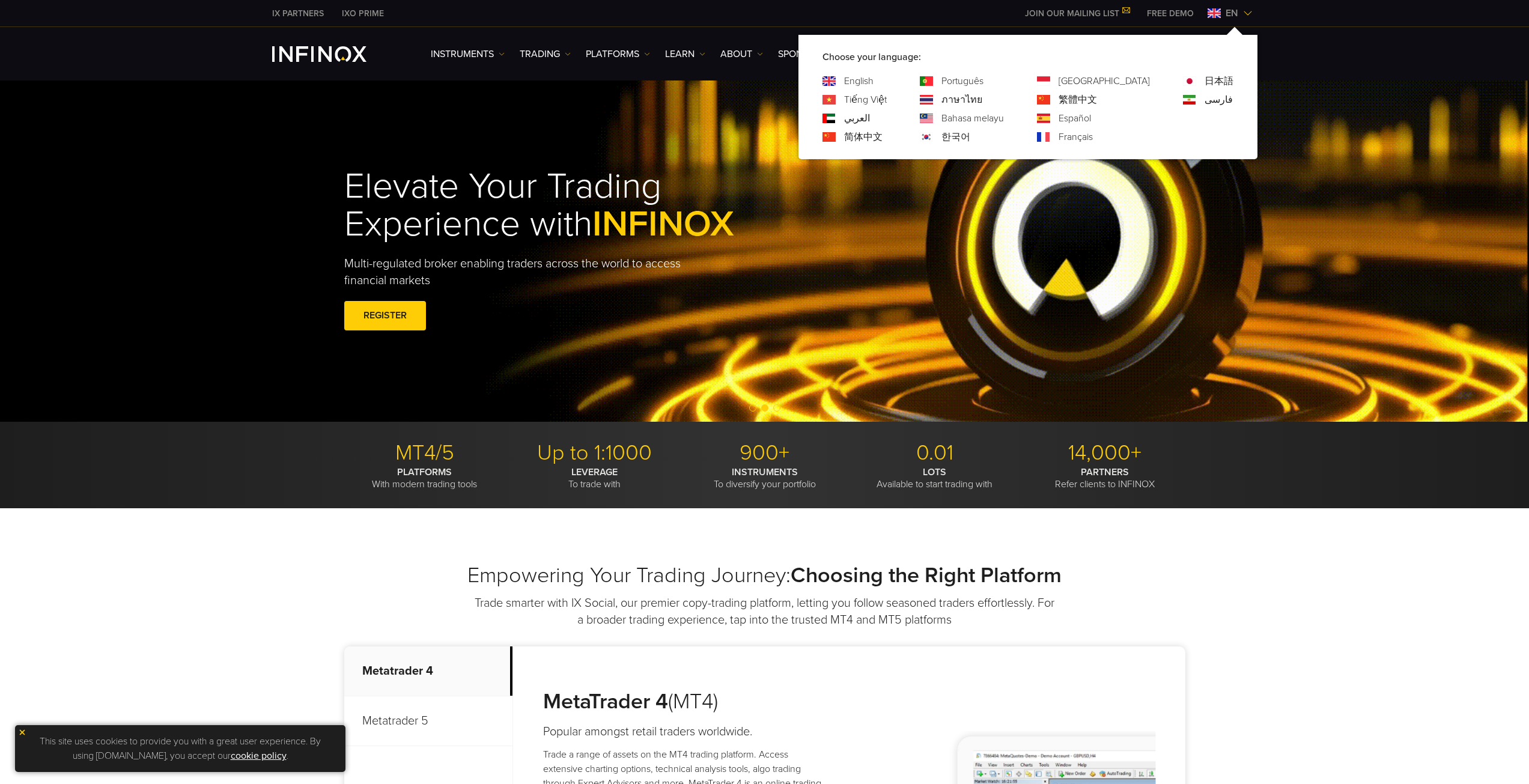
click at [970, 135] on link "한국어" at bounding box center [955, 137] width 29 height 15
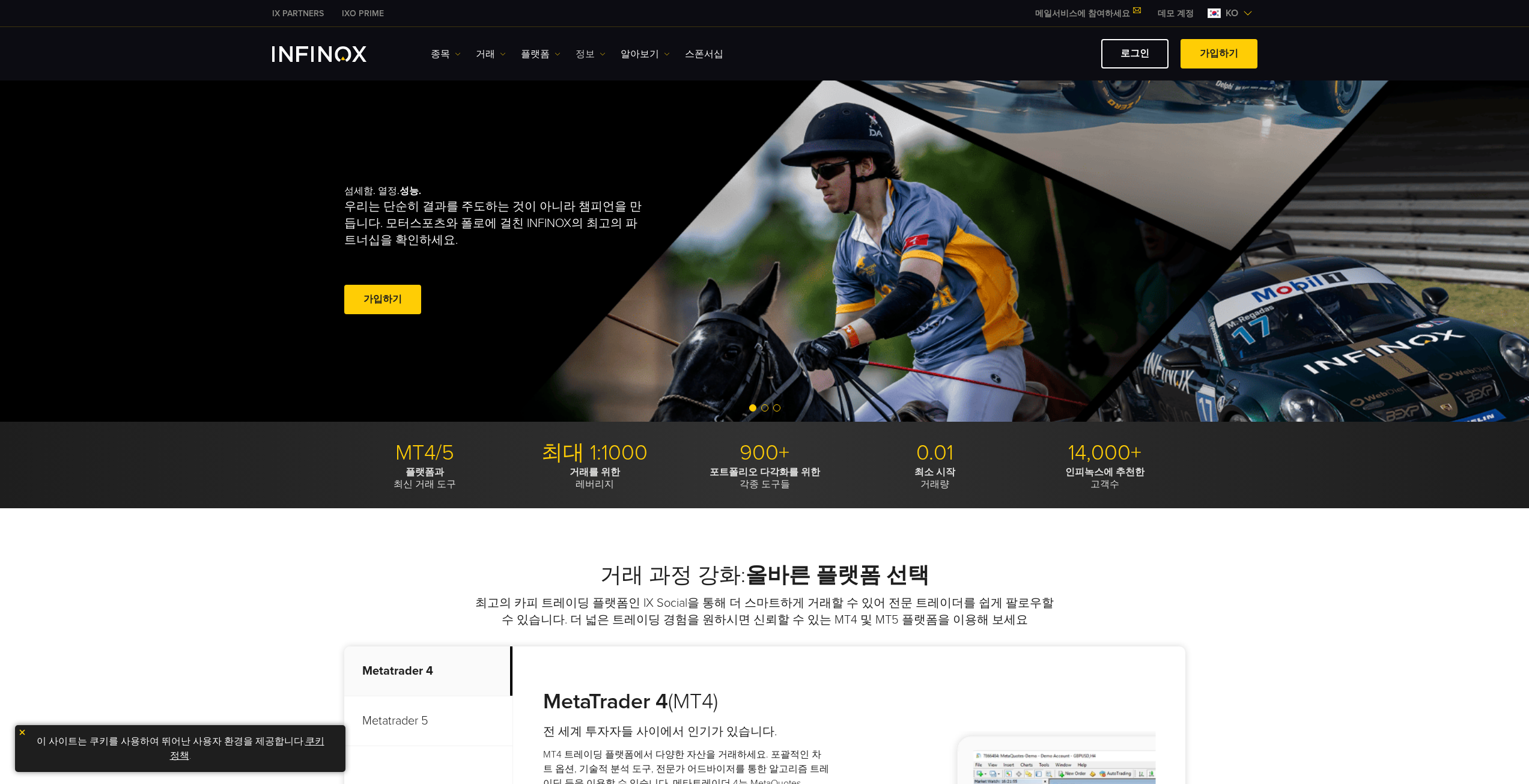
click at [591, 58] on link "정보" at bounding box center [590, 54] width 30 height 15
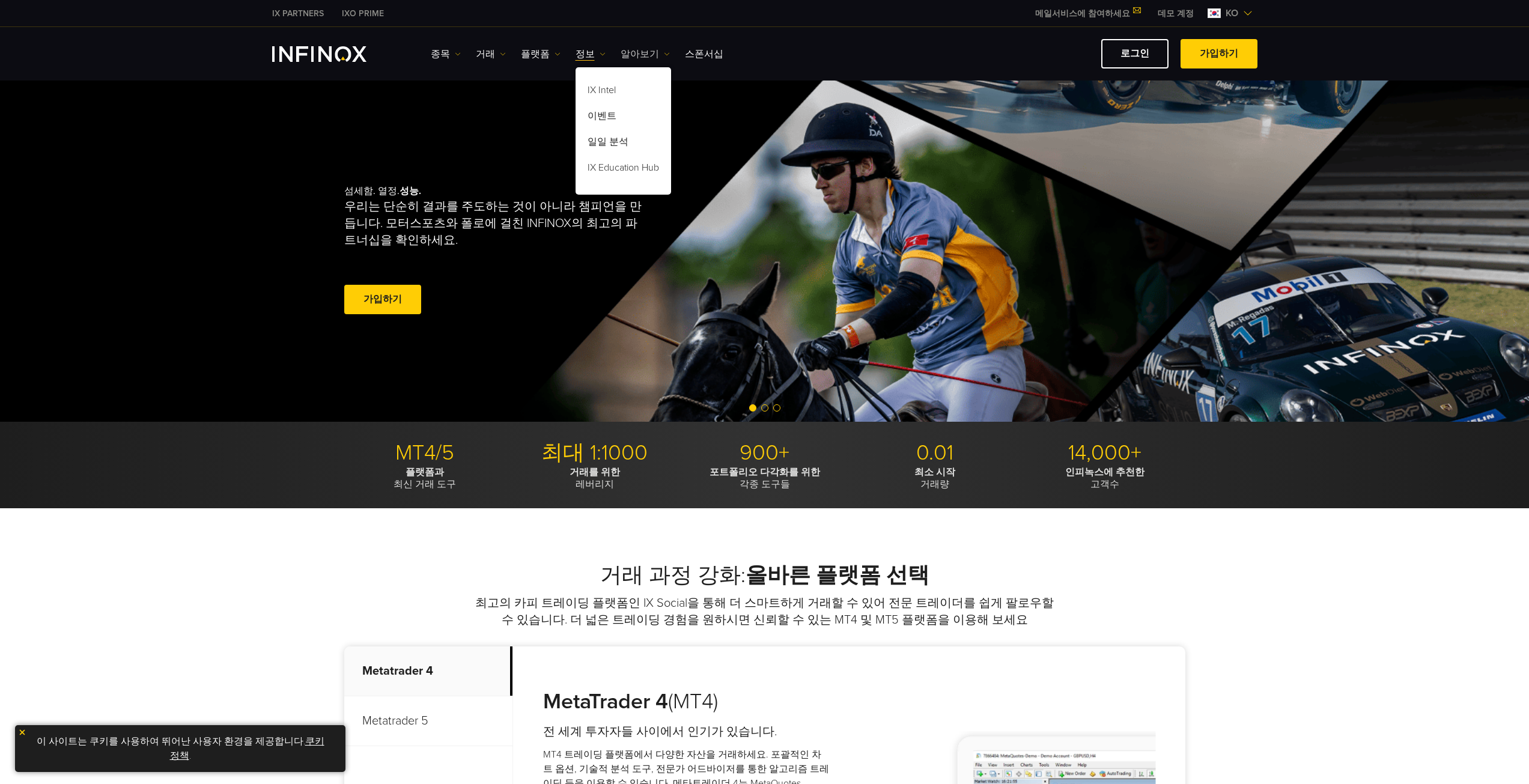
click at [645, 47] on link "알아보기" at bounding box center [645, 54] width 49 height 15
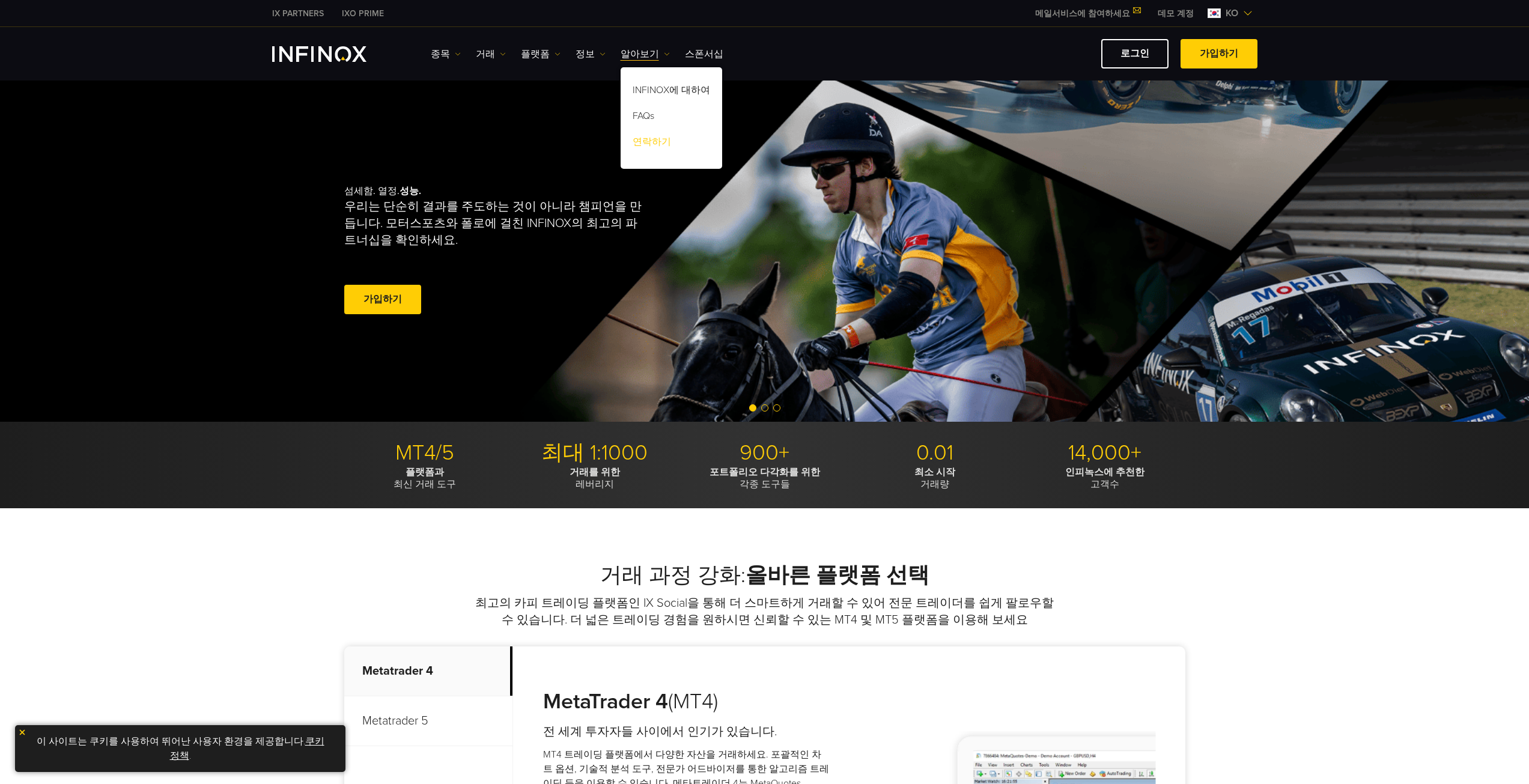
click at [647, 135] on link "연락하기" at bounding box center [672, 143] width 102 height 25
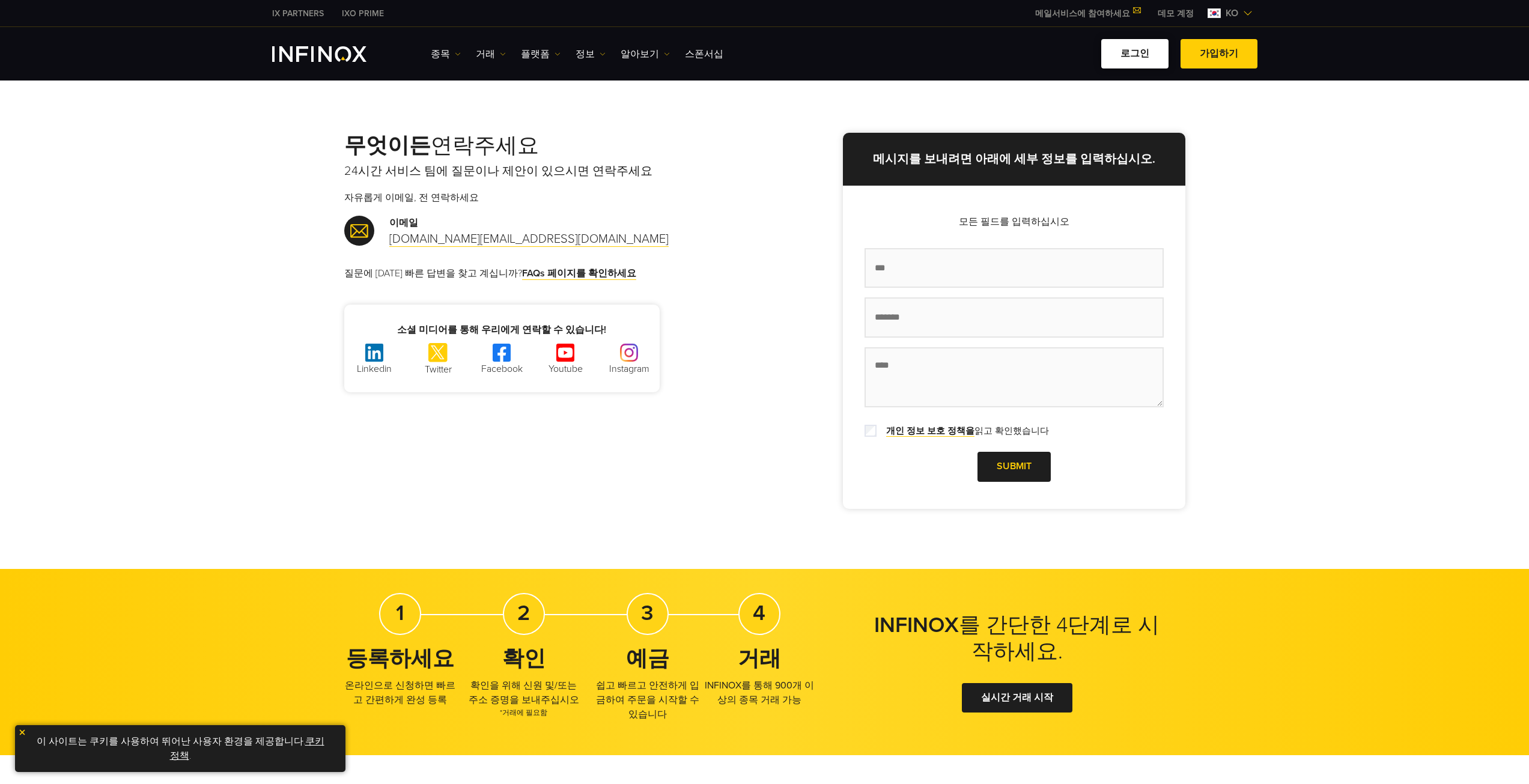
click at [1140, 43] on link "로그인" at bounding box center [1135, 54] width 67 height 30
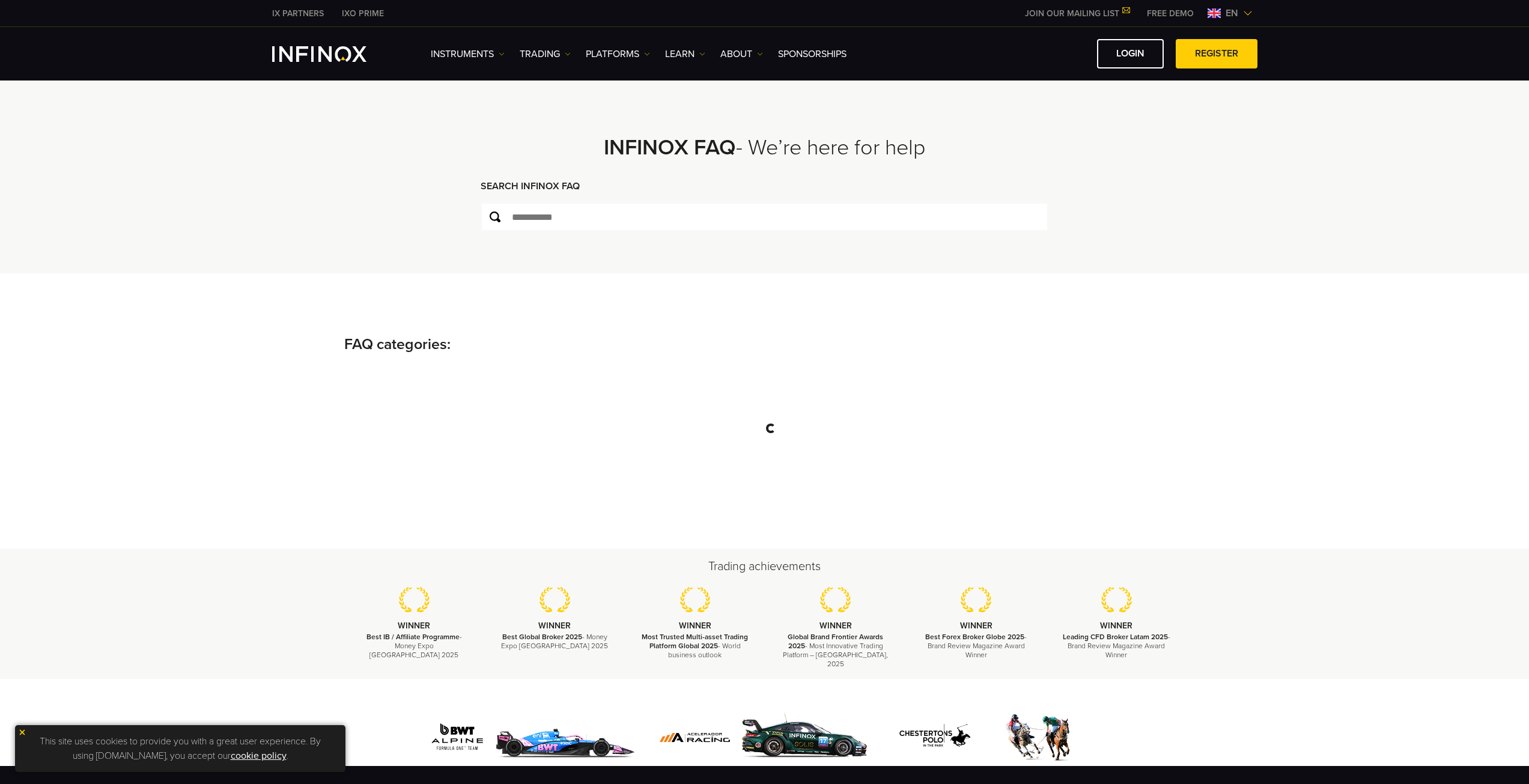
click at [1237, 18] on span "en" at bounding box center [1231, 13] width 22 height 15
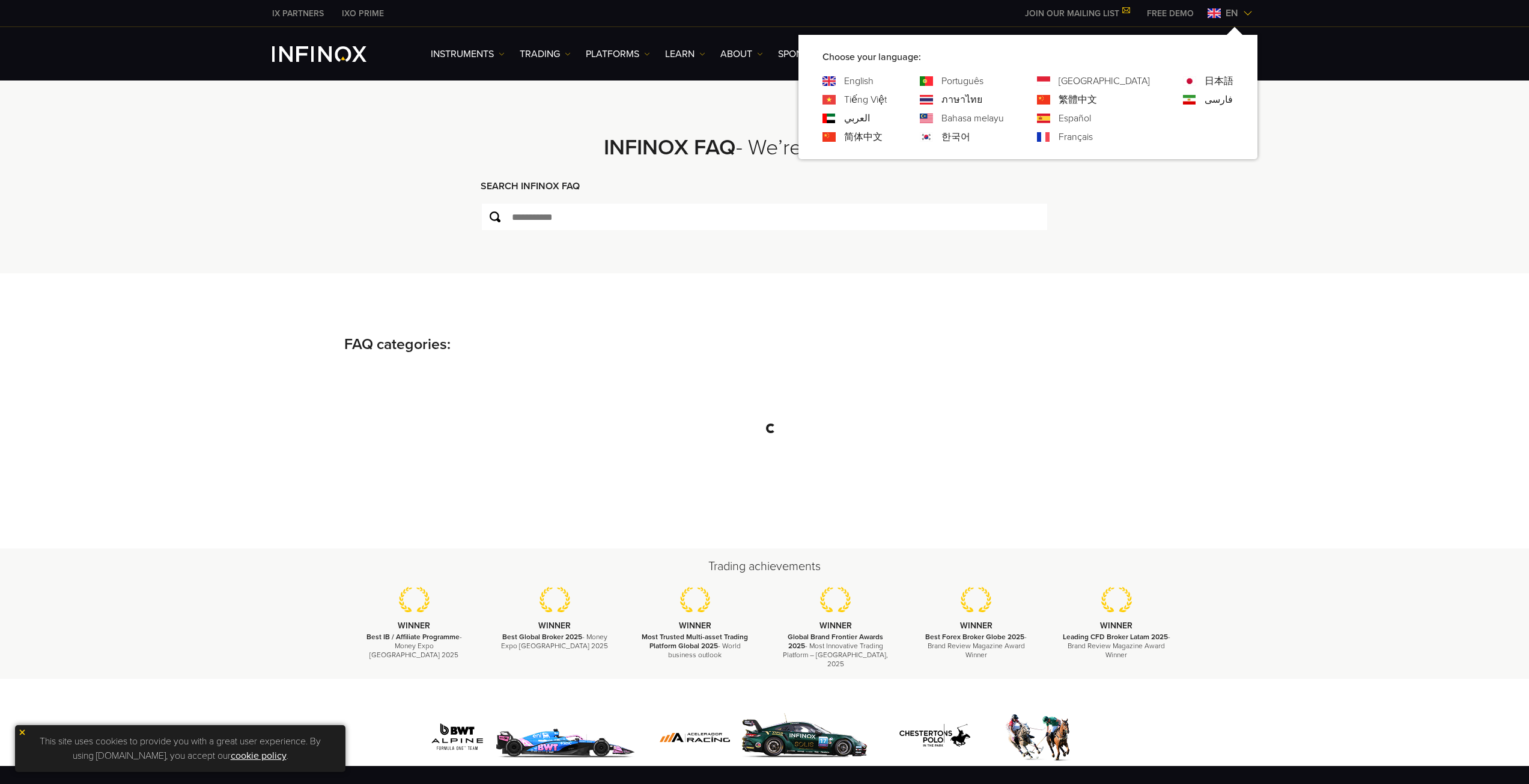
click at [970, 135] on link "한국어" at bounding box center [955, 137] width 29 height 15
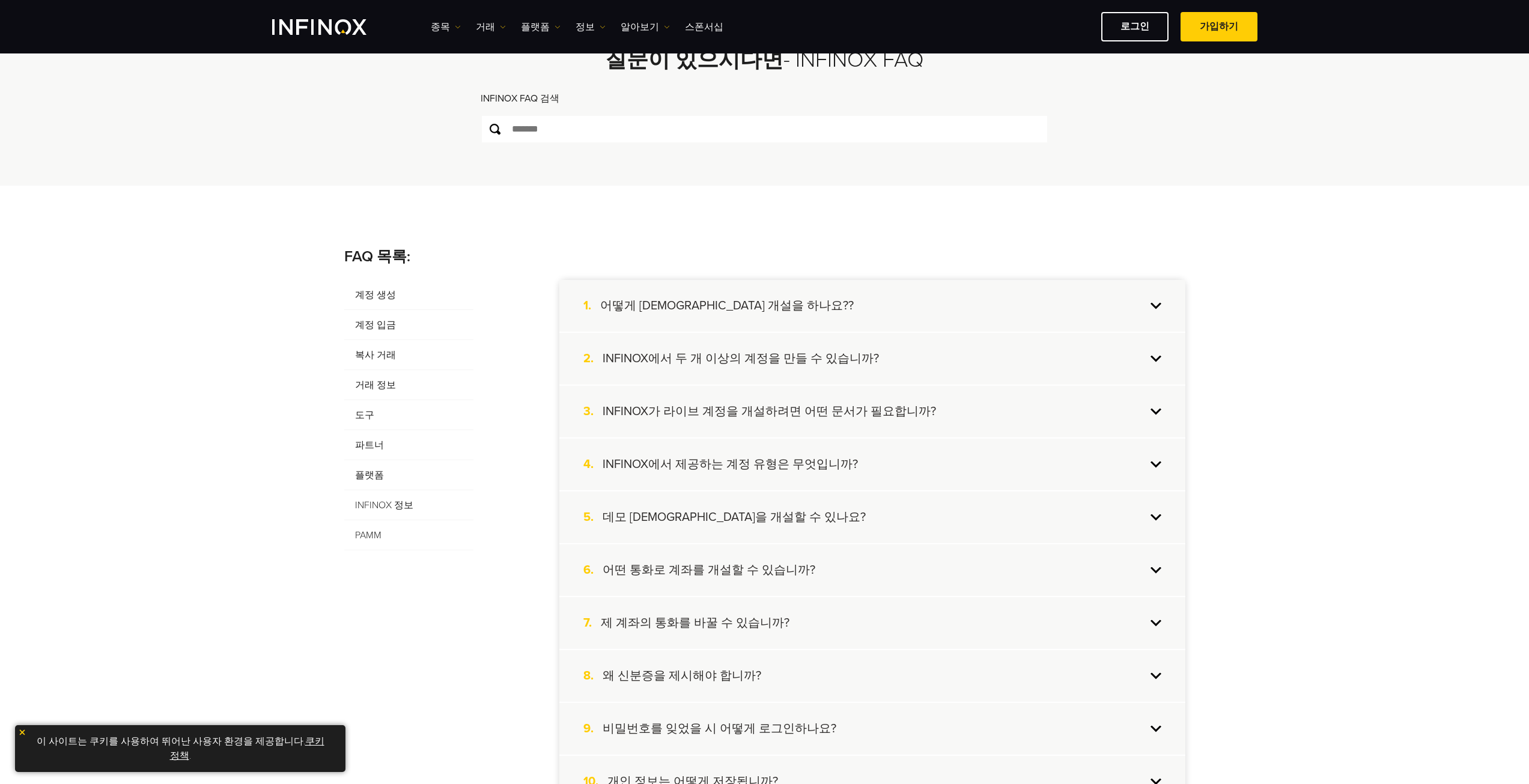
scroll to position [60, 0]
